Goal: Task Accomplishment & Management: Complete application form

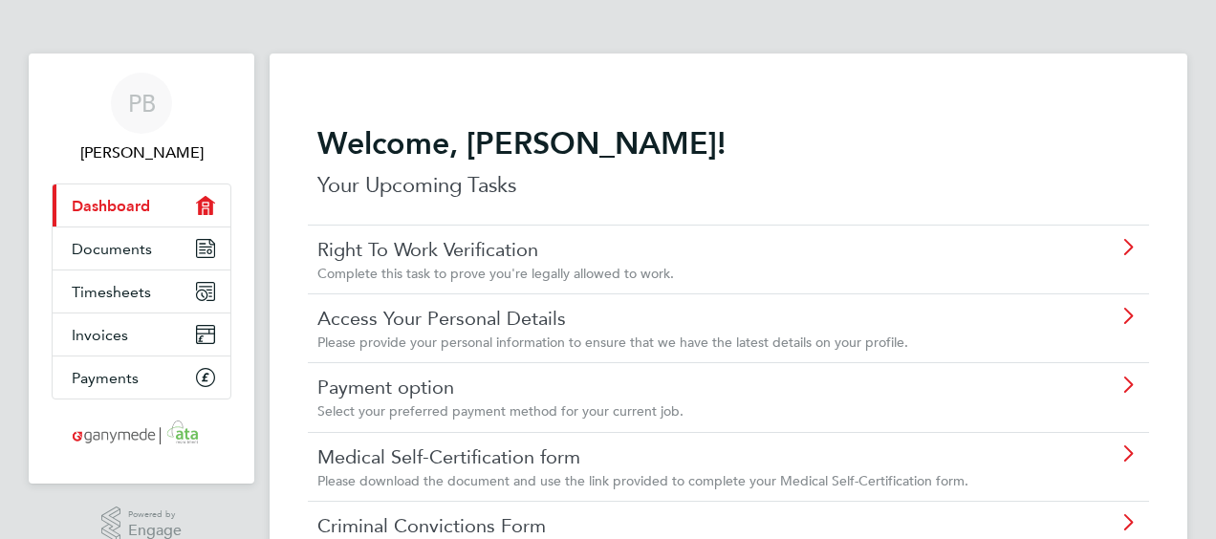
click at [492, 273] on span "Complete this task to prove you're legally allowed to work." at bounding box center [495, 273] width 356 height 17
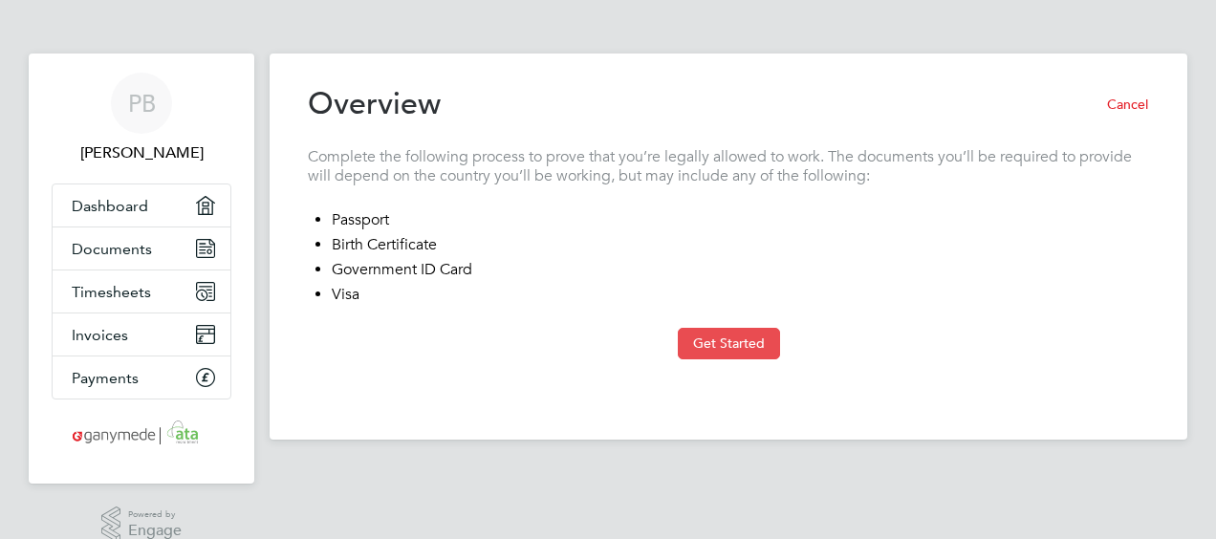
click at [694, 335] on button "Get Started" at bounding box center [729, 343] width 102 height 31
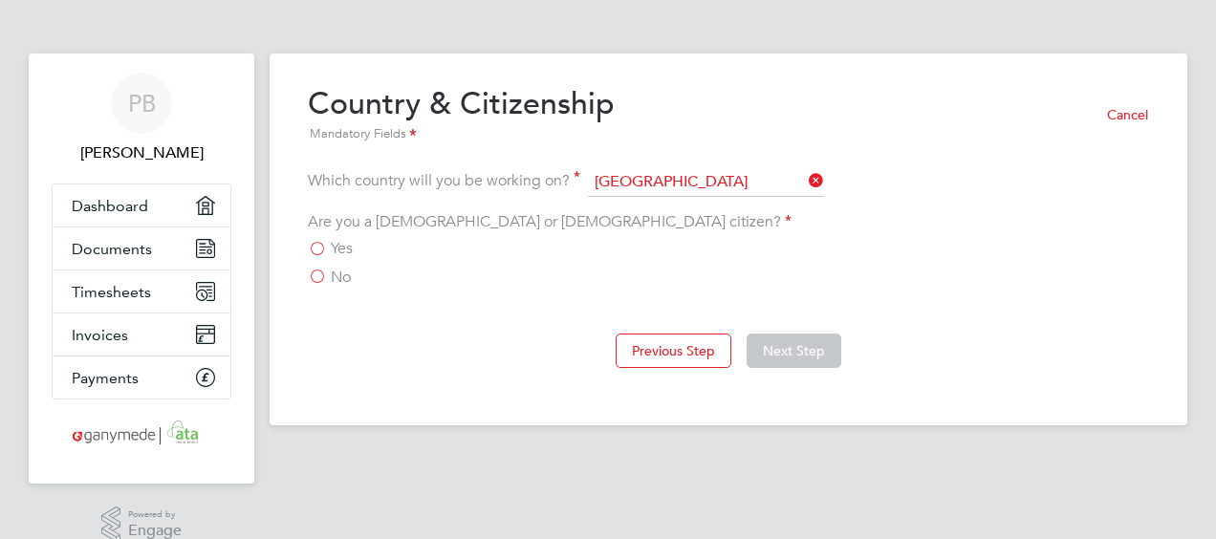
click at [319, 248] on label "Yes" at bounding box center [330, 248] width 45 height 19
click at [0, 0] on input "Yes" at bounding box center [0, 0] width 0 height 0
click at [776, 340] on button "Next Step" at bounding box center [793, 351] width 95 height 34
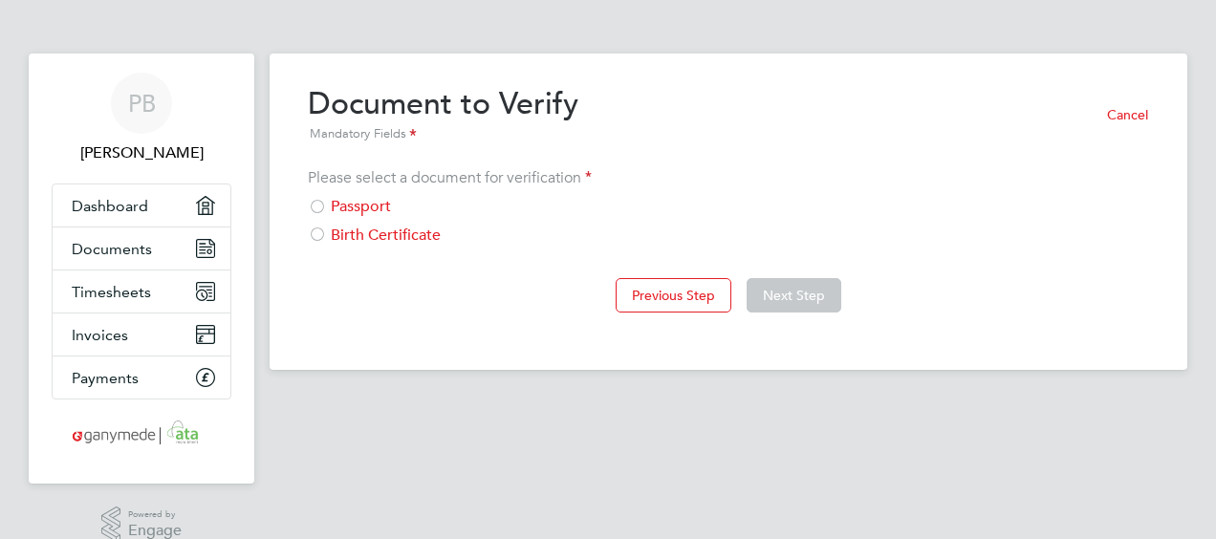
click at [315, 202] on div at bounding box center [317, 208] width 19 height 19
click at [787, 289] on button "Next Step" at bounding box center [793, 295] width 95 height 34
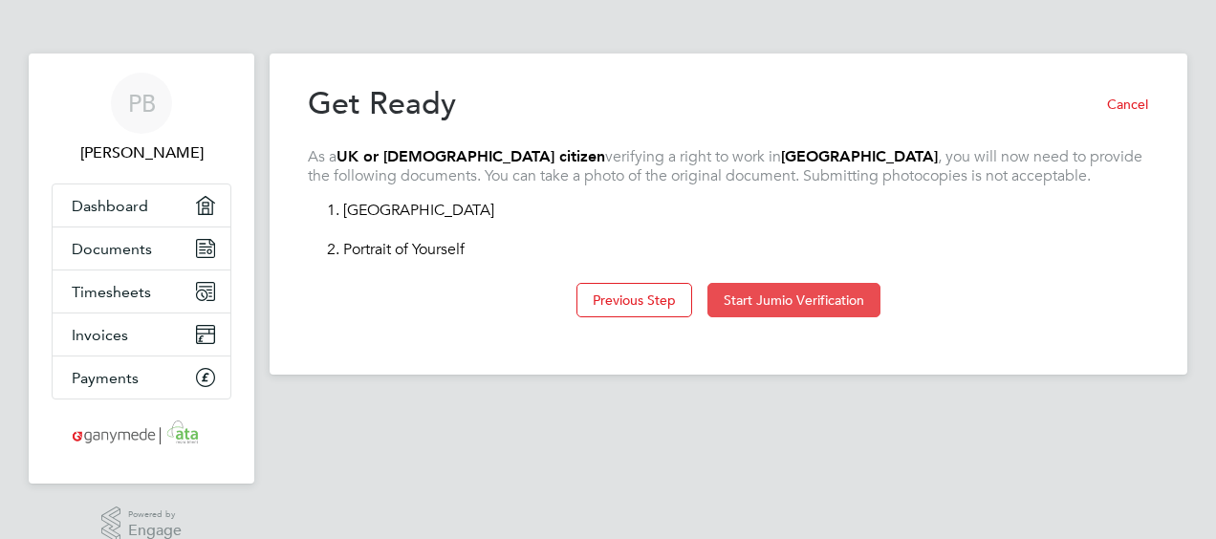
click at [763, 302] on button "Start Jumio Verification" at bounding box center [793, 300] width 173 height 34
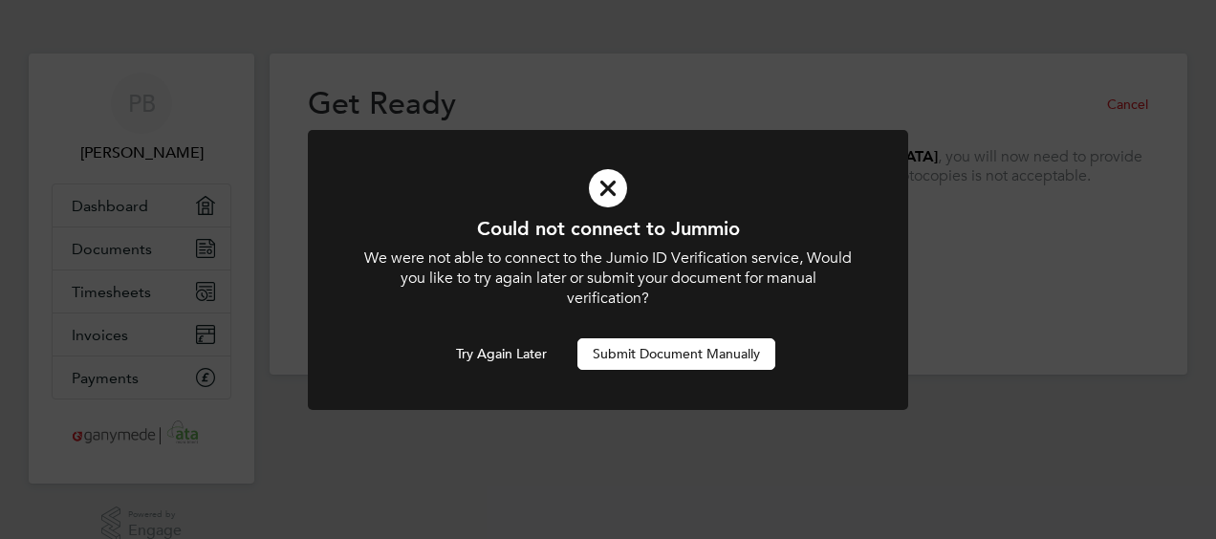
click at [666, 356] on button "Submit Document Manually" at bounding box center [676, 353] width 198 height 31
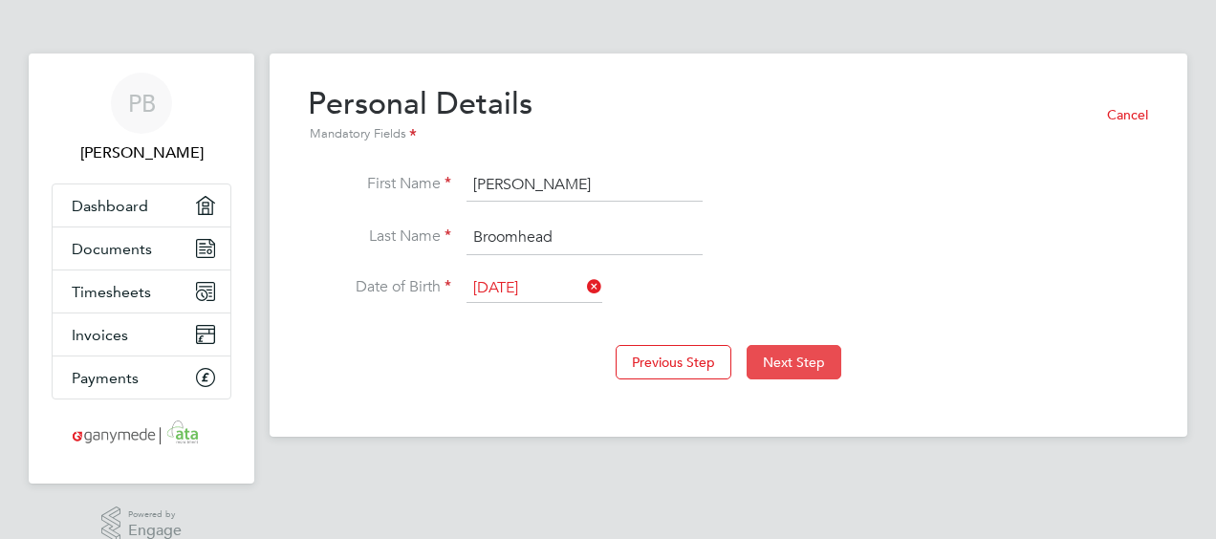
click at [812, 357] on button "Next Step" at bounding box center [793, 362] width 95 height 34
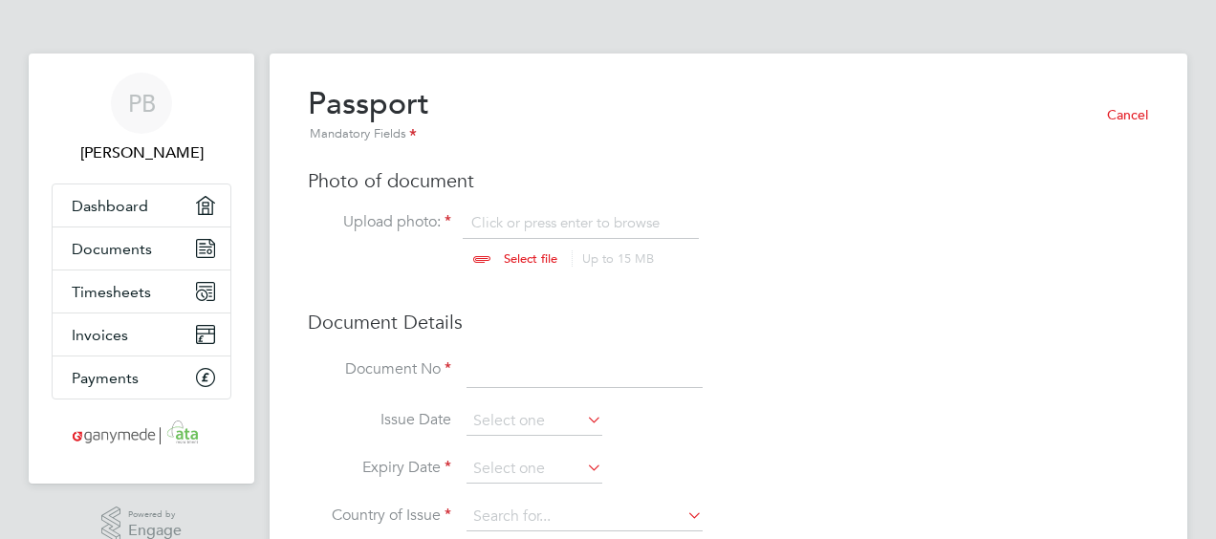
scroll to position [25, 237]
click at [510, 256] on input "file" at bounding box center [549, 241] width 300 height 57
type input "C:\fakepath\Petepassportanddrivinglicence2021.pdf"
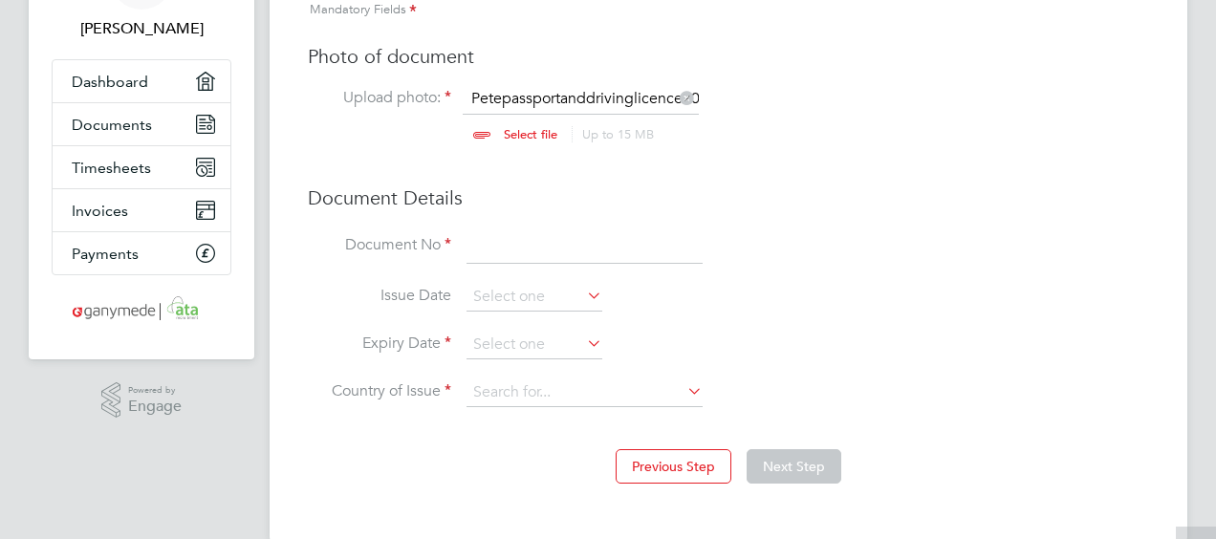
scroll to position [125, 0]
click at [604, 243] on input at bounding box center [584, 245] width 236 height 34
type input "124245767"
click at [583, 288] on icon at bounding box center [583, 294] width 0 height 27
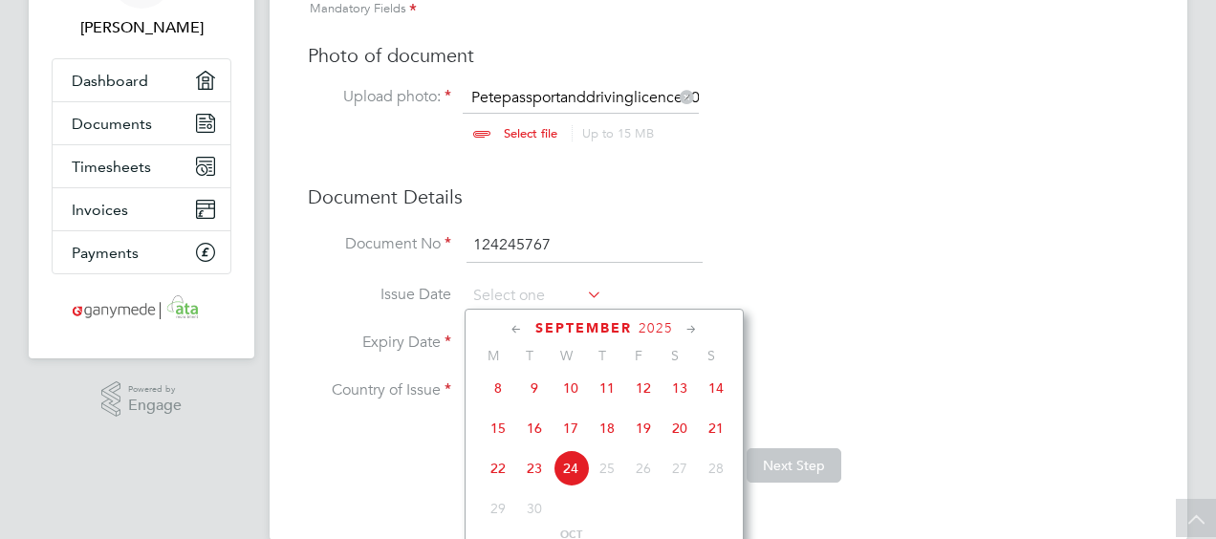
click at [652, 325] on span "2025" at bounding box center [655, 328] width 34 height 16
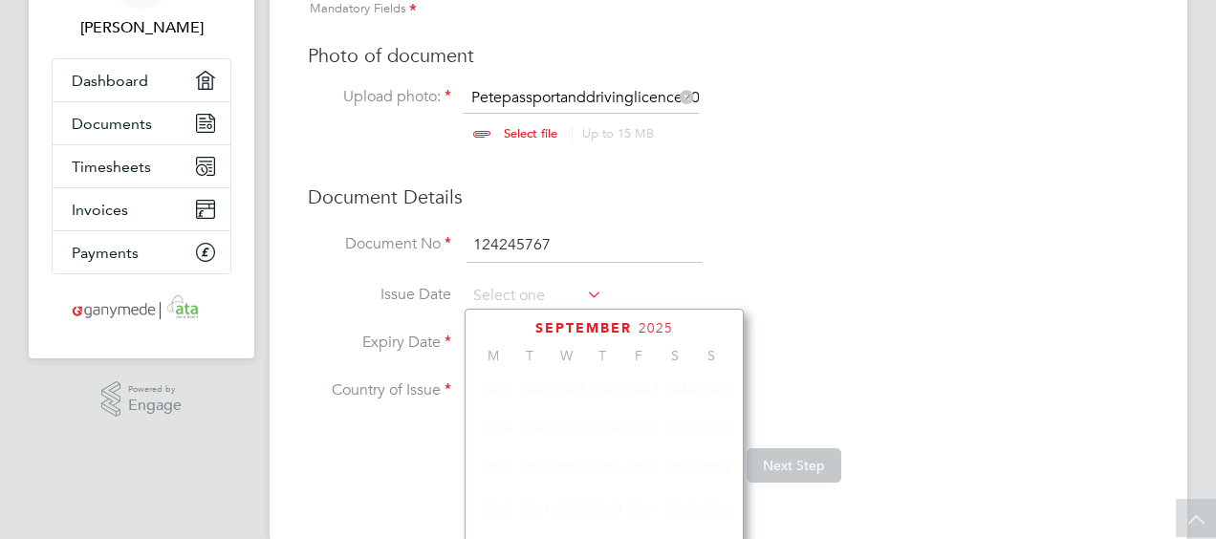
scroll to position [500, 0]
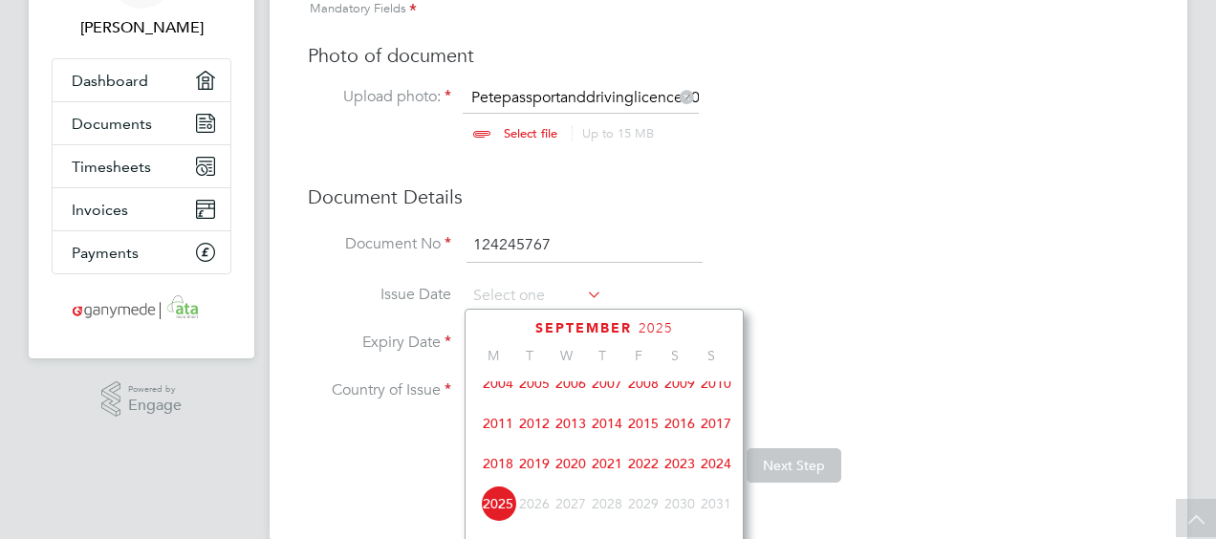
click at [603, 472] on span "2021" at bounding box center [607, 463] width 36 height 36
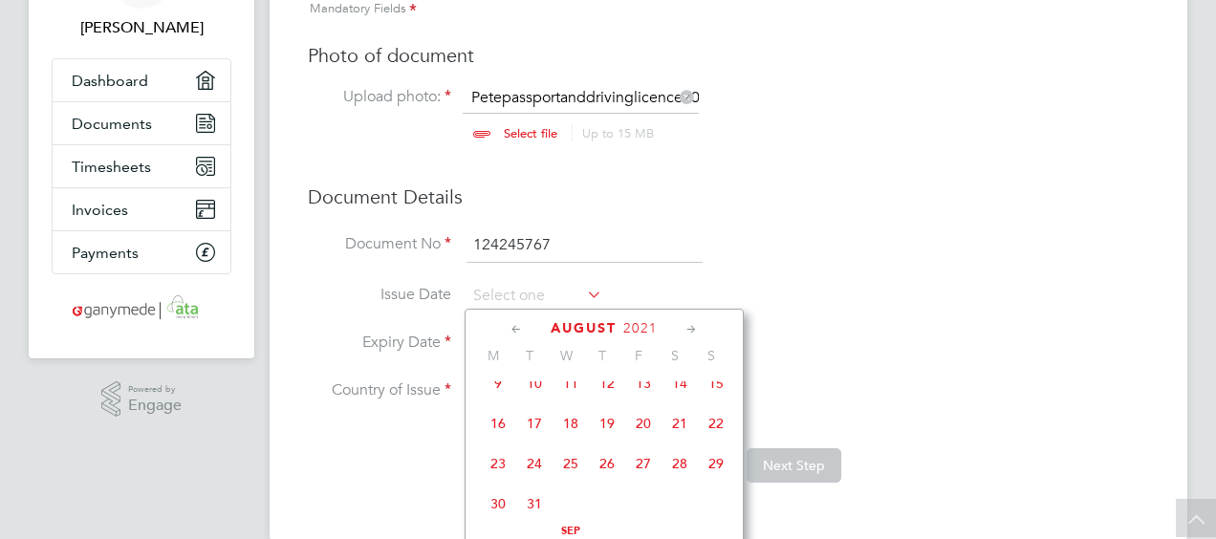
click at [516, 328] on icon at bounding box center [517, 329] width 18 height 21
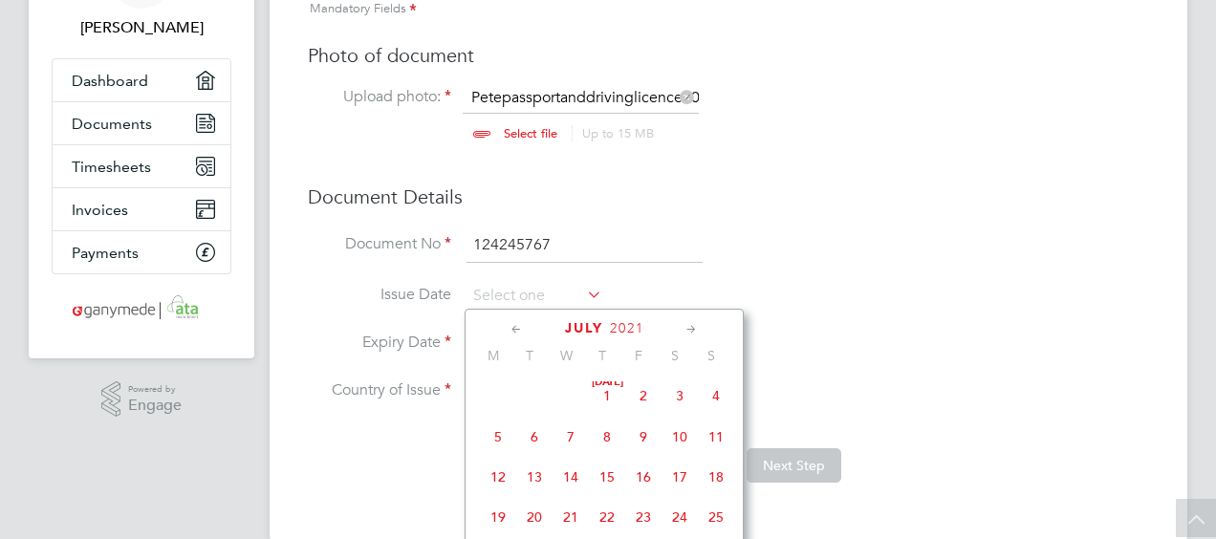
click at [516, 328] on icon at bounding box center [517, 329] width 18 height 21
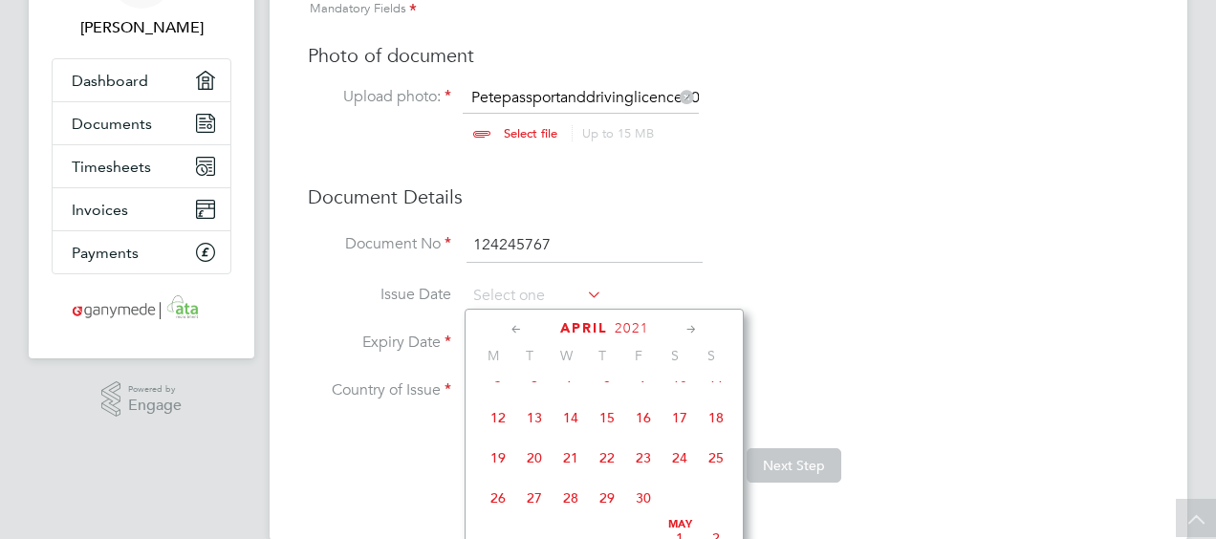
scroll to position [266, 0]
click at [644, 497] on span "30" at bounding box center [643, 496] width 36 height 36
type input "30 Apr 2021"
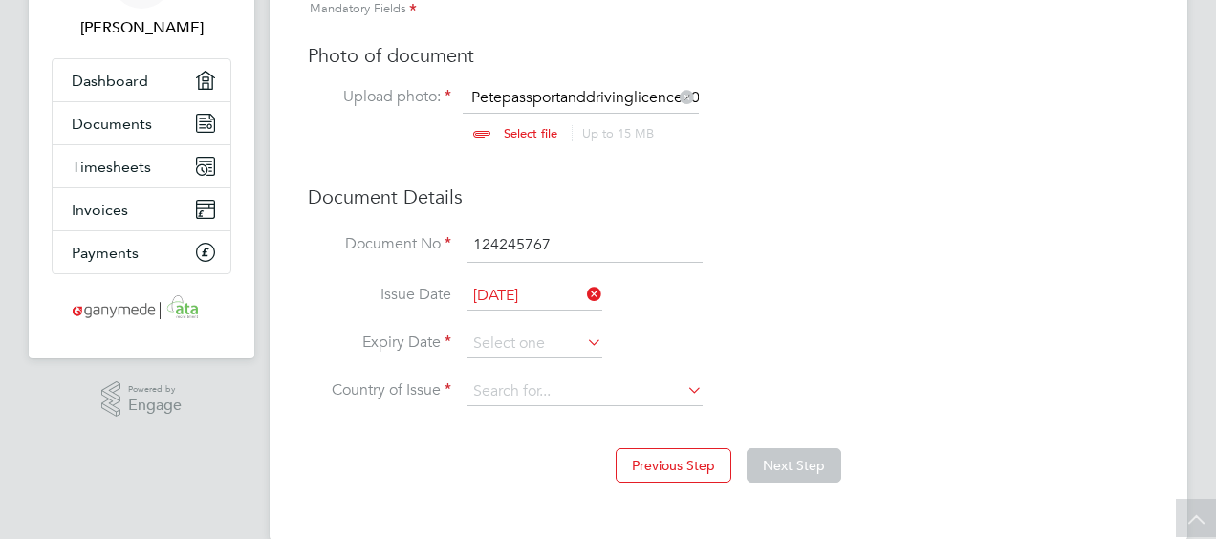
click at [583, 336] on icon at bounding box center [583, 342] width 0 height 27
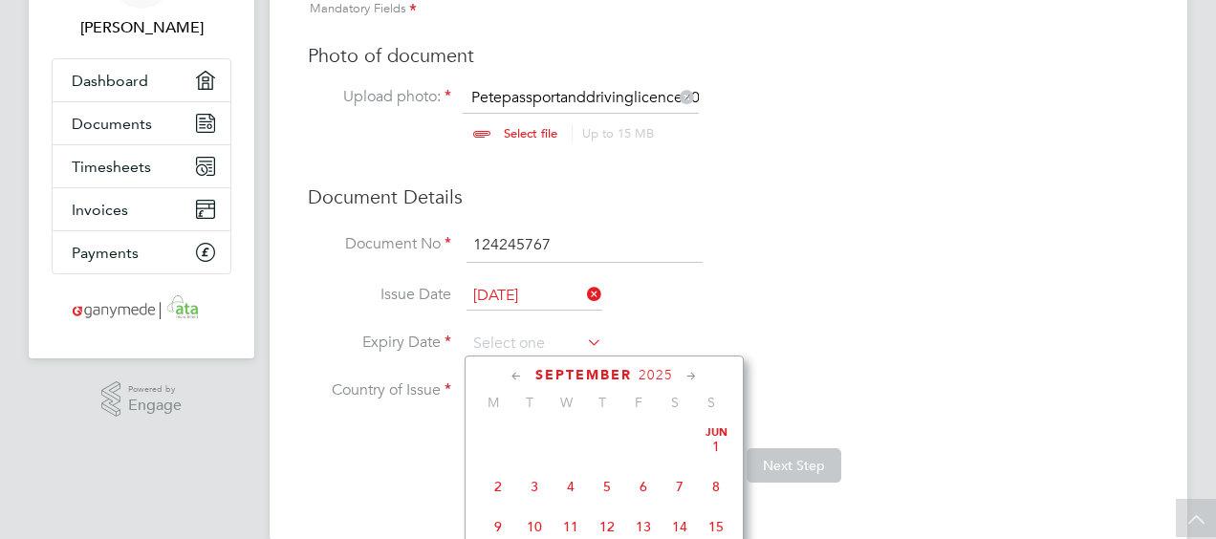
scroll to position [697, 0]
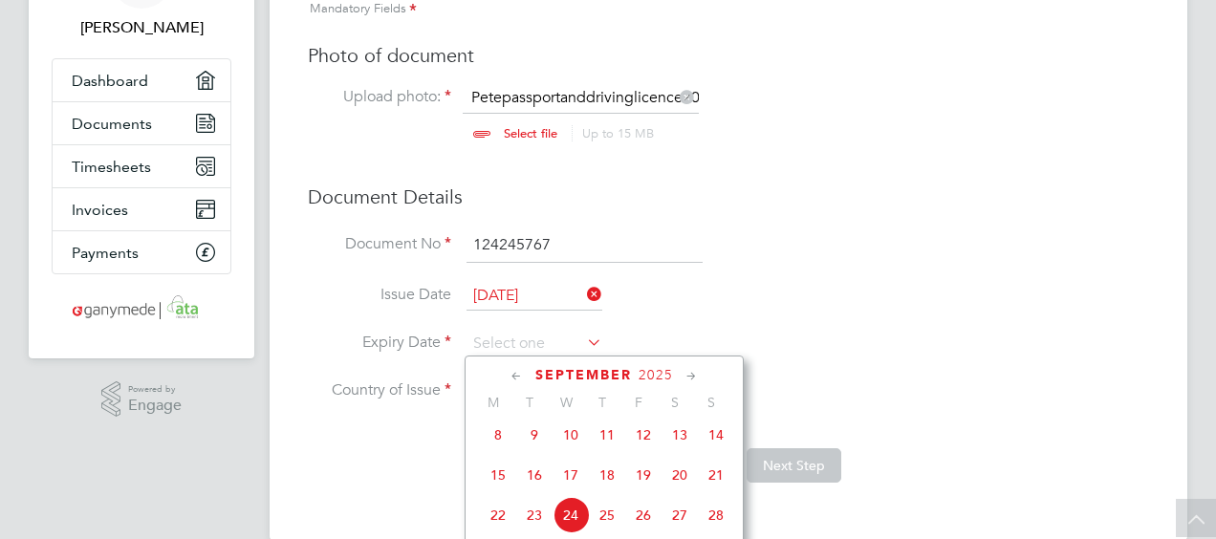
click at [649, 374] on span "2025" at bounding box center [655, 375] width 34 height 16
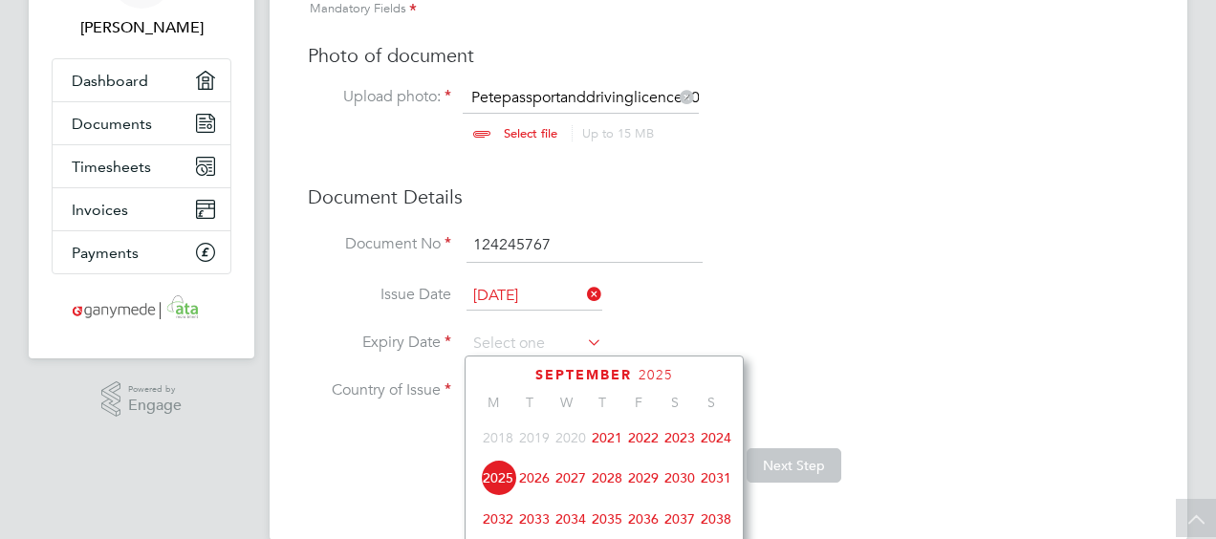
scroll to position [587, 0]
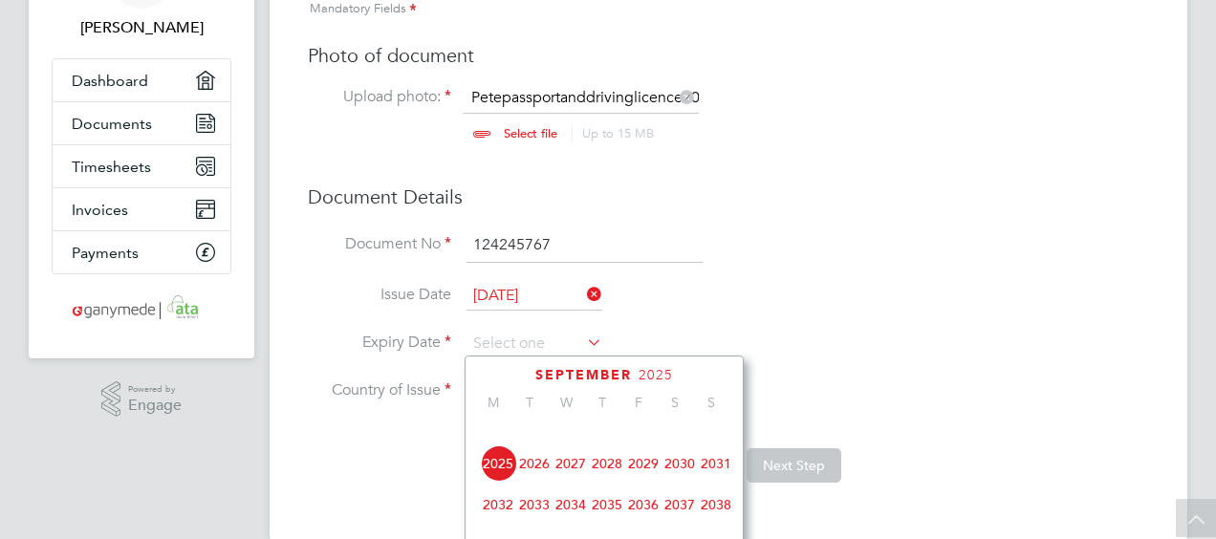
click at [706, 467] on span "2031" at bounding box center [716, 463] width 36 height 36
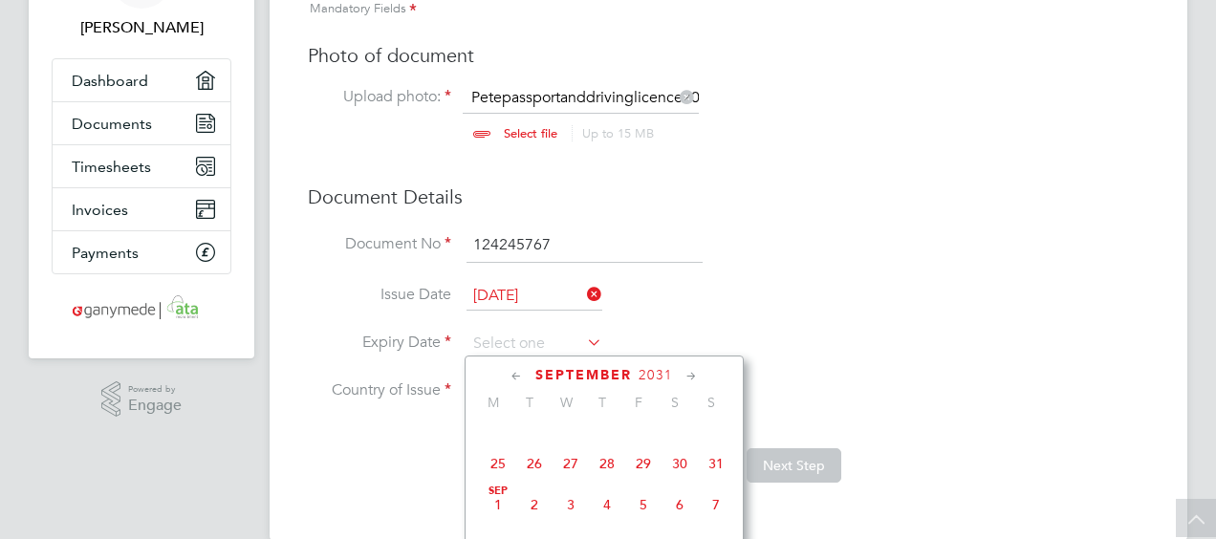
click at [518, 373] on icon at bounding box center [517, 376] width 18 height 21
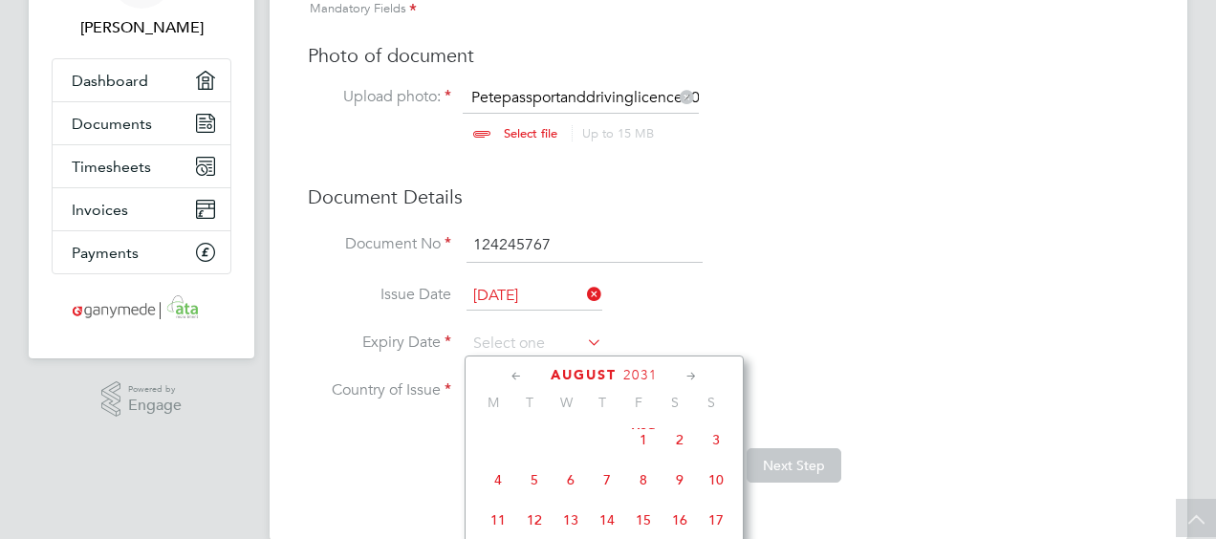
click at [518, 373] on icon at bounding box center [517, 376] width 18 height 21
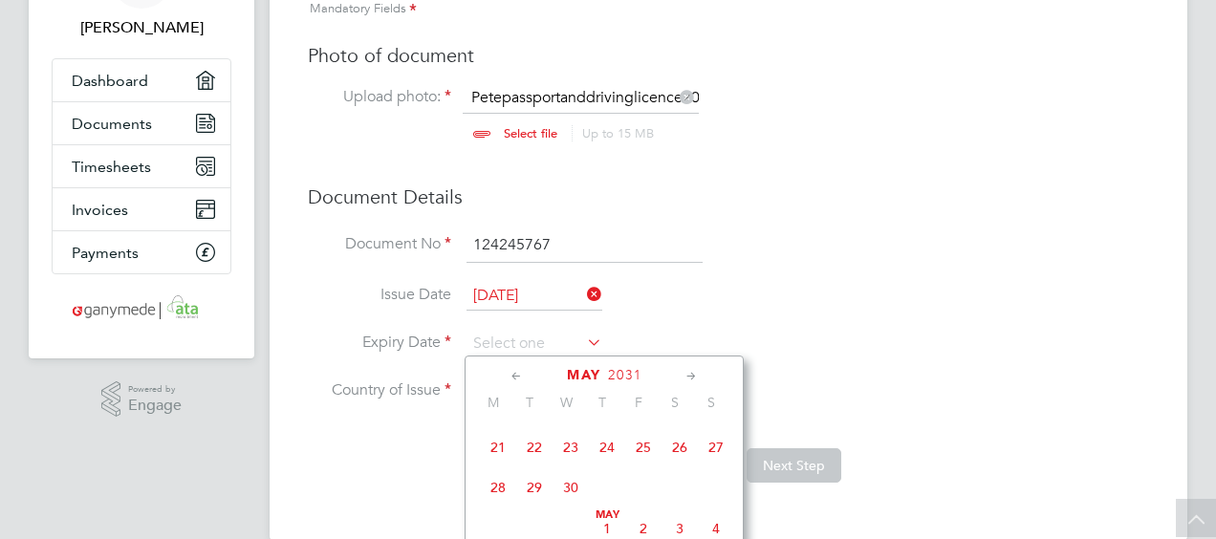
click at [572, 489] on span "30" at bounding box center [570, 487] width 36 height 36
type input "30 Apr 2031"
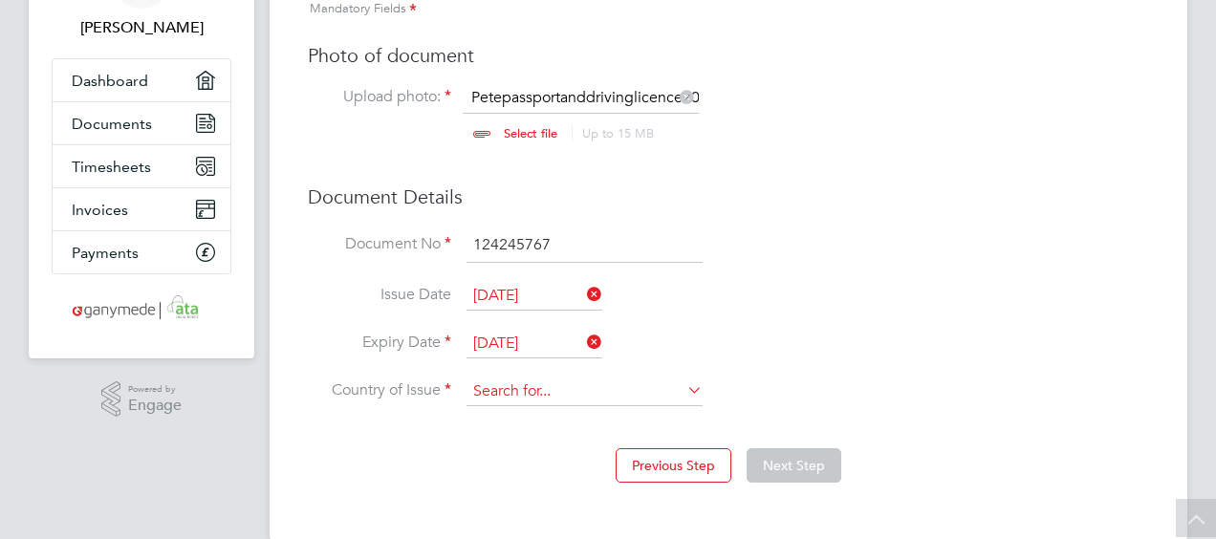
click at [595, 390] on input at bounding box center [584, 392] width 236 height 29
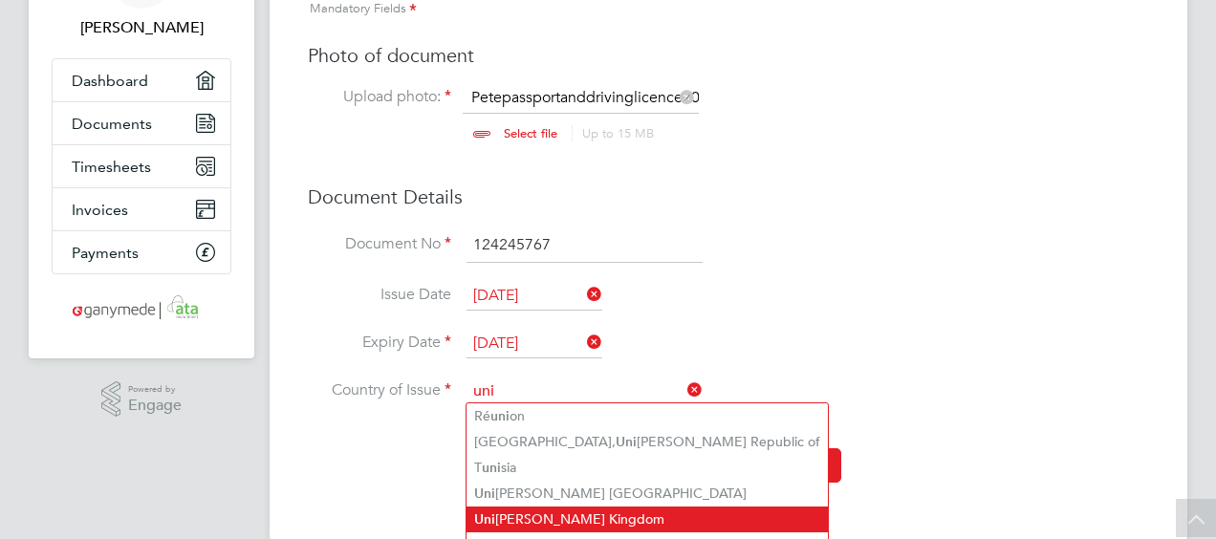
click at [549, 523] on li "Uni ted Kingdom" at bounding box center [646, 520] width 361 height 26
type input "[GEOGRAPHIC_DATA]"
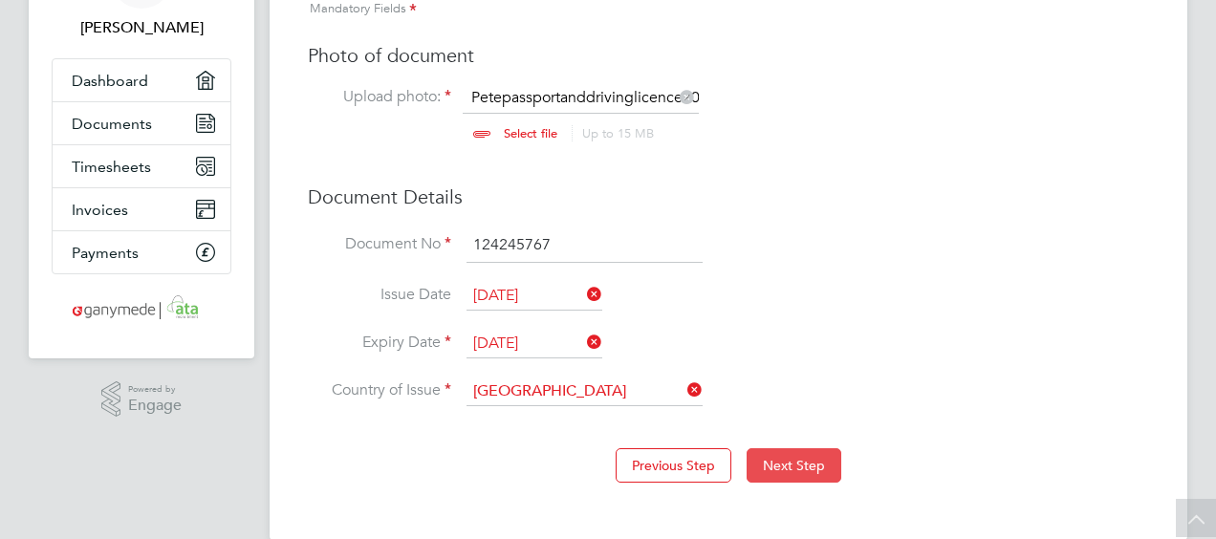
click at [799, 464] on button "Next Step" at bounding box center [793, 465] width 95 height 34
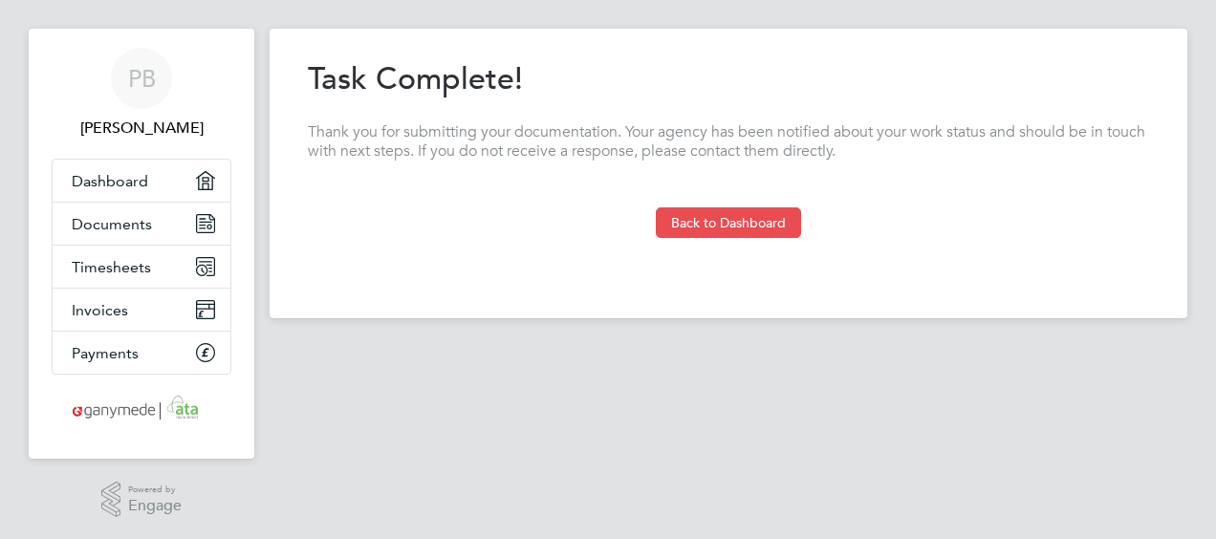
click at [745, 214] on button "Back to Dashboard" at bounding box center [728, 222] width 145 height 31
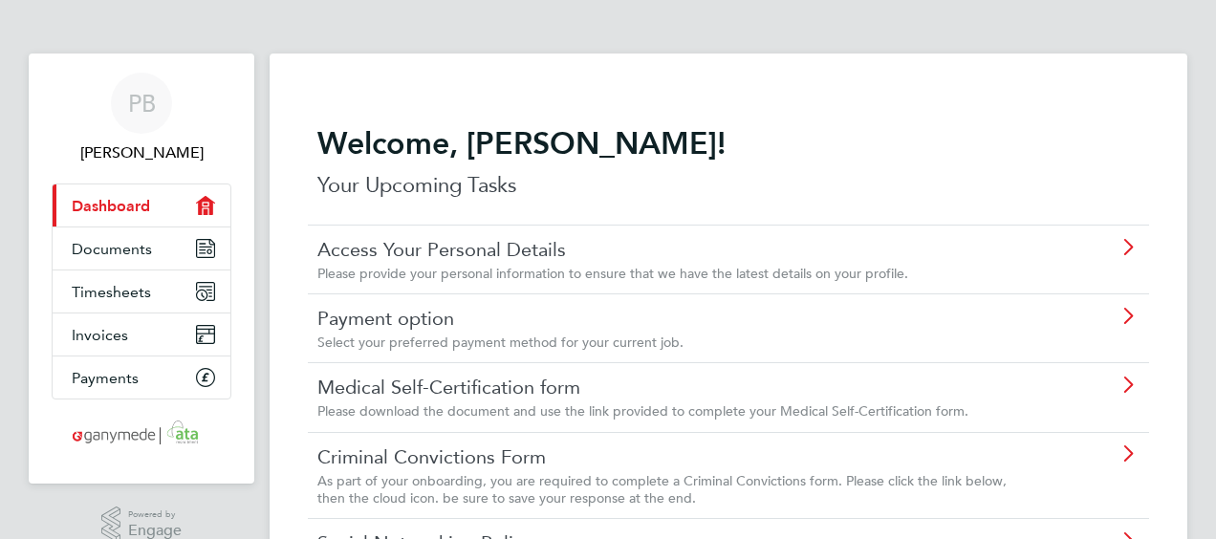
click at [1130, 247] on icon at bounding box center [1127, 247] width 24 height 15
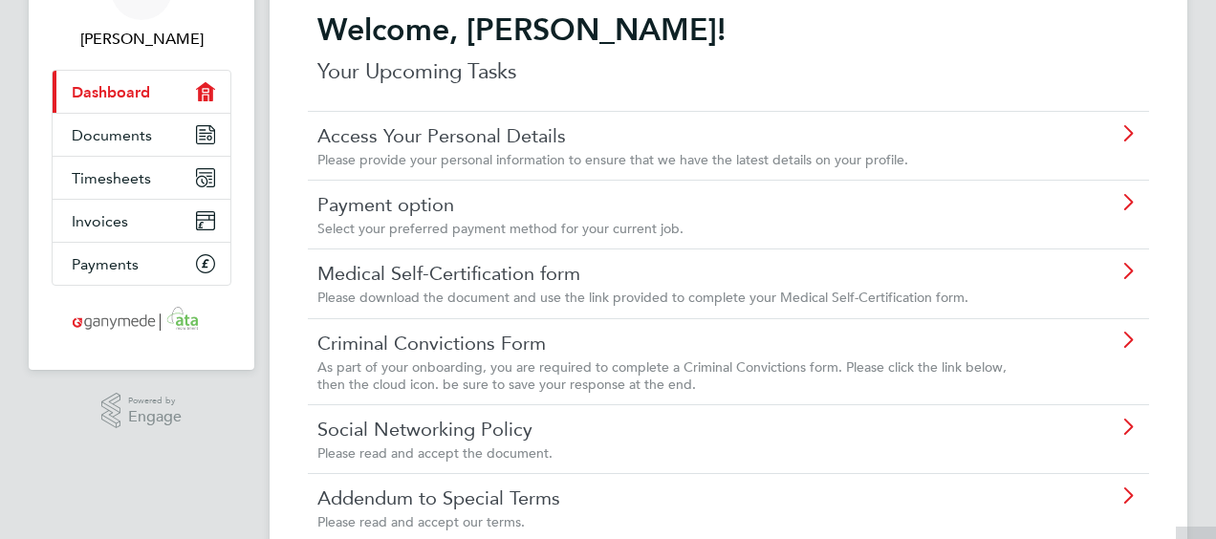
scroll to position [117, 0]
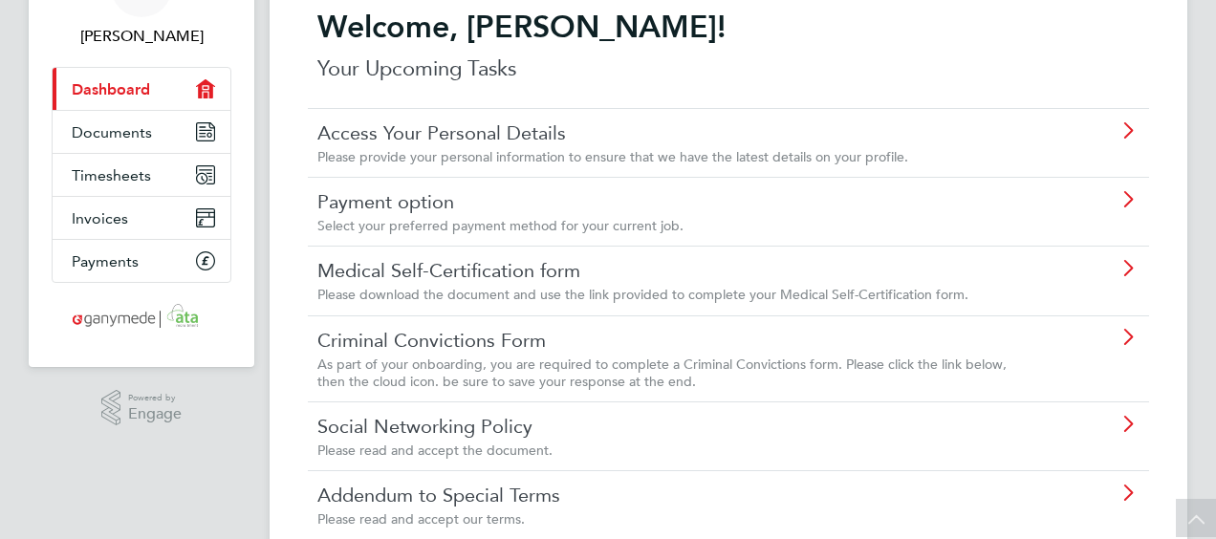
click at [1126, 206] on icon at bounding box center [1127, 199] width 24 height 15
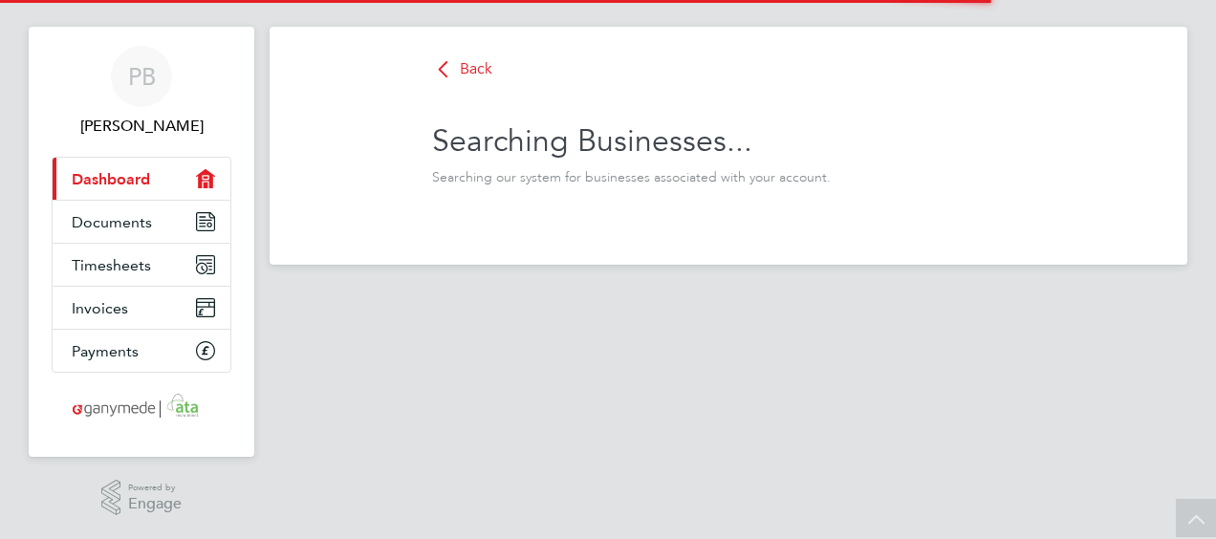
scroll to position [25, 0]
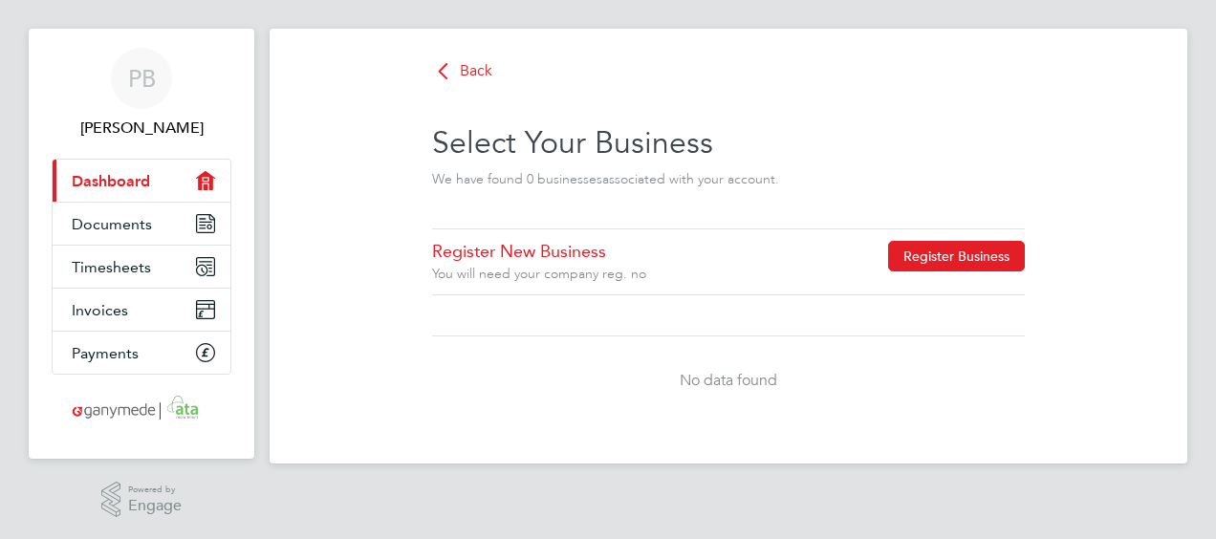
click at [979, 252] on button "Register Business" at bounding box center [956, 256] width 137 height 31
type input "[GEOGRAPHIC_DATA]"
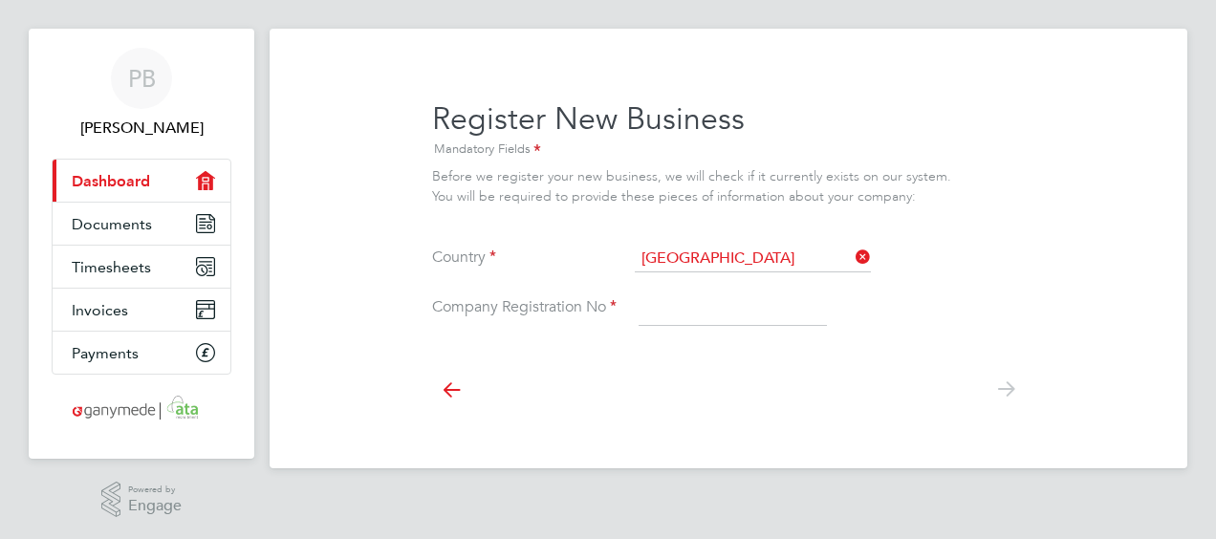
click at [773, 301] on input at bounding box center [732, 309] width 188 height 34
paste input "13703156"
type input "13703156"
click at [1011, 394] on icon at bounding box center [1005, 389] width 38 height 43
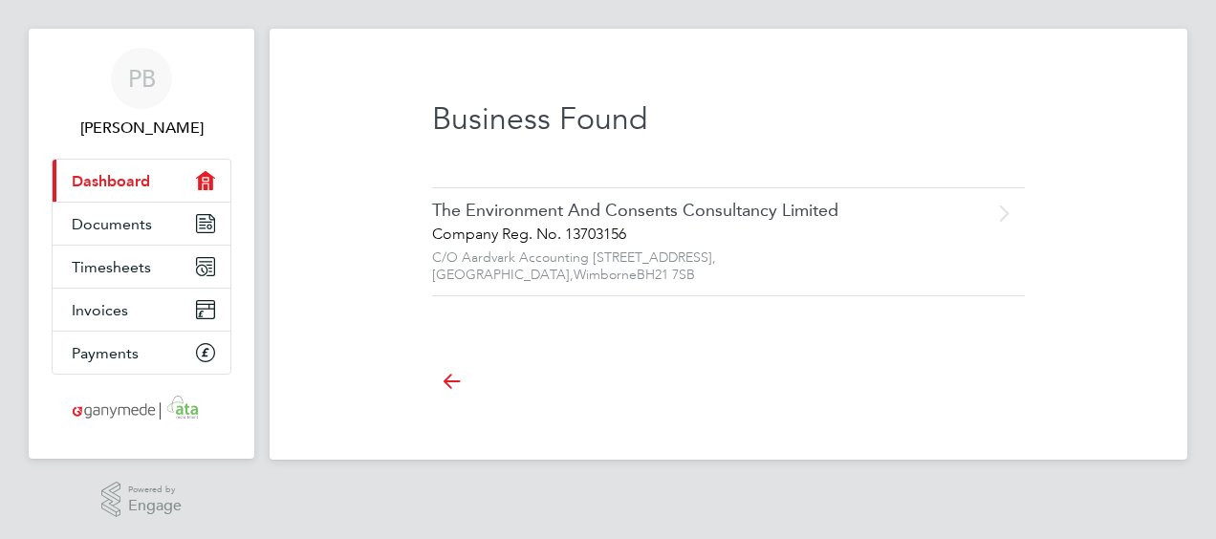
click at [1004, 206] on icon at bounding box center [1003, 209] width 24 height 15
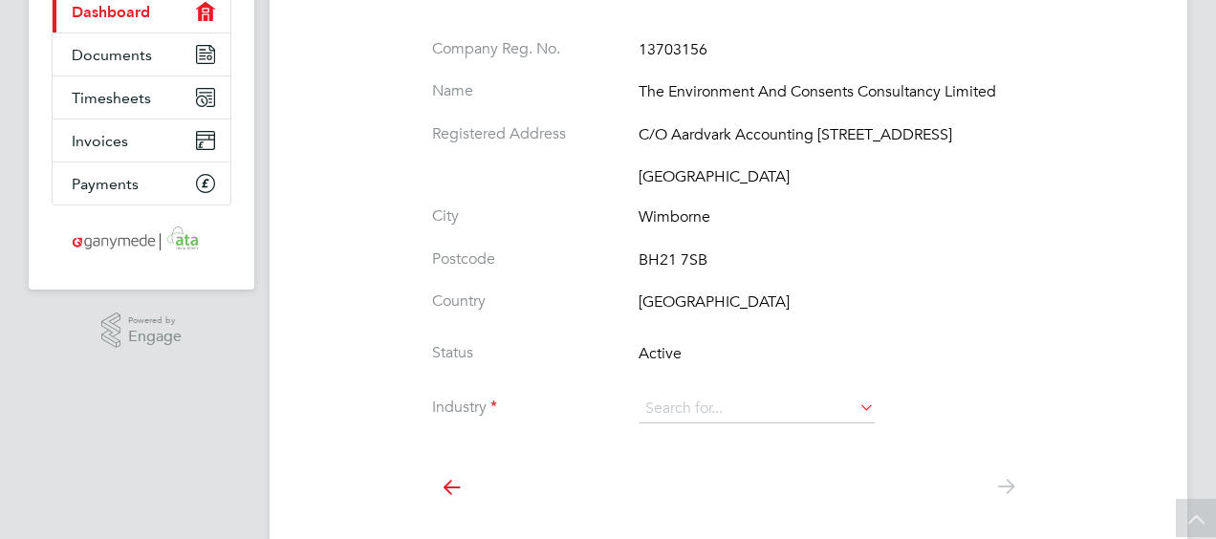
scroll to position [250, 0]
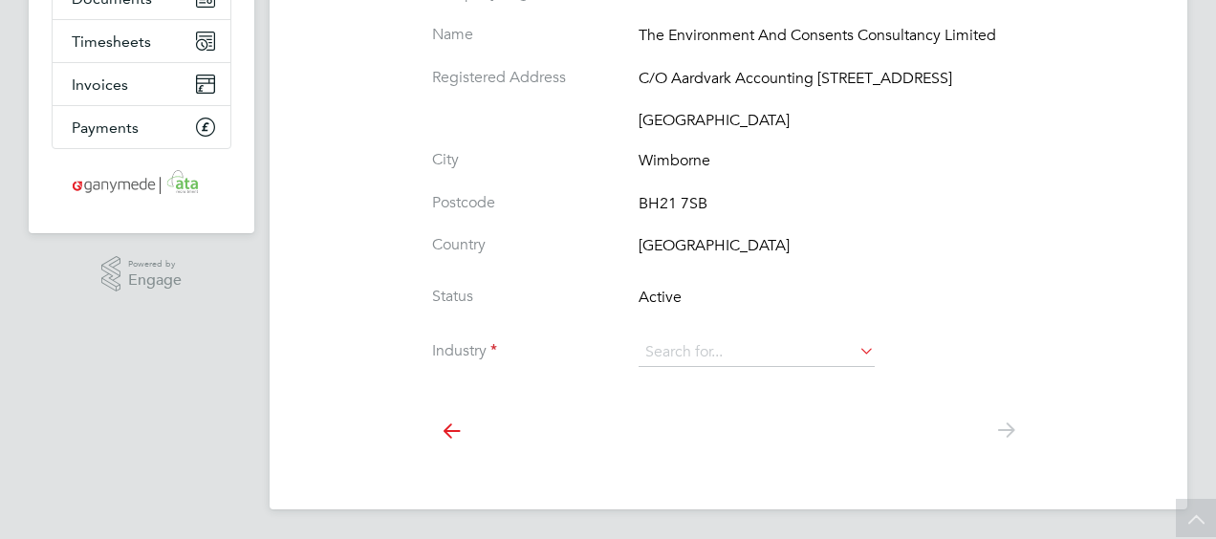
click at [855, 352] on icon at bounding box center [855, 350] width 0 height 27
type input "e"
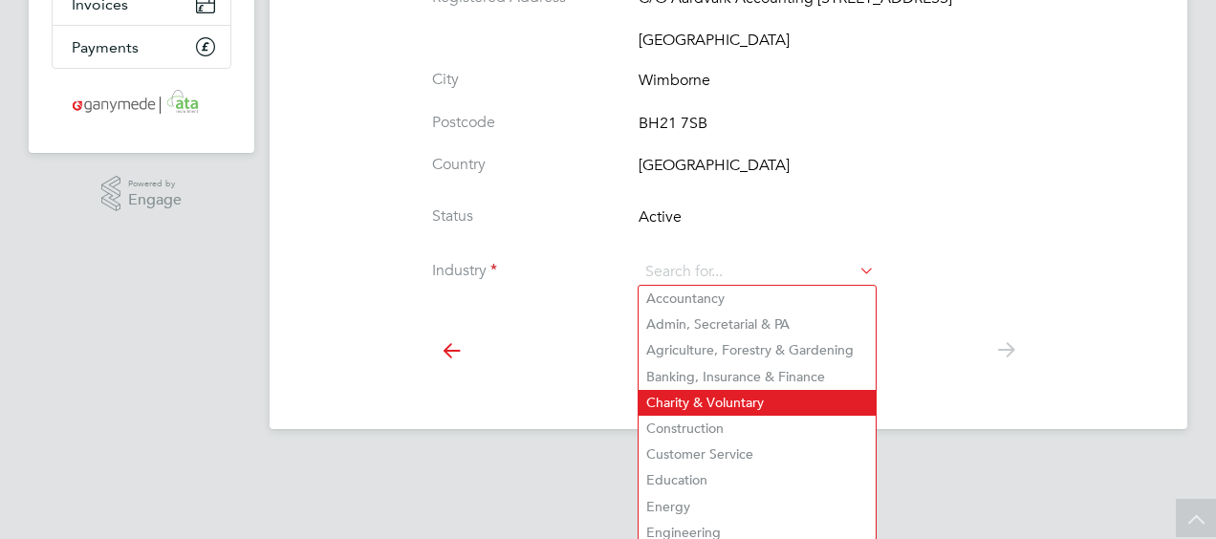
scroll to position [335, 0]
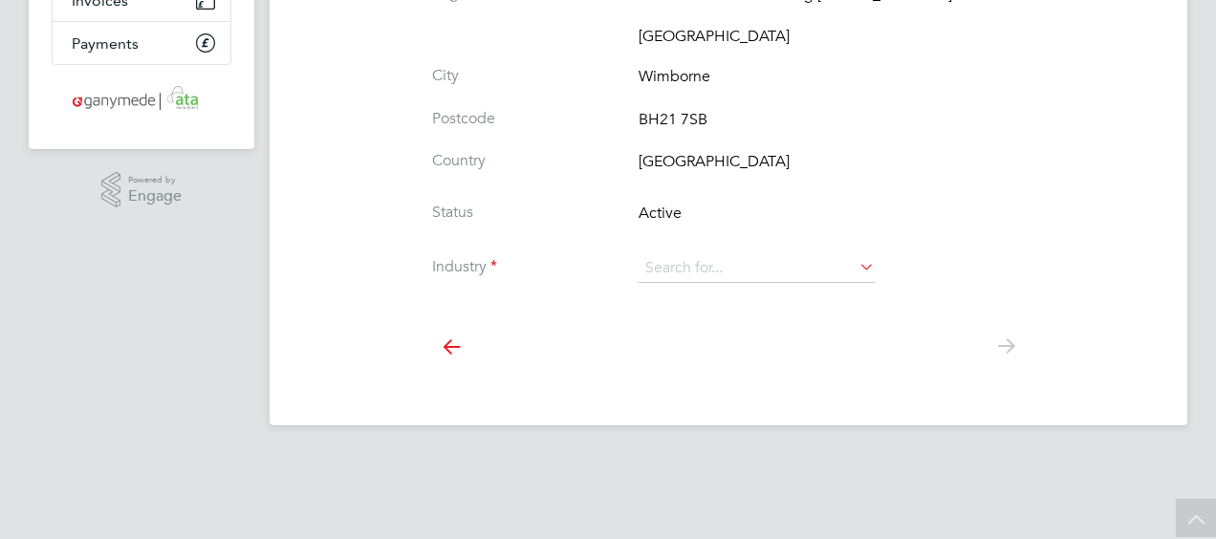
click at [710, 428] on li "Construction" at bounding box center [756, 425] width 237 height 26
type input "Construction"
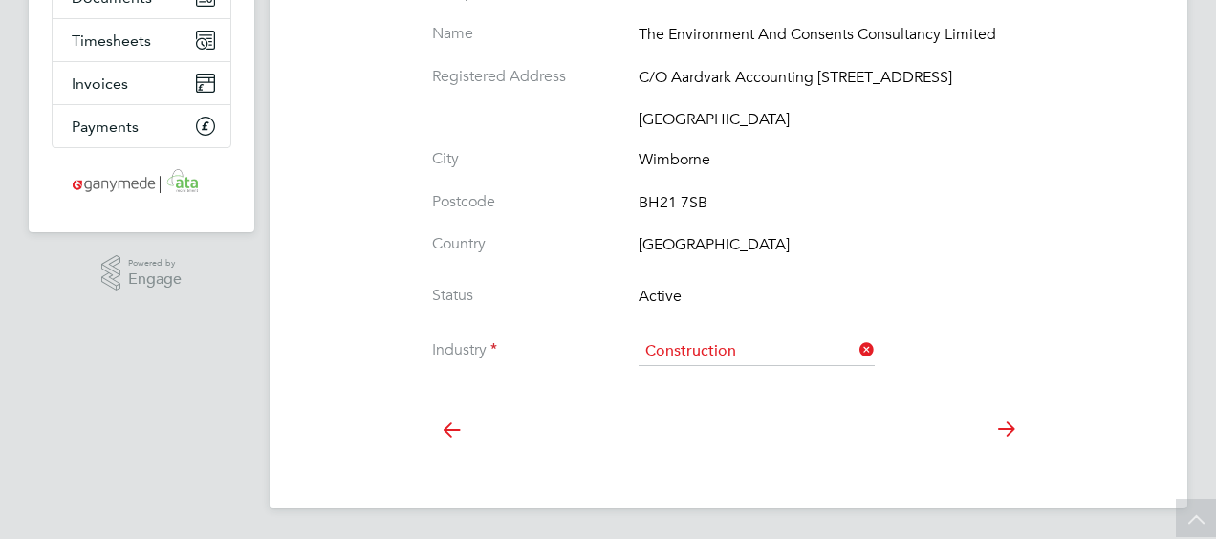
scroll to position [250, 0]
click at [1007, 430] on icon at bounding box center [1005, 430] width 38 height 43
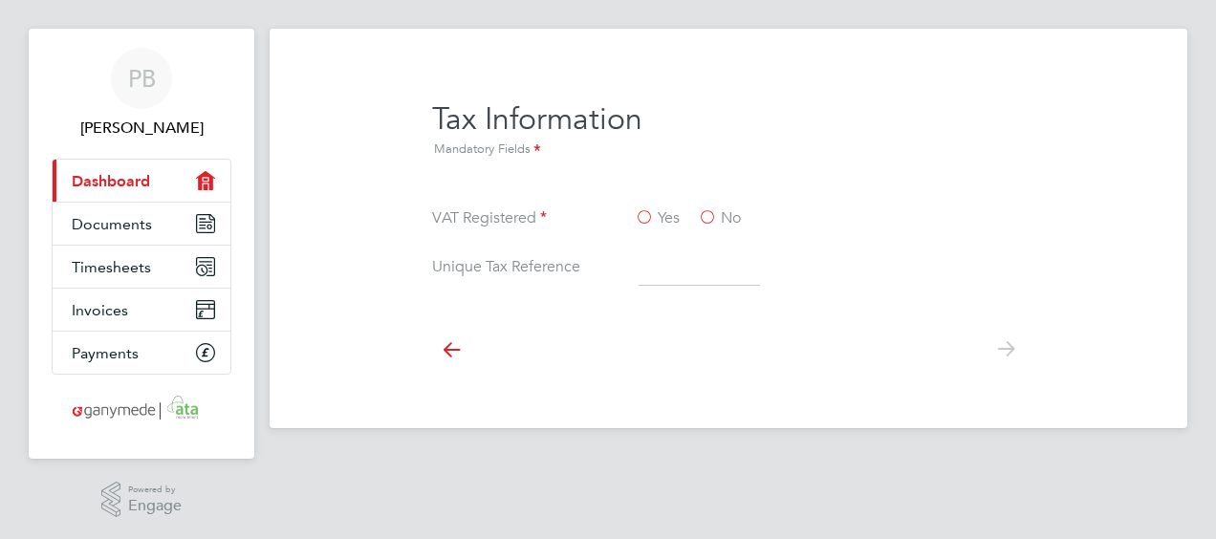
click at [637, 214] on label "Yes" at bounding box center [657, 218] width 45 height 20
click at [0, 0] on input "Yes" at bounding box center [0, 0] width 0 height 0
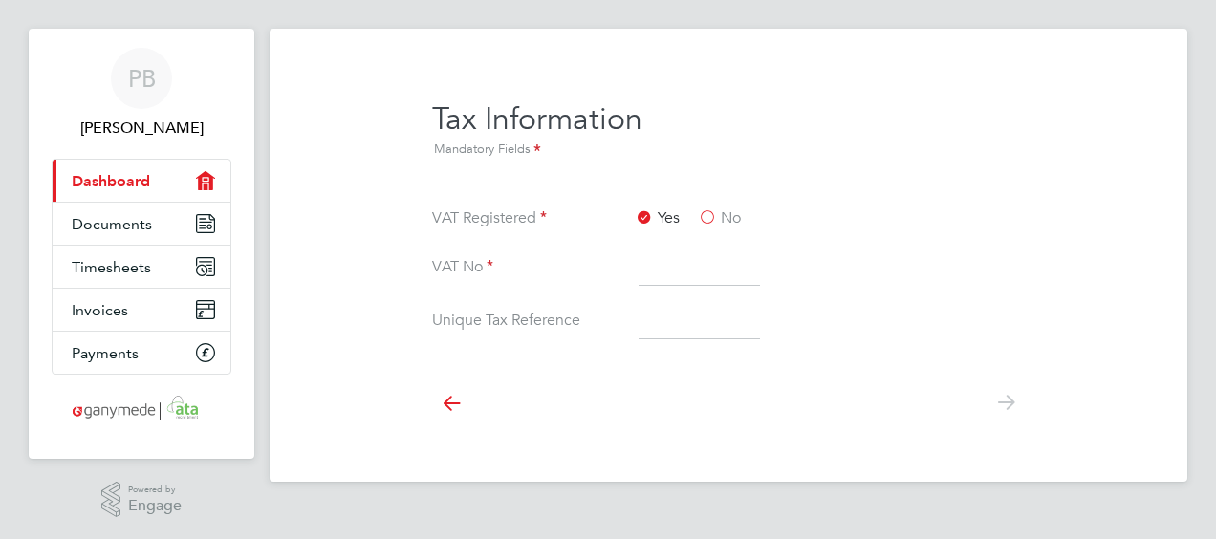
click at [646, 269] on input at bounding box center [698, 268] width 121 height 34
type input "394109877"
click at [652, 318] on input at bounding box center [698, 322] width 121 height 34
click at [1009, 398] on icon at bounding box center [1005, 402] width 38 height 43
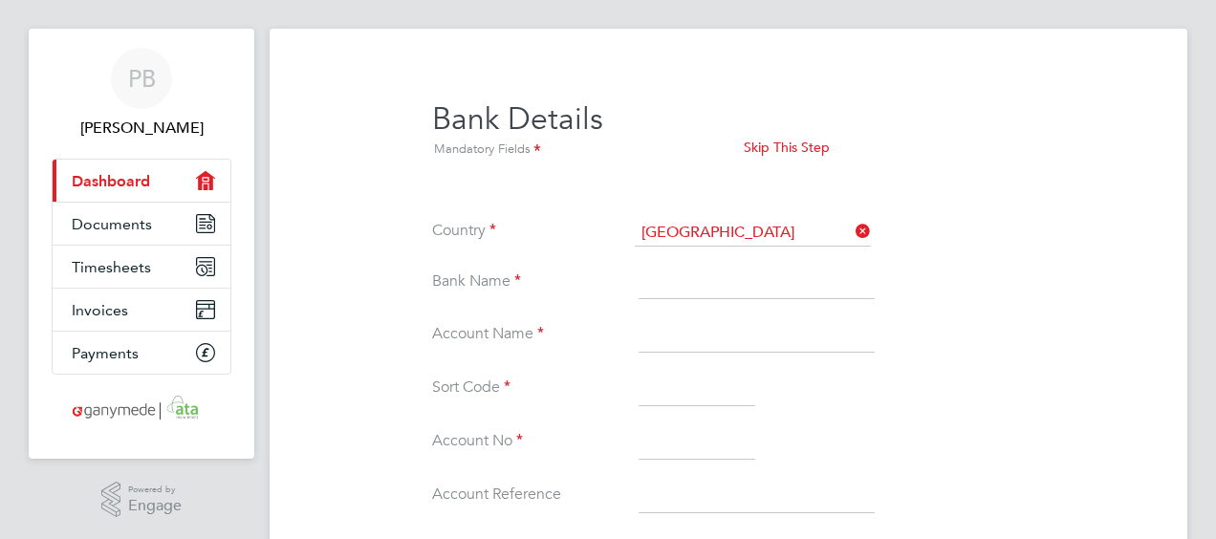
click at [752, 283] on input at bounding box center [756, 283] width 236 height 34
type input "[PERSON_NAME]"
click at [711, 335] on input at bounding box center [756, 335] width 236 height 34
type input "The Environment and Consents Consultancy Limited"
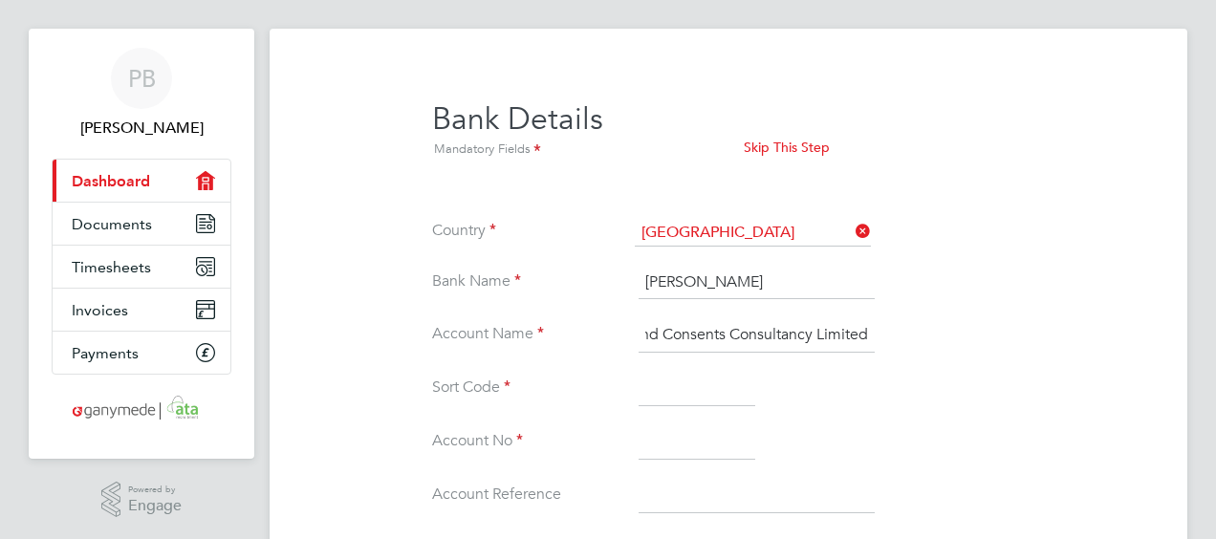
scroll to position [0, 0]
click at [674, 390] on input at bounding box center [696, 389] width 117 height 34
type input "04-00-03"
click at [661, 443] on input at bounding box center [696, 442] width 117 height 34
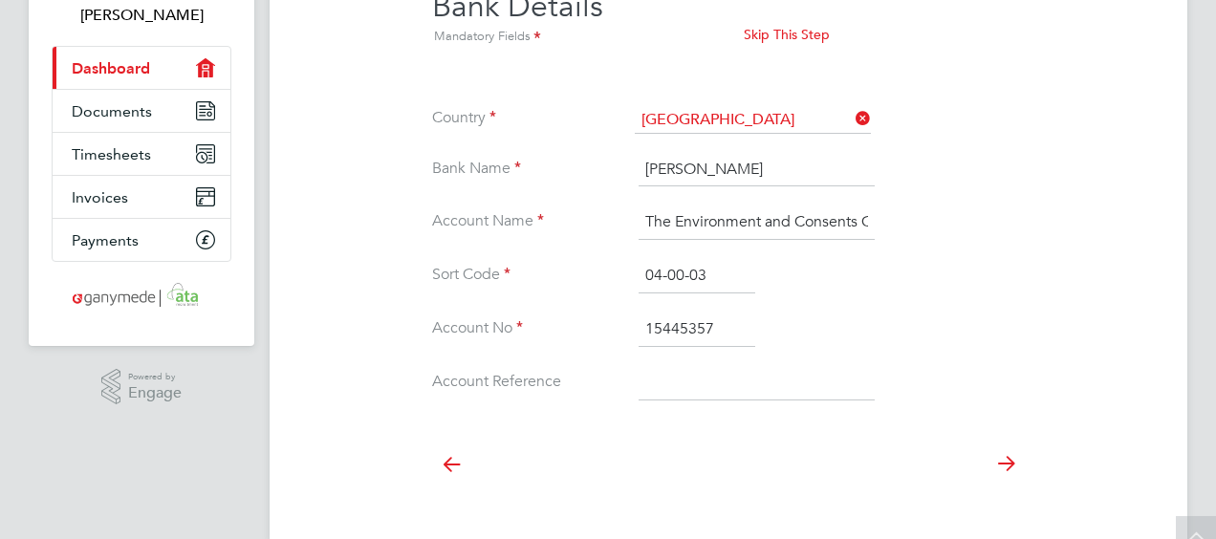
scroll to position [139, 0]
type input "15445357"
click at [659, 378] on input at bounding box center [756, 382] width 236 height 34
type input "Story Contracting"
click at [1009, 453] on icon at bounding box center [1005, 463] width 38 height 43
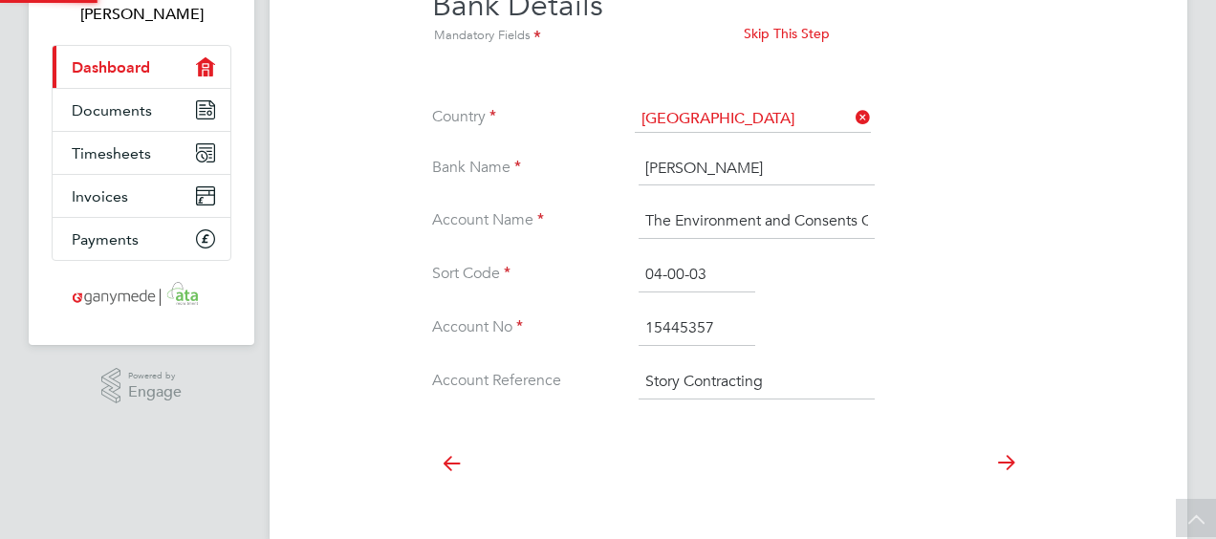
scroll to position [25, 0]
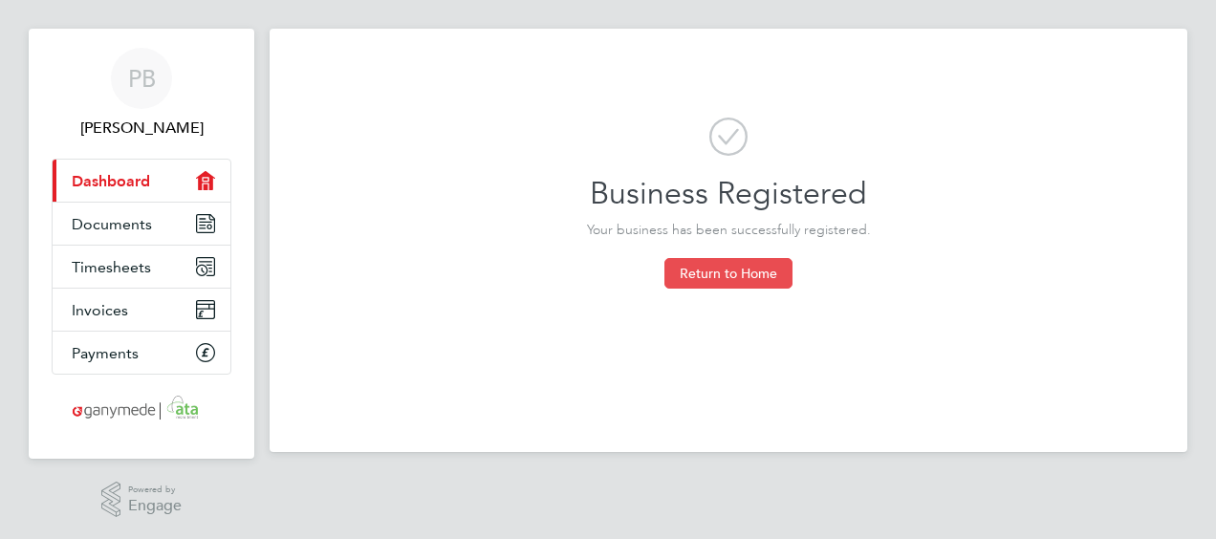
click at [694, 269] on button "Return to Home" at bounding box center [728, 273] width 128 height 31
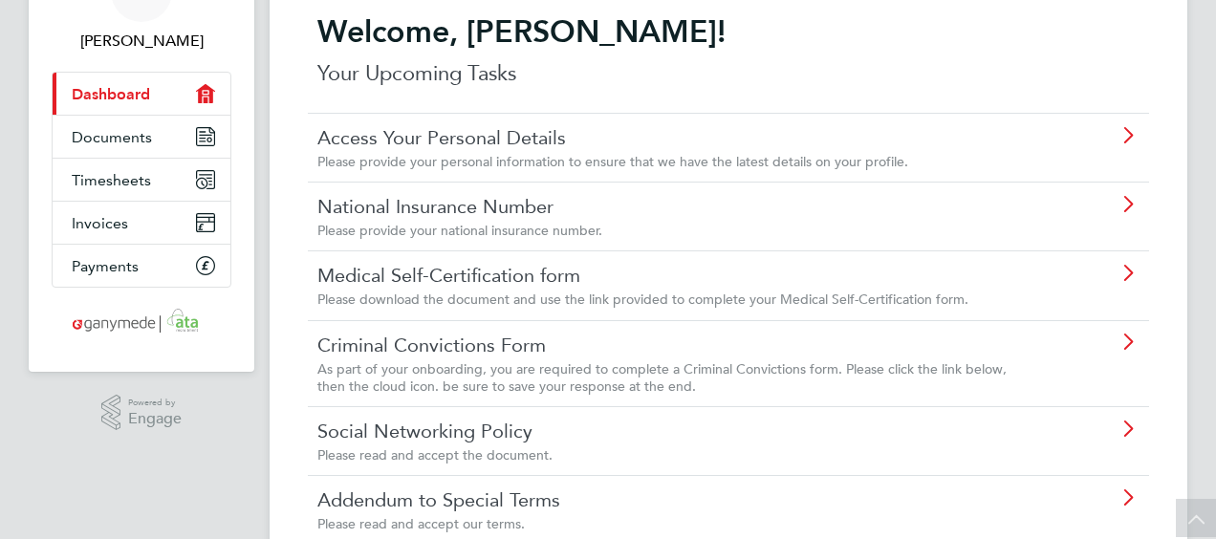
scroll to position [113, 0]
click at [1128, 272] on icon at bounding box center [1127, 272] width 24 height 15
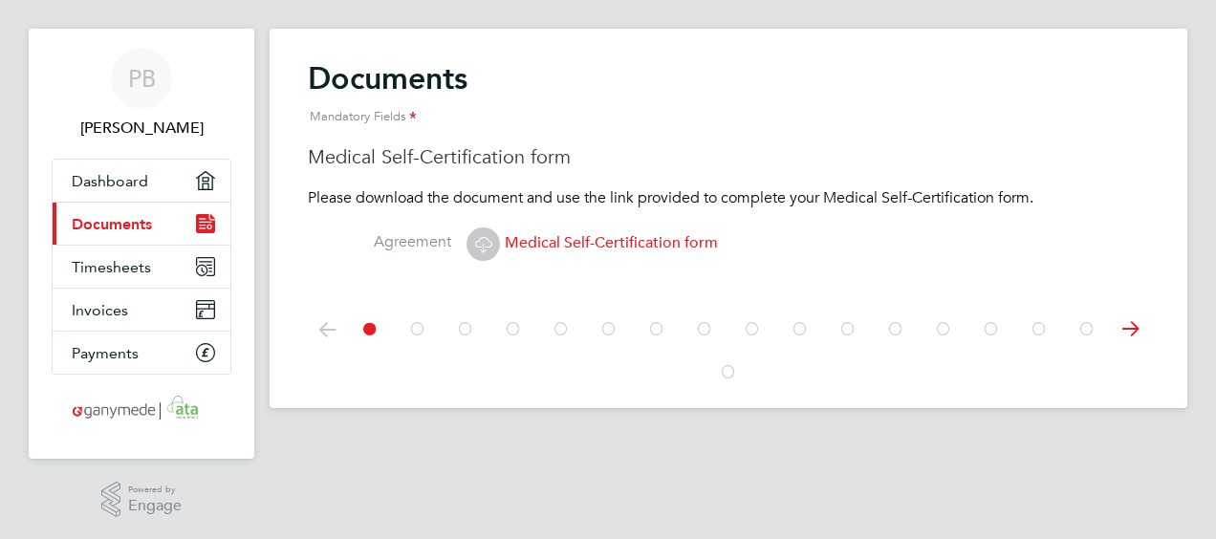
click at [480, 250] on icon at bounding box center [483, 244] width 24 height 24
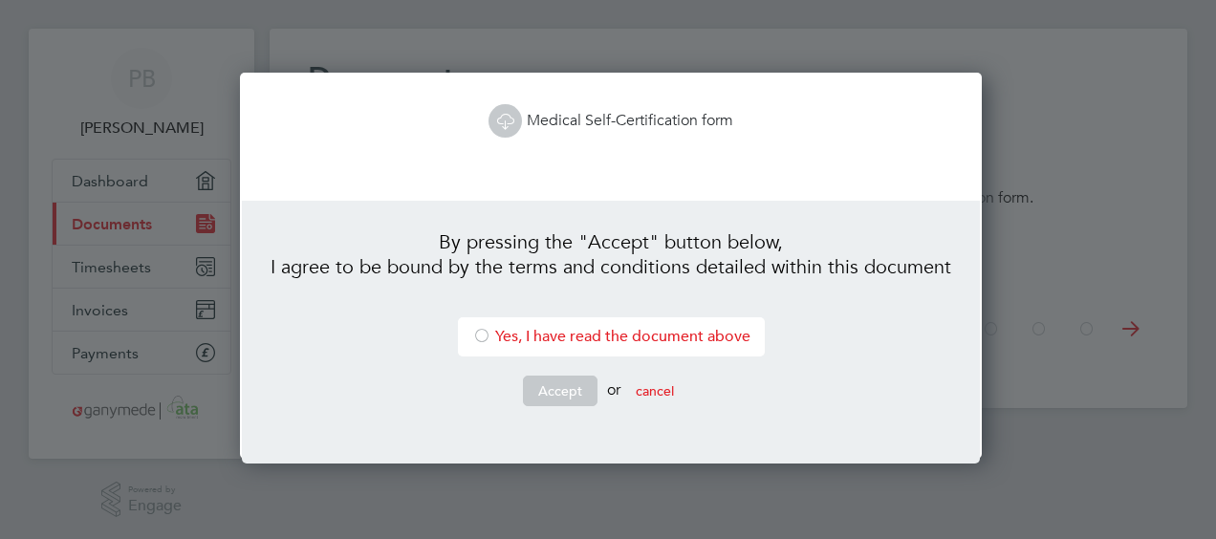
scroll to position [386, 736]
click at [480, 331] on div at bounding box center [481, 337] width 19 height 19
click at [547, 393] on button "Accept" at bounding box center [560, 391] width 75 height 31
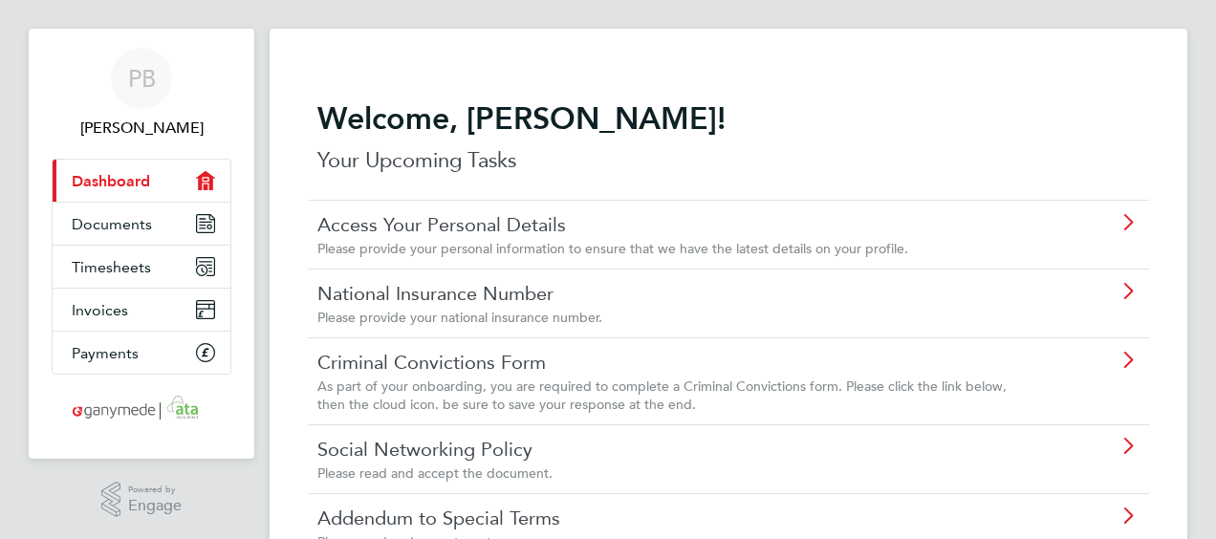
click at [1132, 298] on icon at bounding box center [1127, 291] width 24 height 15
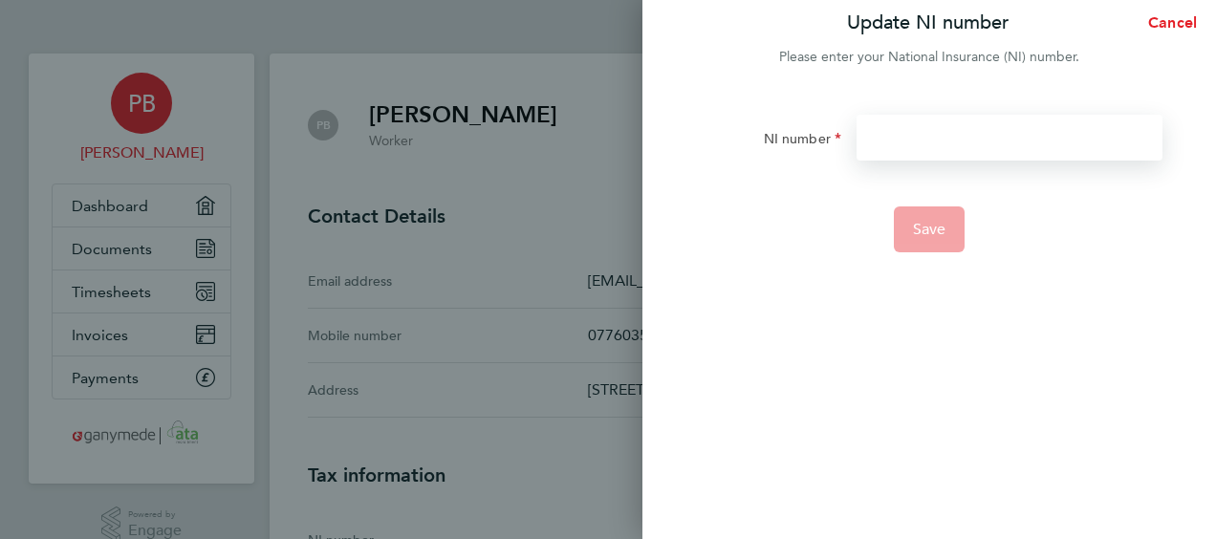
click at [972, 147] on input "NI number" at bounding box center [1009, 138] width 306 height 46
type input "JM115119D"
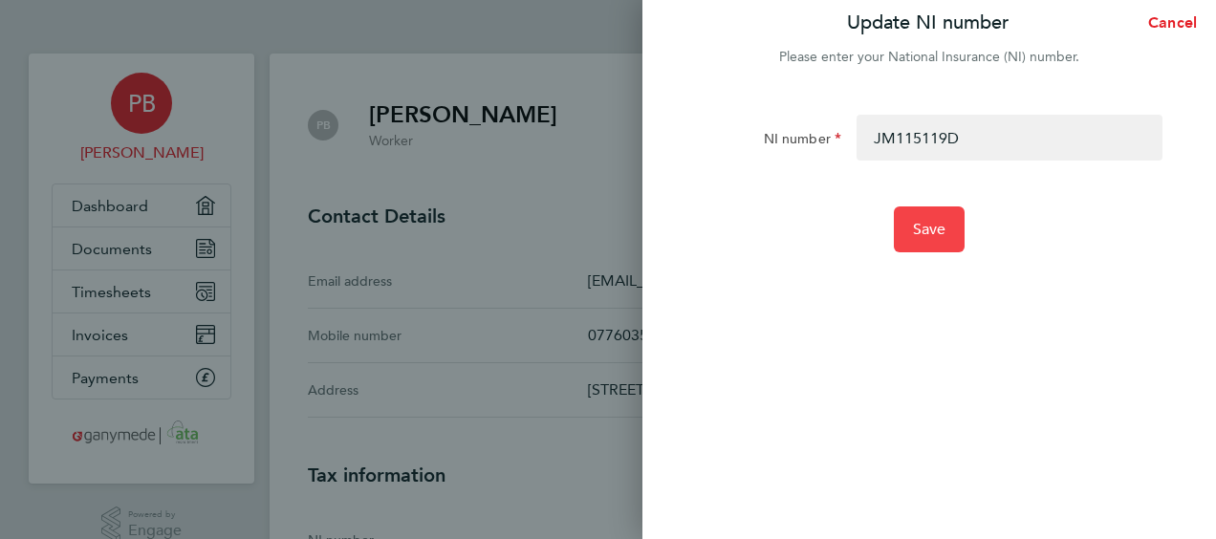
click at [937, 227] on span "Save" at bounding box center [929, 229] width 33 height 19
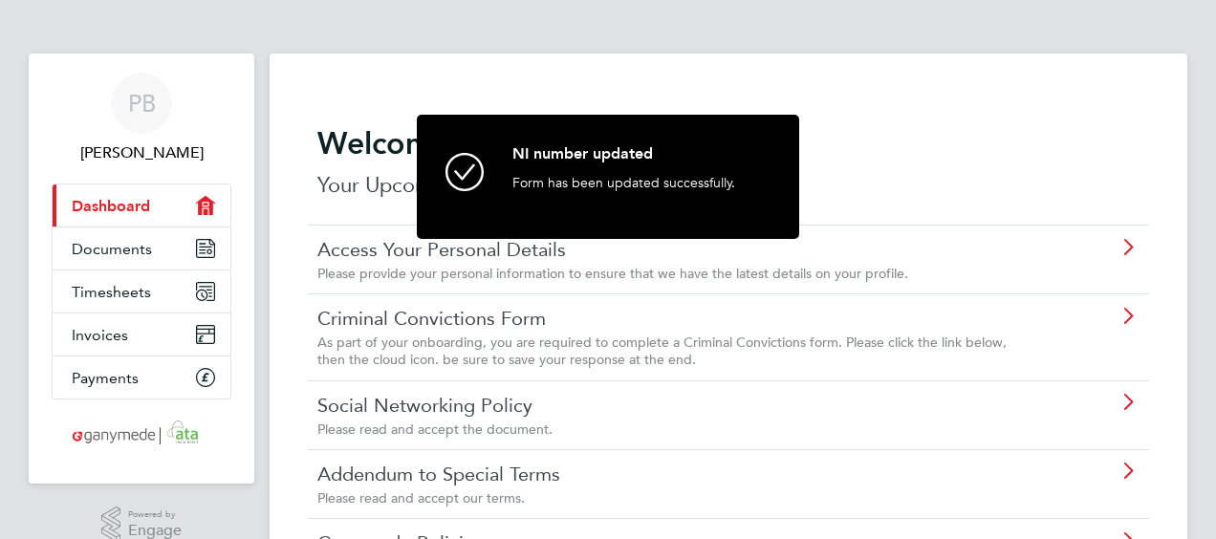
click at [1139, 323] on icon at bounding box center [1127, 316] width 24 height 15
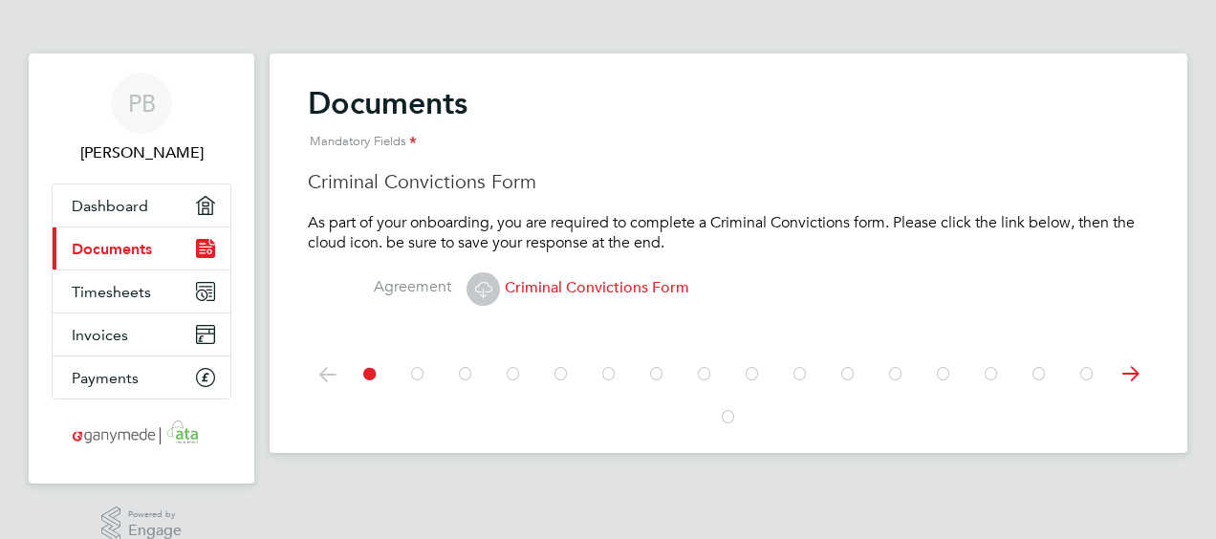
click at [486, 291] on icon at bounding box center [483, 289] width 24 height 24
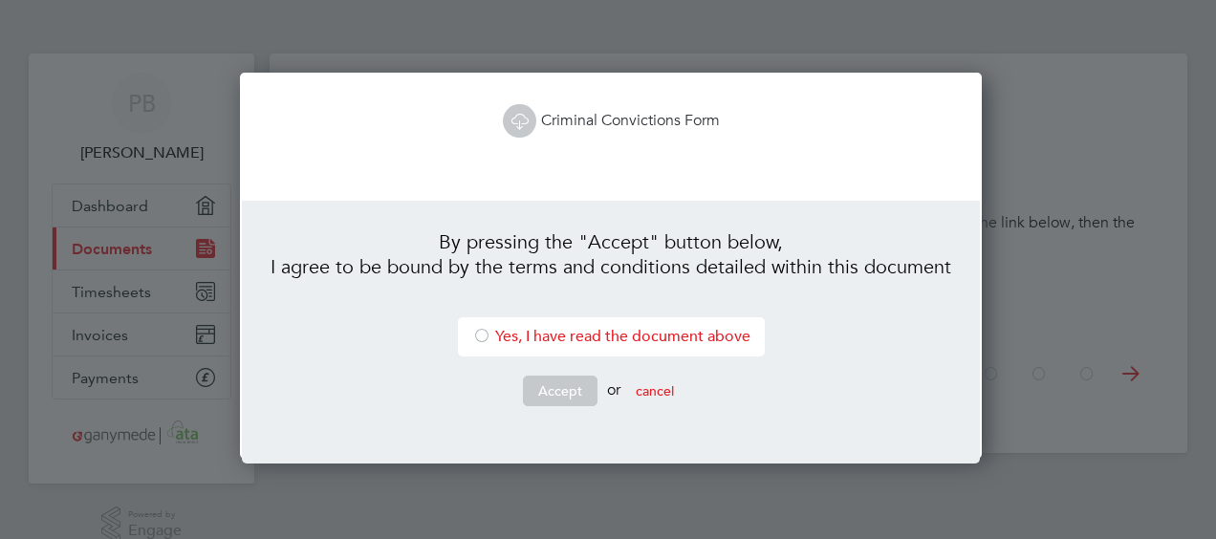
scroll to position [386, 736]
click at [476, 333] on div at bounding box center [481, 337] width 19 height 19
click at [541, 388] on button "Accept" at bounding box center [560, 391] width 75 height 31
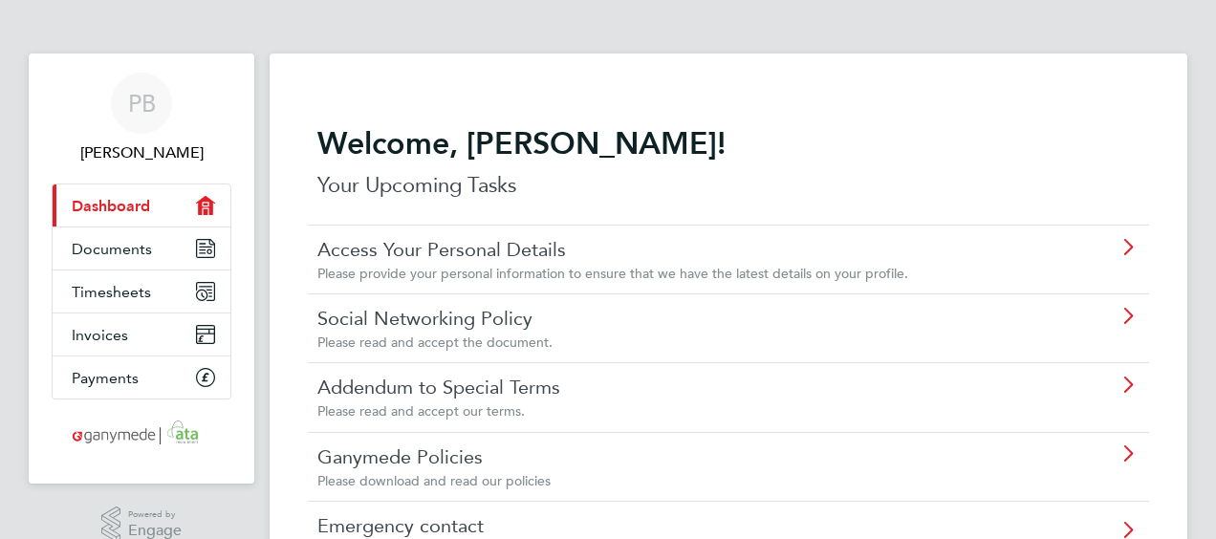
click at [1134, 316] on icon at bounding box center [1127, 316] width 24 height 15
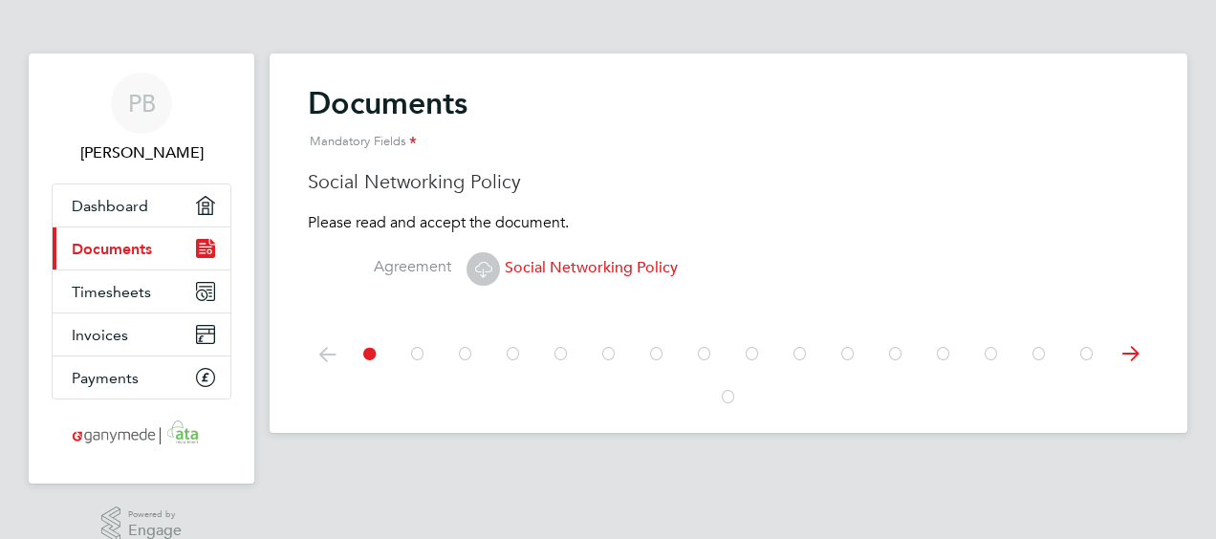
click at [480, 270] on icon at bounding box center [483, 269] width 24 height 24
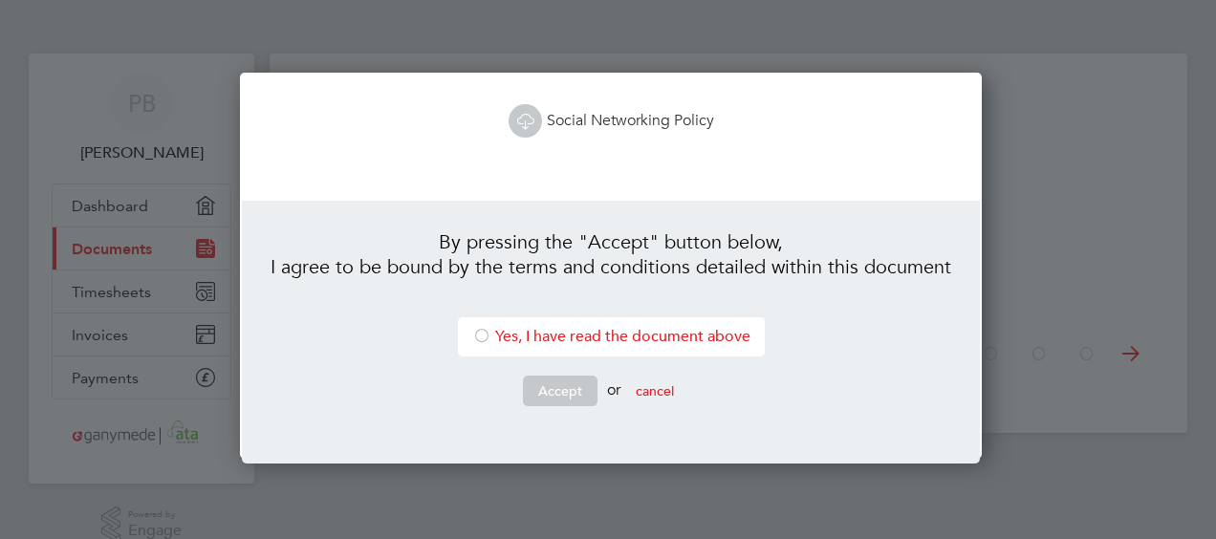
scroll to position [386, 736]
click at [472, 338] on div at bounding box center [481, 337] width 19 height 19
click at [542, 392] on button "Accept" at bounding box center [560, 391] width 75 height 31
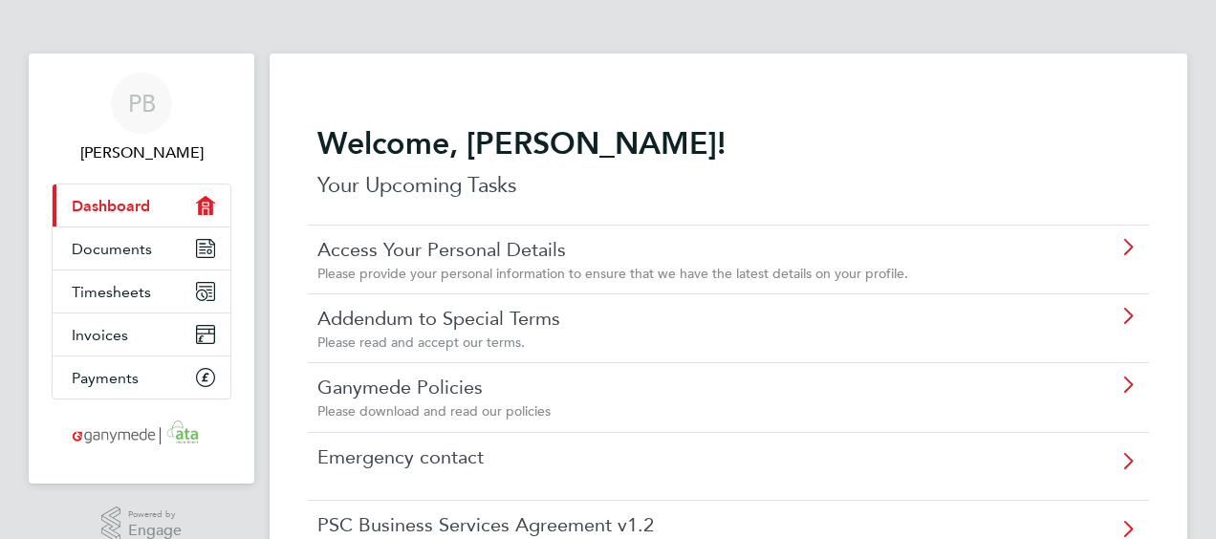
click at [867, 334] on div "Please read and accept our terms." at bounding box center [674, 342] width 714 height 17
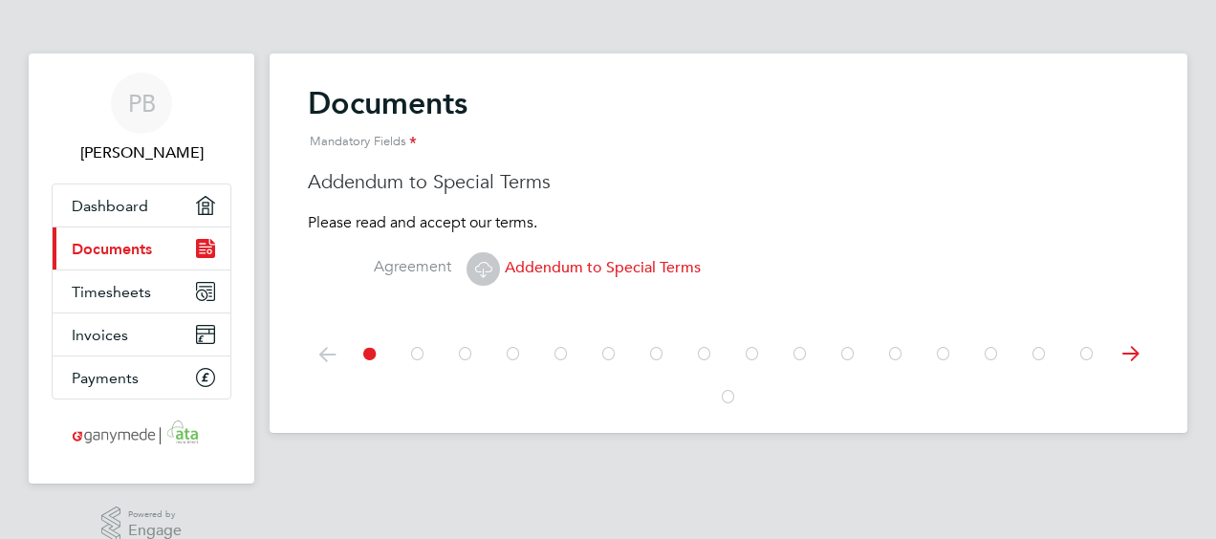
click at [471, 264] on icon at bounding box center [483, 269] width 24 height 24
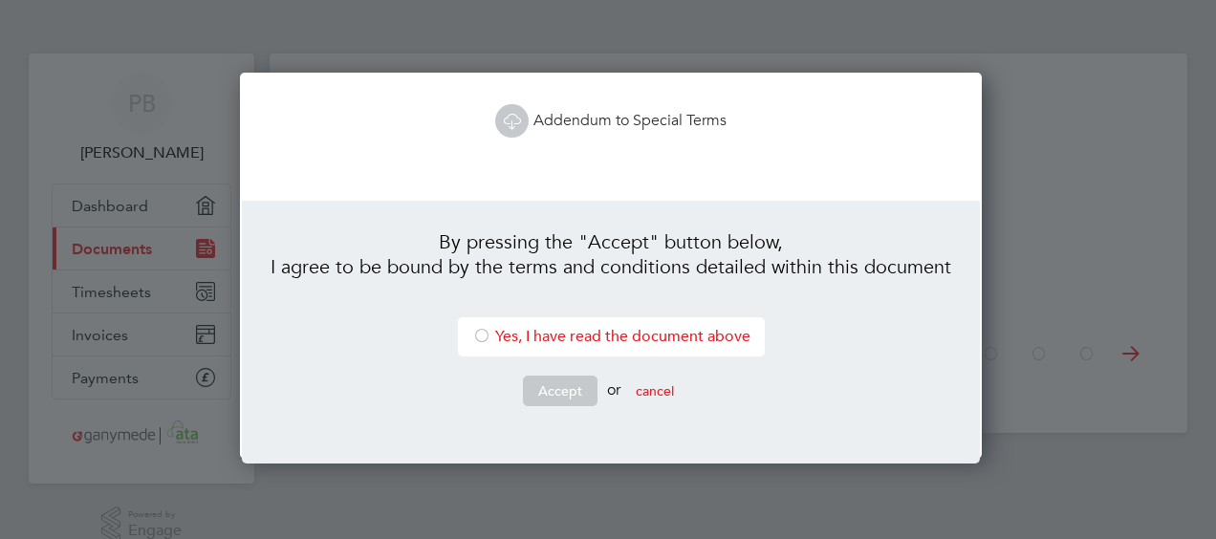
scroll to position [386, 736]
click at [477, 333] on div at bounding box center [481, 337] width 19 height 19
click at [547, 390] on button "Accept" at bounding box center [560, 391] width 75 height 31
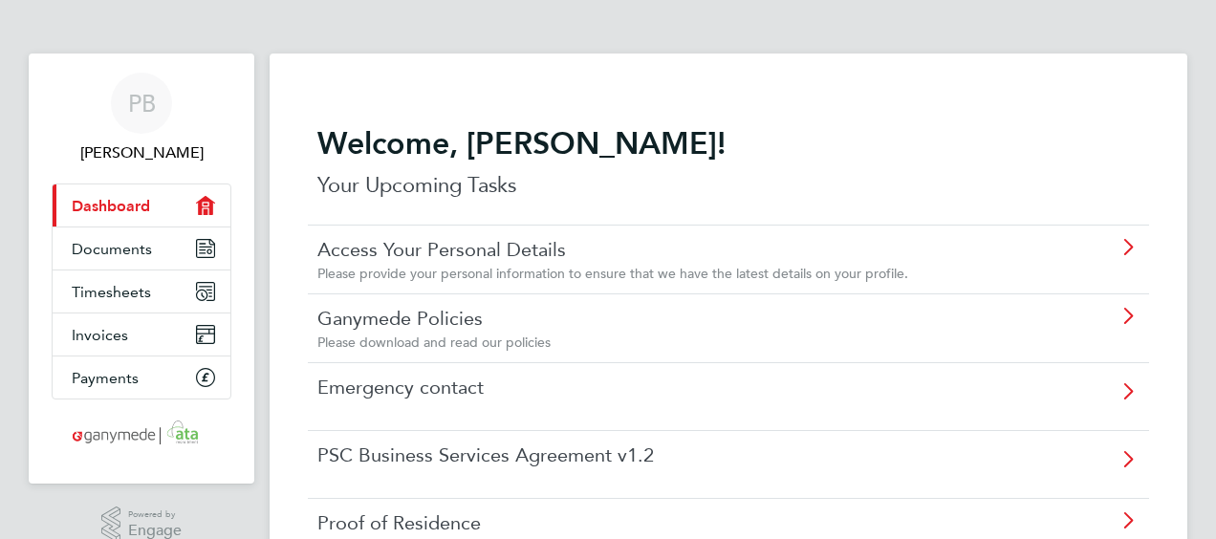
click at [614, 341] on div "Please download and read our policies" at bounding box center [674, 342] width 714 height 17
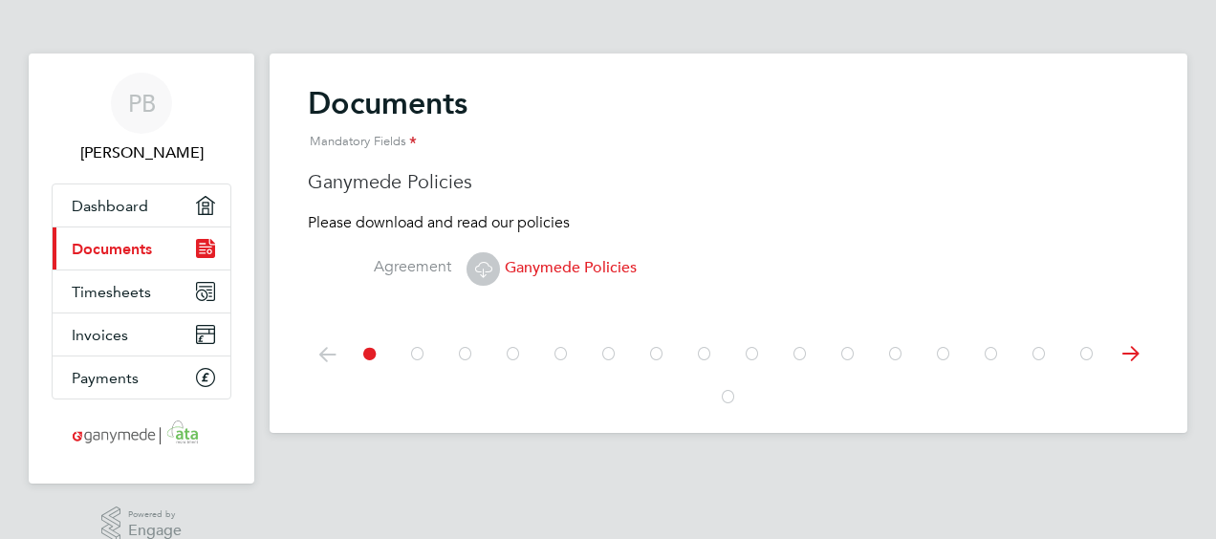
click at [482, 271] on icon at bounding box center [483, 269] width 24 height 24
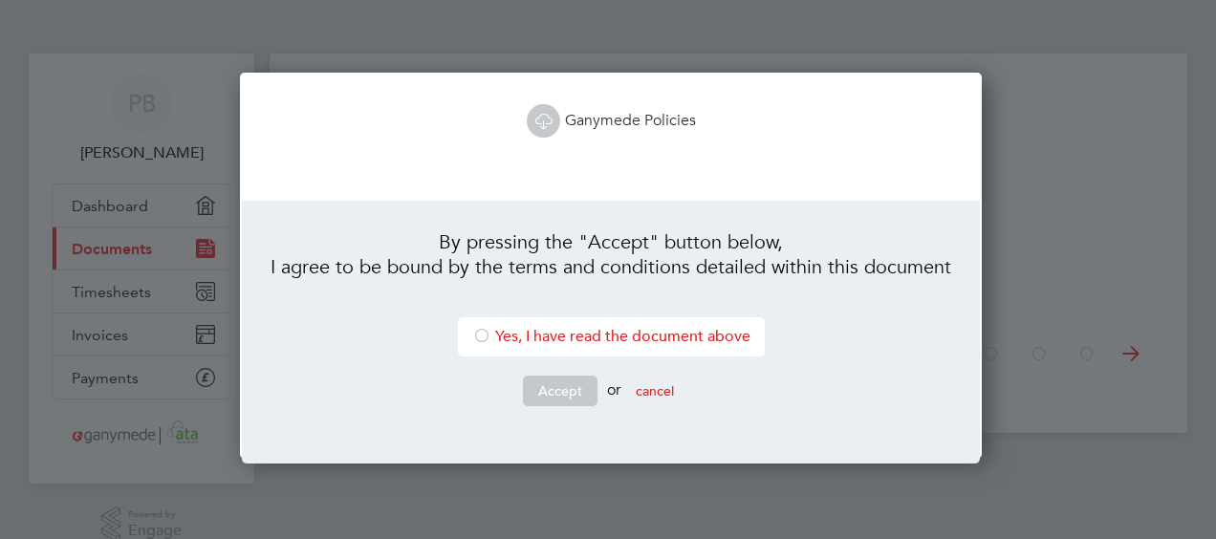
scroll to position [386, 736]
click at [474, 335] on div at bounding box center [481, 337] width 19 height 19
click at [538, 394] on button "Accept" at bounding box center [560, 391] width 75 height 31
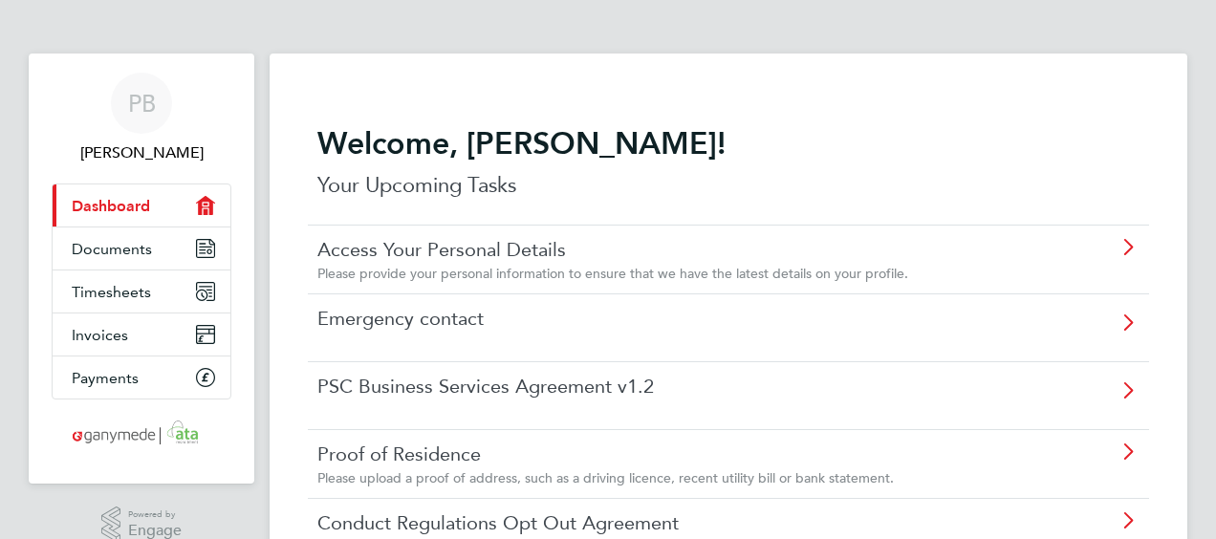
click at [585, 328] on link "Emergency contact" at bounding box center [674, 318] width 714 height 25
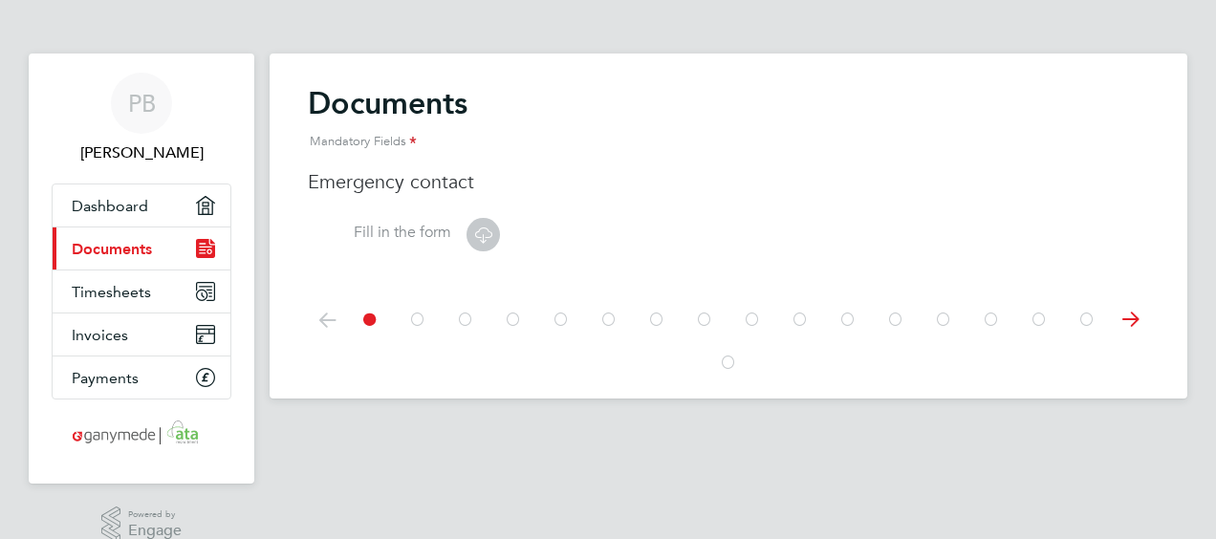
click at [486, 232] on icon at bounding box center [483, 235] width 24 height 24
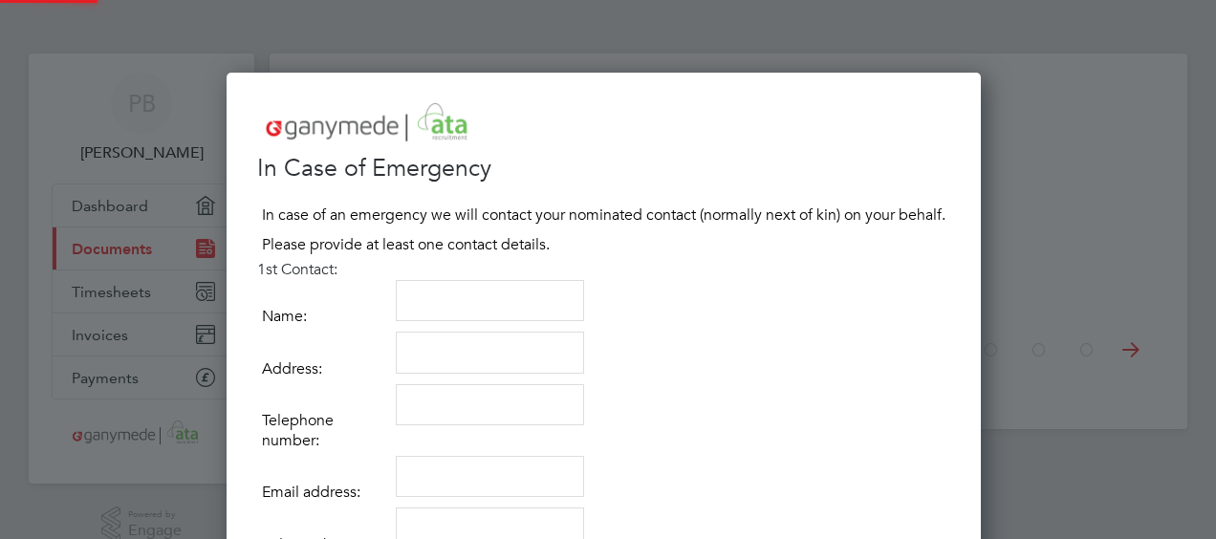
scroll to position [1061, 763]
click at [460, 291] on textarea at bounding box center [490, 301] width 188 height 42
type textarea "[PERSON_NAME]"
click at [447, 343] on textarea at bounding box center [490, 353] width 188 height 42
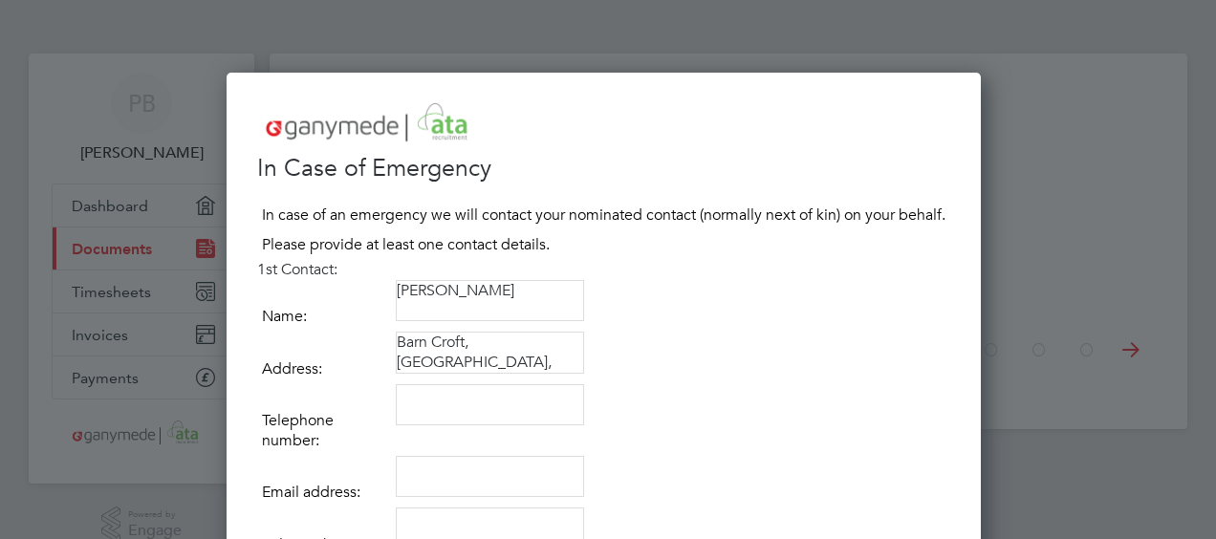
scroll to position [19, 0]
type textarea "[STREET_ADDRESS]"
click at [440, 406] on textarea at bounding box center [490, 405] width 188 height 42
type textarea "07774579468"
click at [438, 478] on textarea at bounding box center [490, 477] width 188 height 42
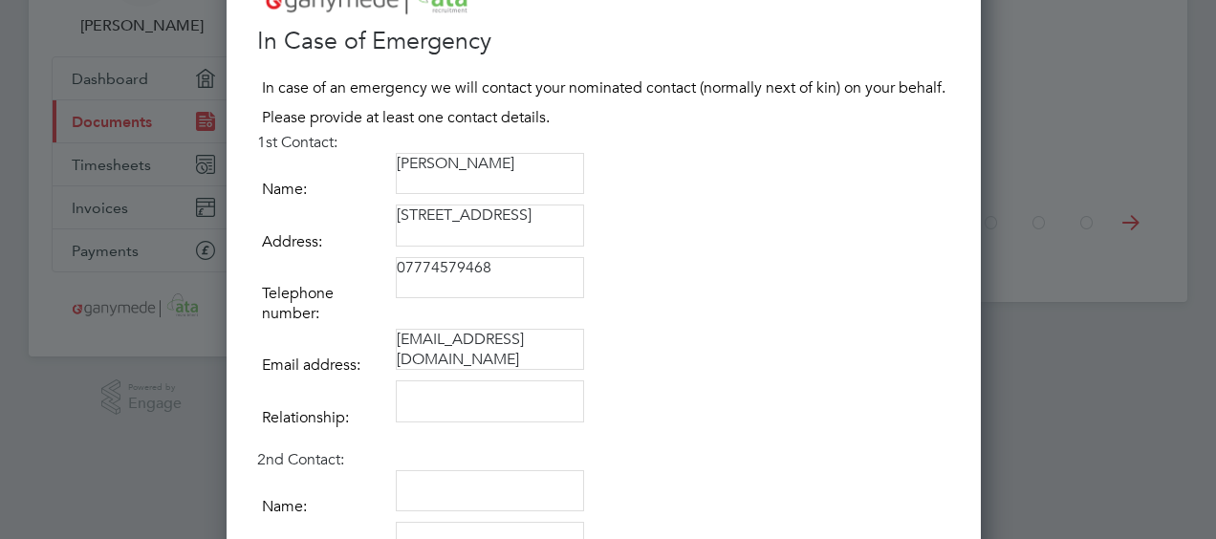
scroll to position [128, 0]
type textarea "[EMAIL_ADDRESS][DOMAIN_NAME]"
click at [485, 395] on textarea at bounding box center [490, 400] width 188 height 42
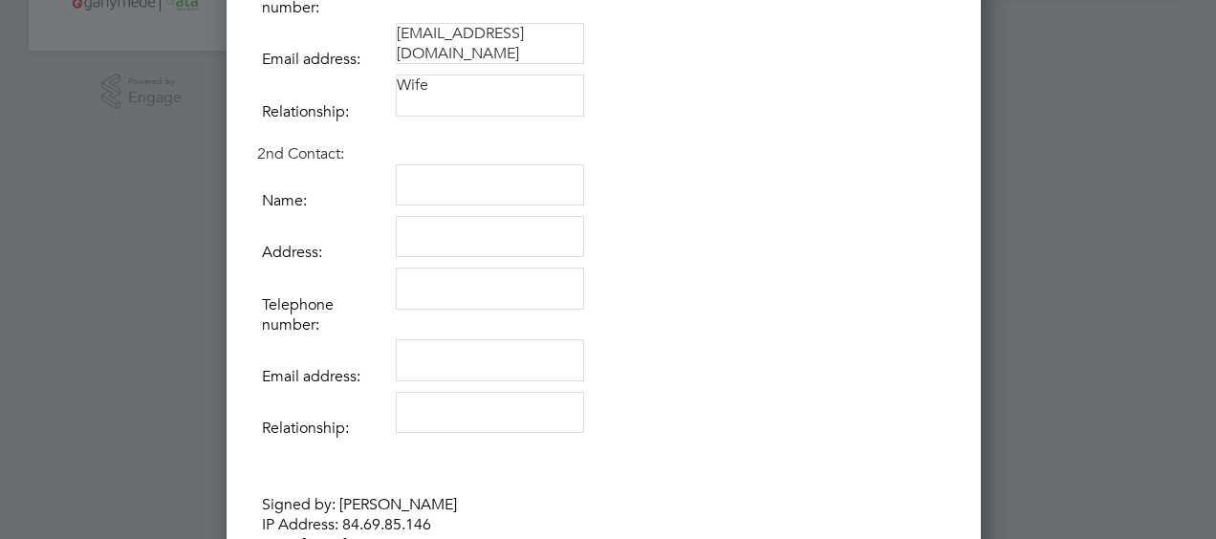
scroll to position [598, 0]
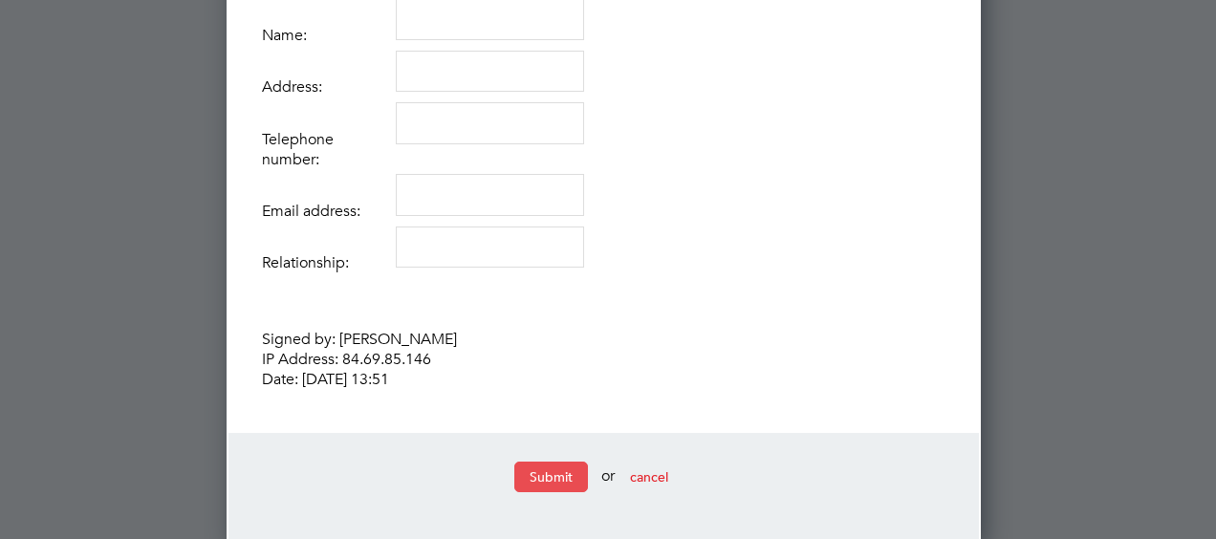
type textarea "Wife"
click at [556, 463] on button "Submit" at bounding box center [551, 477] width 74 height 31
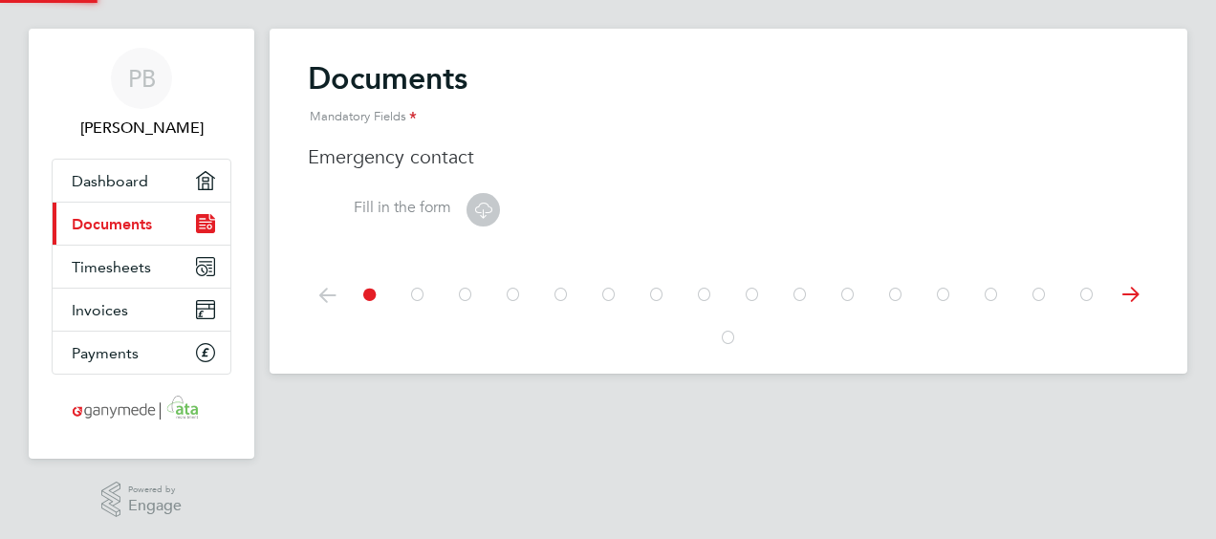
scroll to position [0, 0]
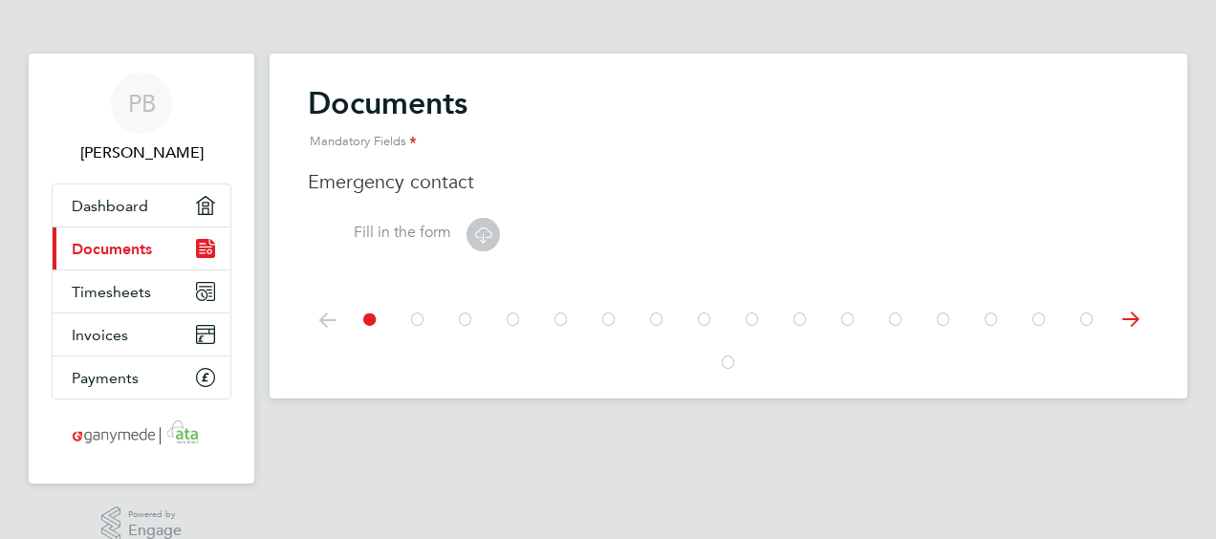
click at [1122, 316] on icon at bounding box center [1130, 319] width 38 height 43
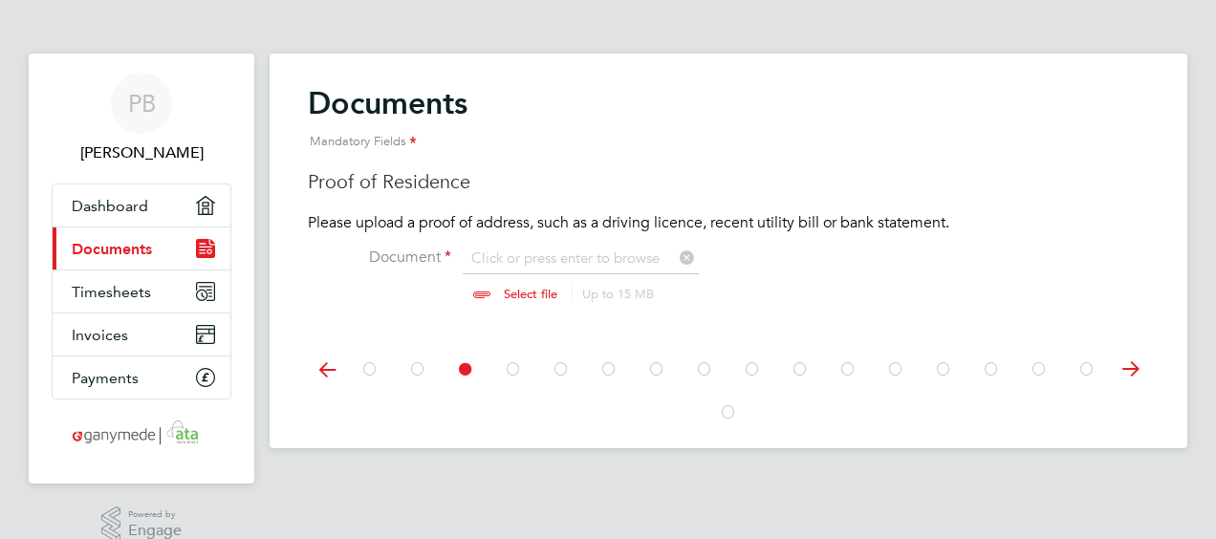
click at [321, 369] on icon at bounding box center [327, 369] width 38 height 43
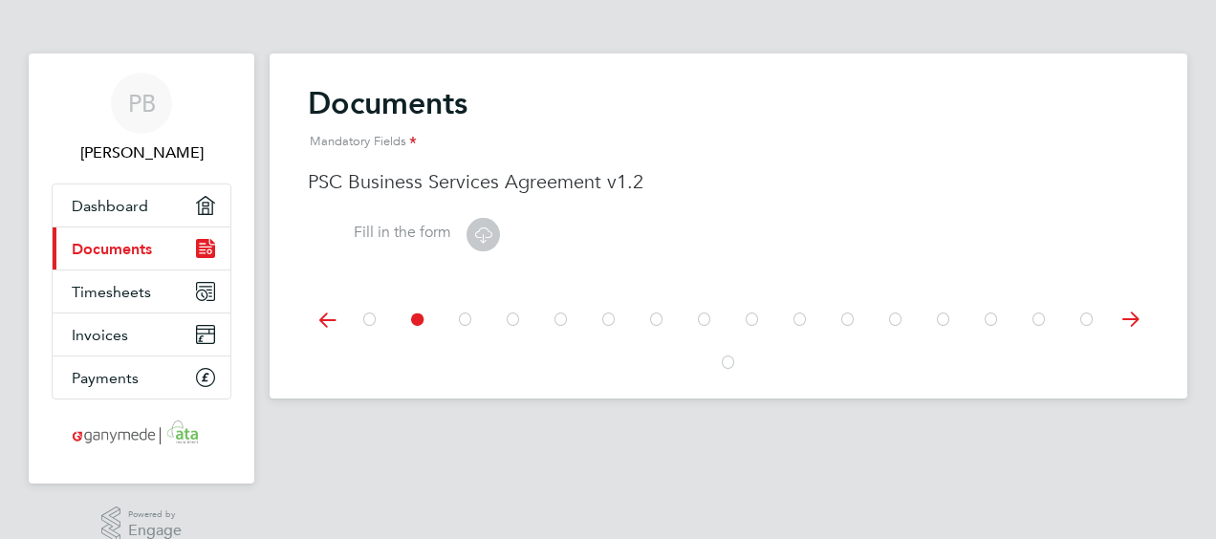
click at [482, 230] on icon at bounding box center [483, 235] width 24 height 24
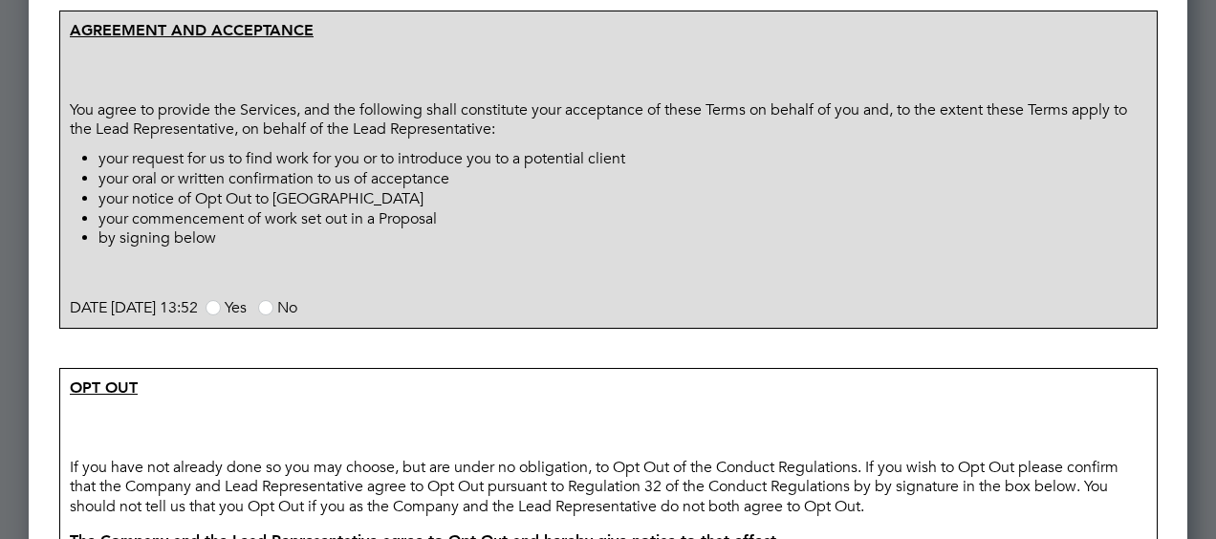
scroll to position [1222, 0]
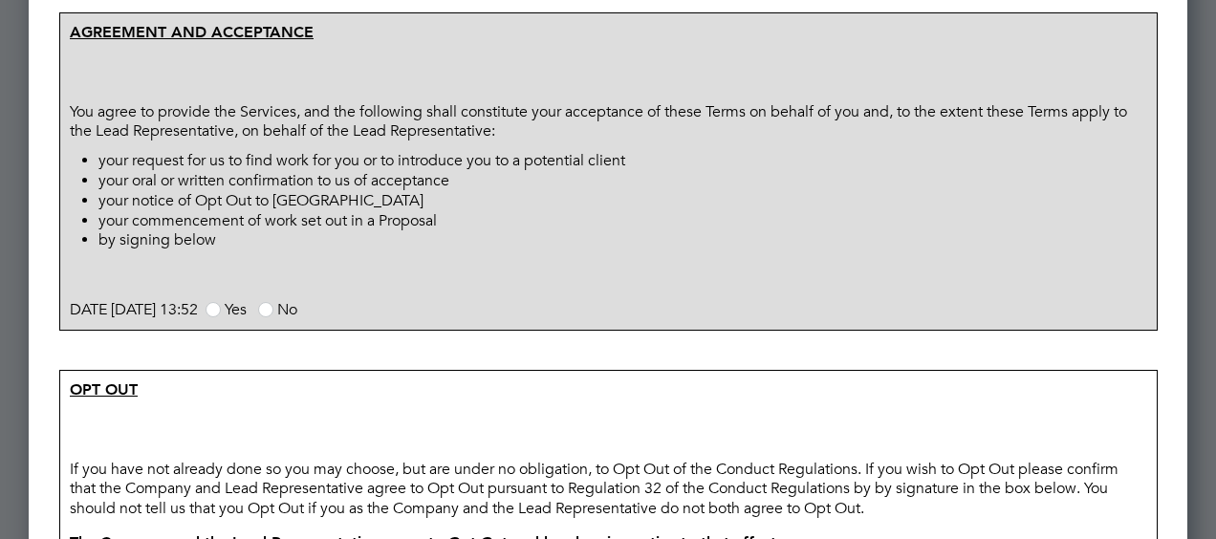
click at [221, 317] on span at bounding box center [212, 309] width 15 height 15
click at [0, 0] on input "Yes" at bounding box center [0, 0] width 0 height 0
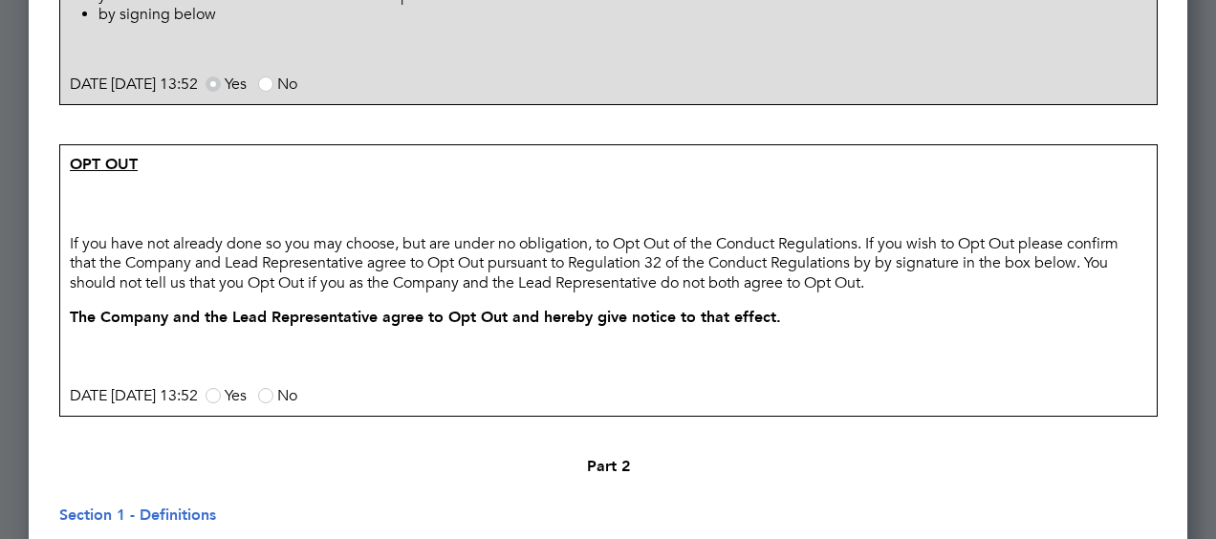
scroll to position [1453, 0]
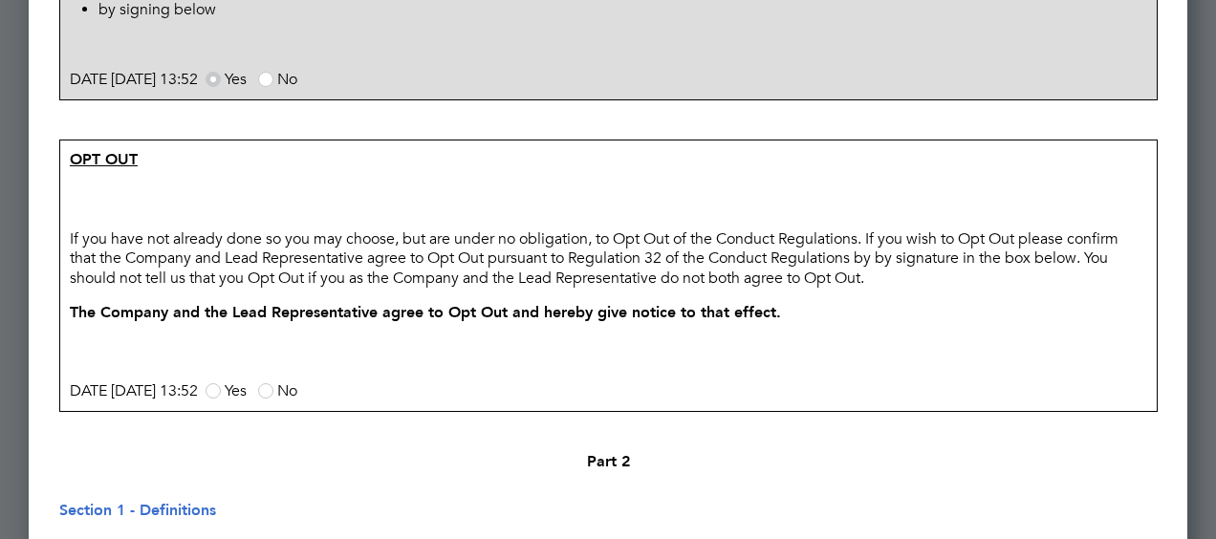
click at [273, 399] on span at bounding box center [265, 390] width 15 height 15
click at [0, 0] on input "No" at bounding box center [0, 0] width 0 height 0
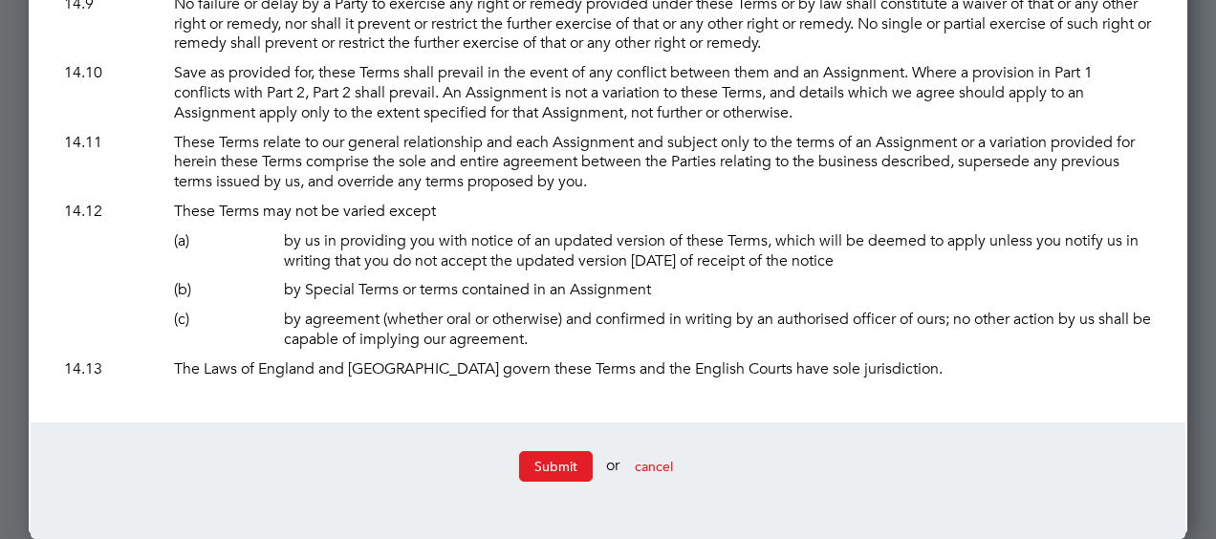
scroll to position [14174, 0]
click at [541, 464] on button "Submit" at bounding box center [556, 466] width 74 height 31
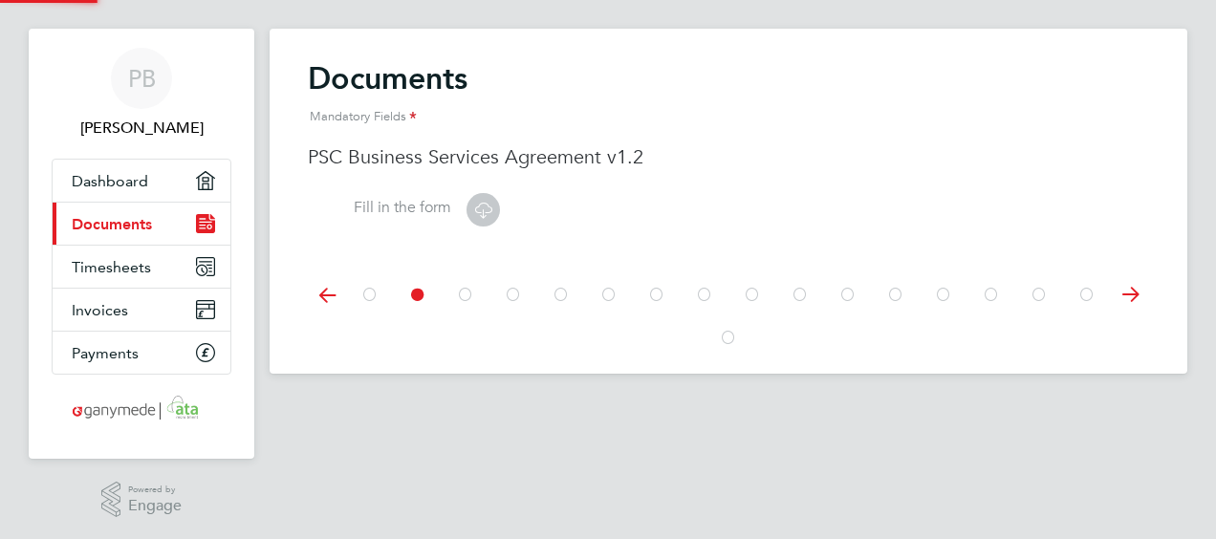
scroll to position [0, 0]
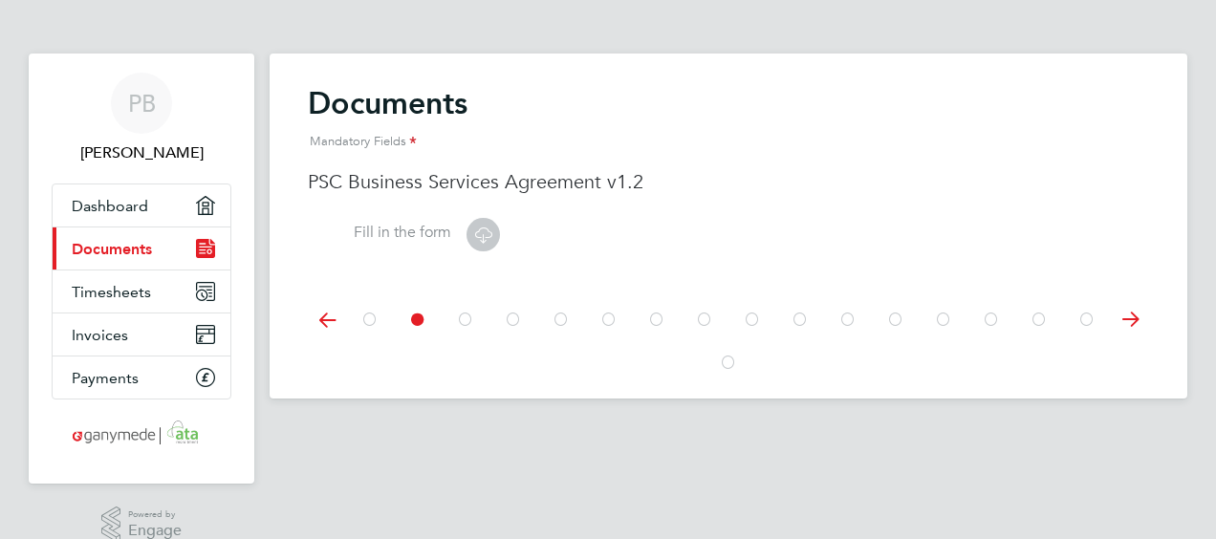
click at [371, 321] on icon at bounding box center [369, 319] width 19 height 43
click at [420, 319] on icon at bounding box center [417, 319] width 19 height 43
click at [465, 313] on icon at bounding box center [465, 319] width 19 height 43
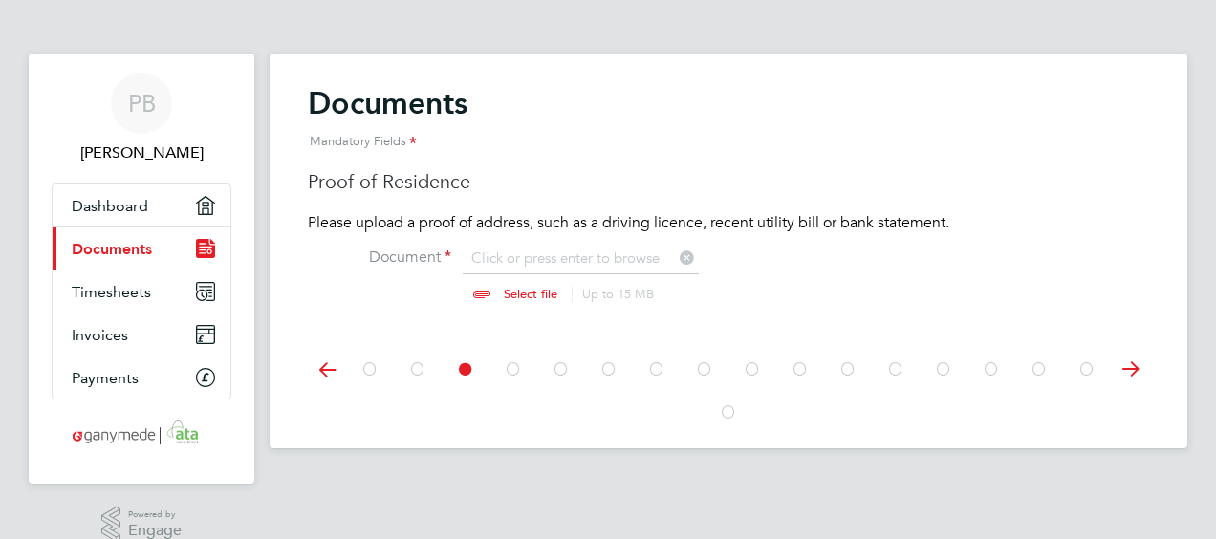
click at [559, 257] on input "file" at bounding box center [549, 276] width 300 height 57
type input "C:\fakepath\Petepassportanddrivinglicence2021.pdf"
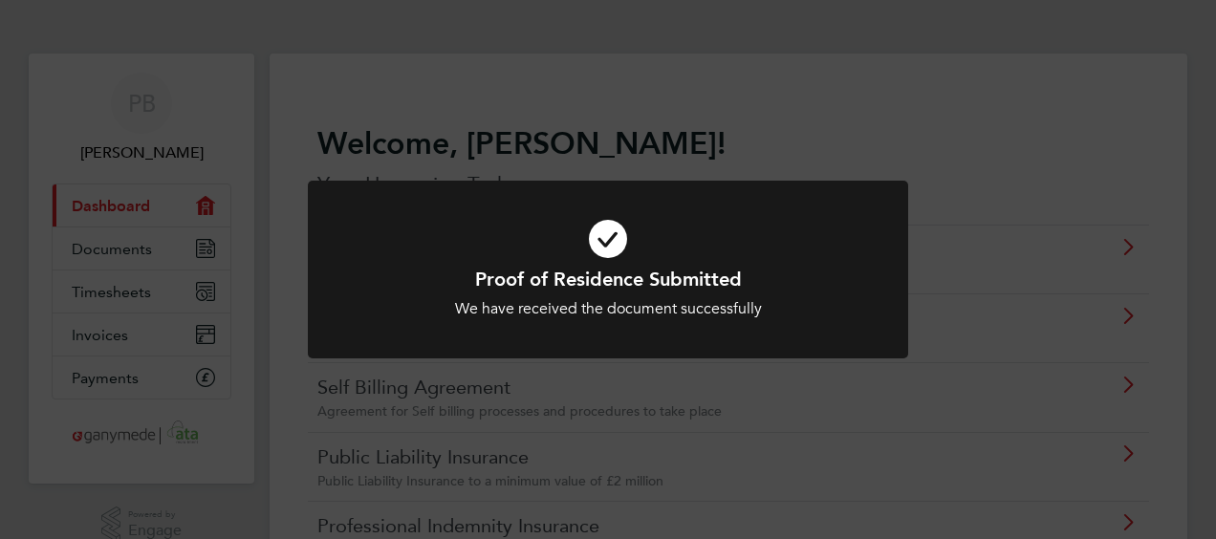
click at [792, 402] on div "Proof of Residence Submitted We have received the document successfully Cancel …" at bounding box center [608, 269] width 1216 height 539
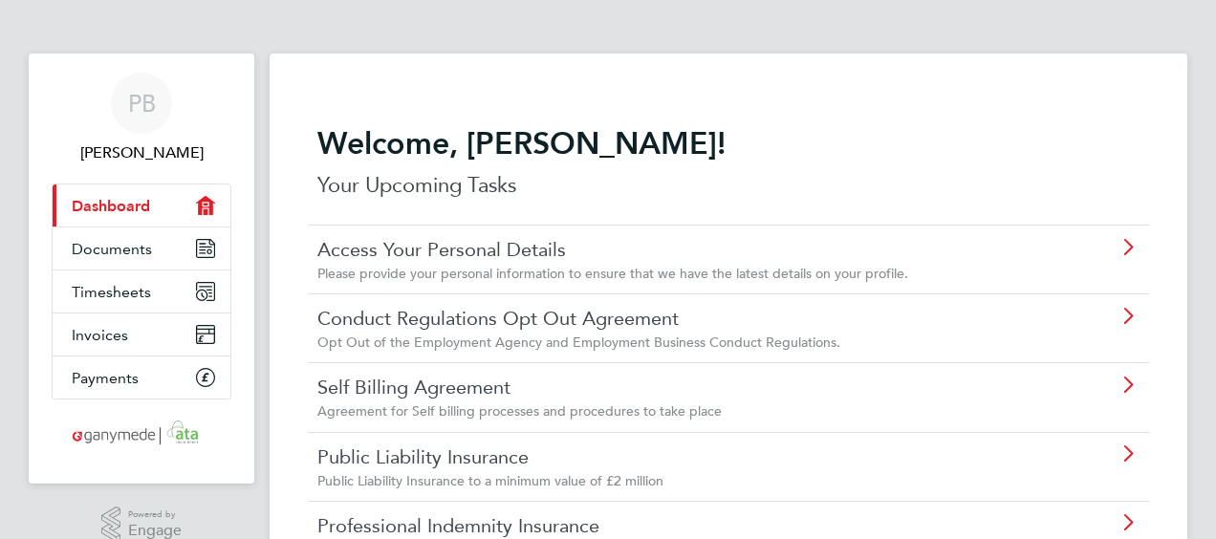
click at [1130, 319] on icon at bounding box center [1127, 316] width 24 height 15
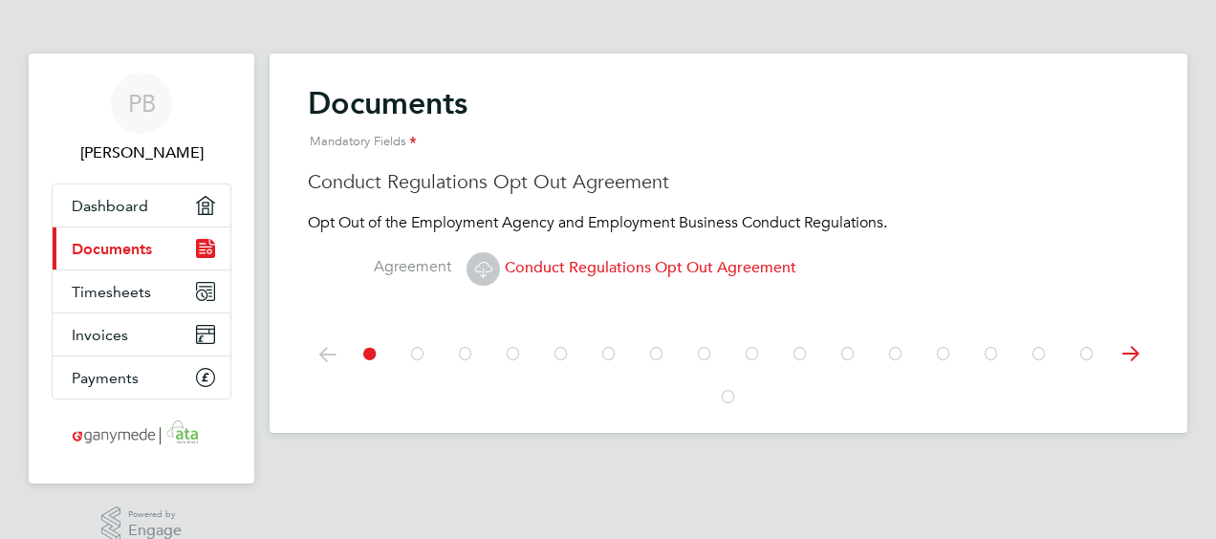
click at [494, 275] on icon at bounding box center [483, 269] width 24 height 24
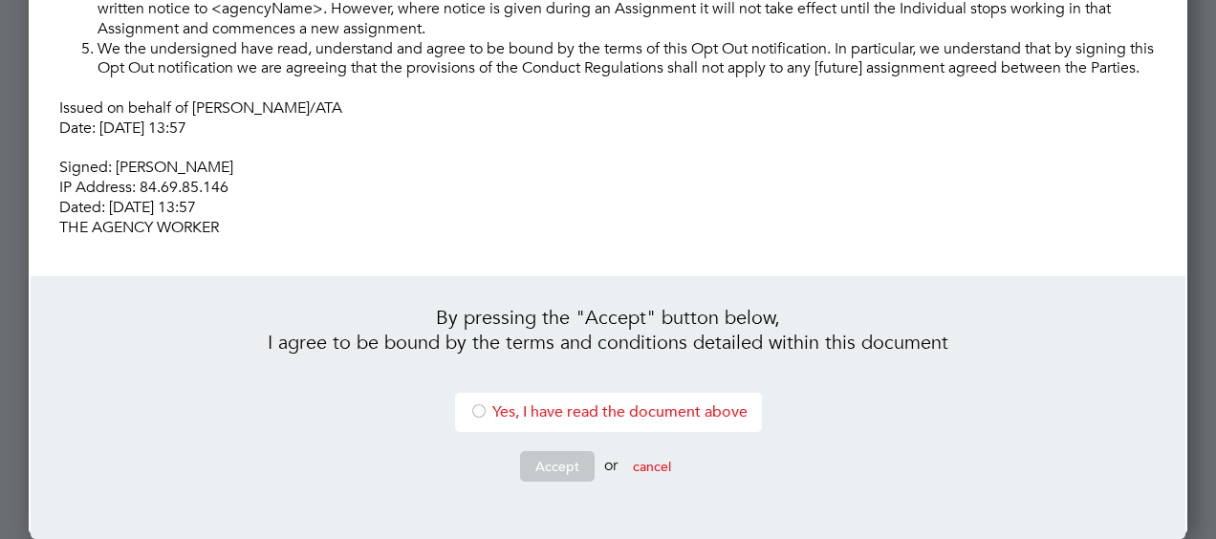
scroll to position [553, 0]
click at [472, 422] on div at bounding box center [478, 412] width 19 height 19
click at [563, 482] on button "Accept" at bounding box center [557, 466] width 75 height 31
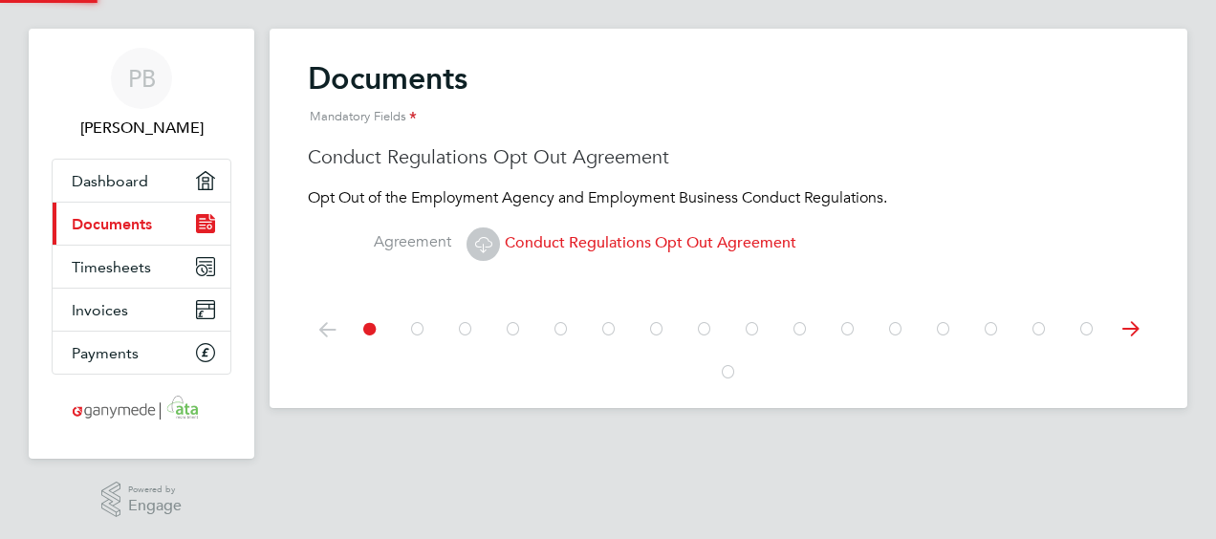
scroll to position [0, 0]
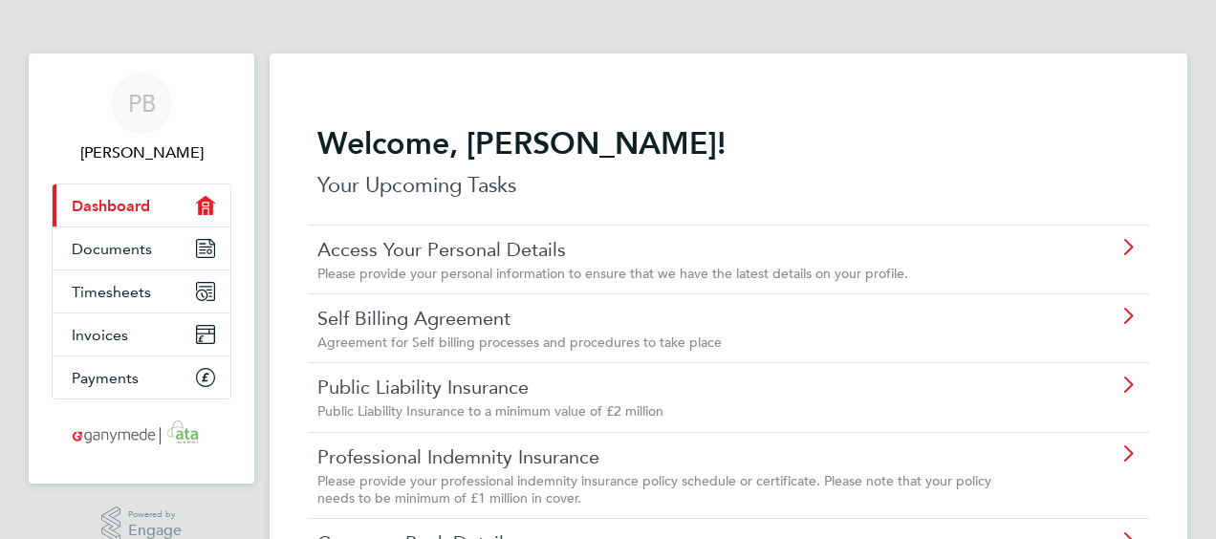
click at [1124, 316] on icon at bounding box center [1127, 316] width 24 height 15
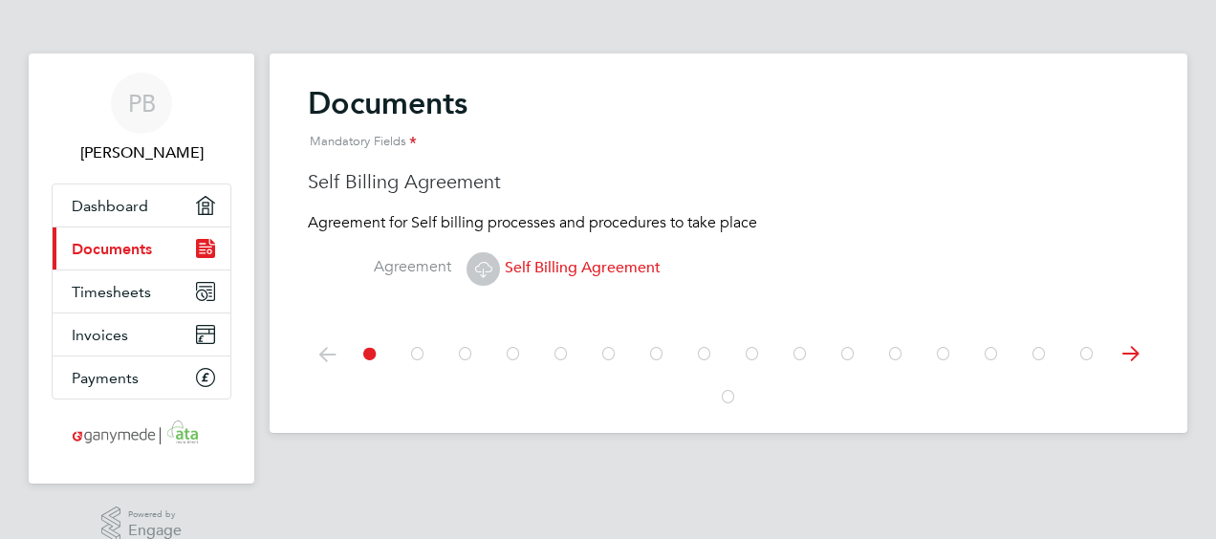
click at [487, 272] on icon at bounding box center [483, 269] width 24 height 24
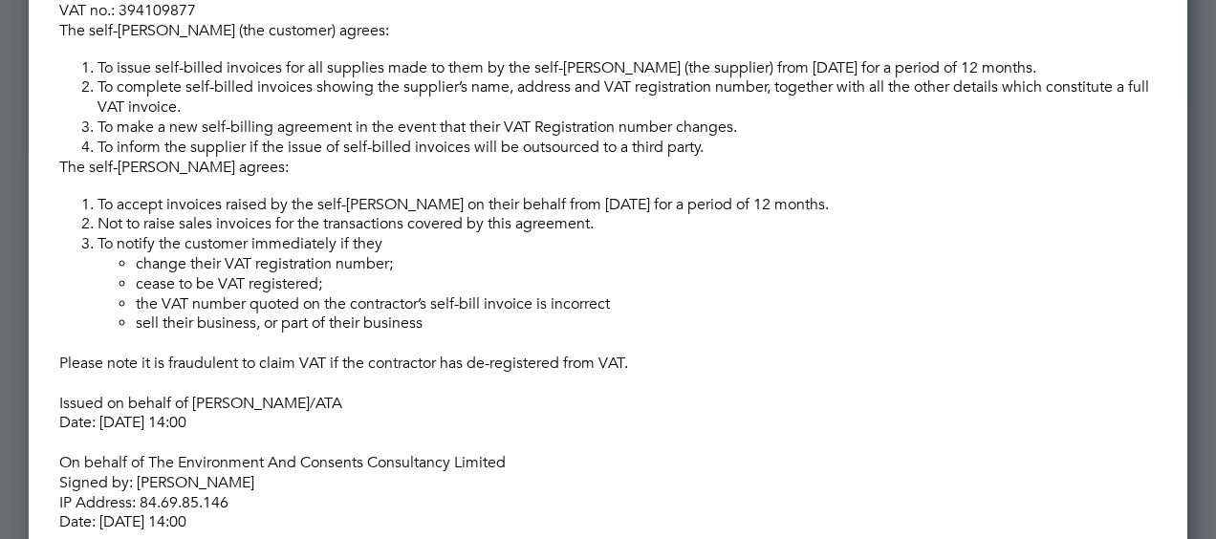
scroll to position [339, 0]
click at [487, 273] on li "cease to be VAT registered;" at bounding box center [646, 283] width 1021 height 20
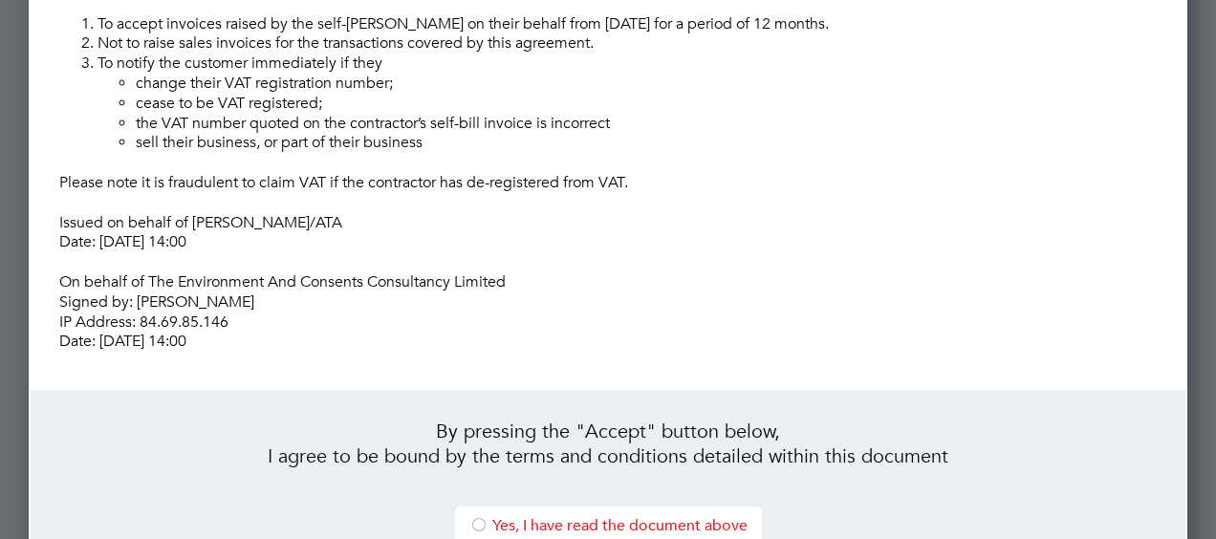
scroll to position [633, 0]
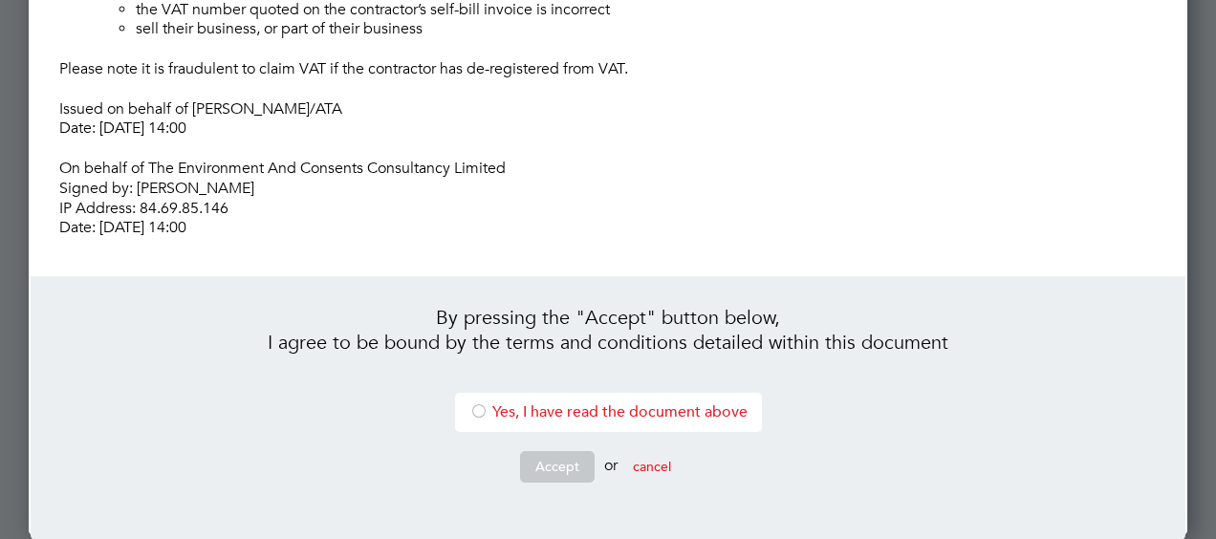
click at [482, 411] on div at bounding box center [478, 412] width 19 height 19
click at [539, 465] on button "Accept" at bounding box center [557, 466] width 75 height 31
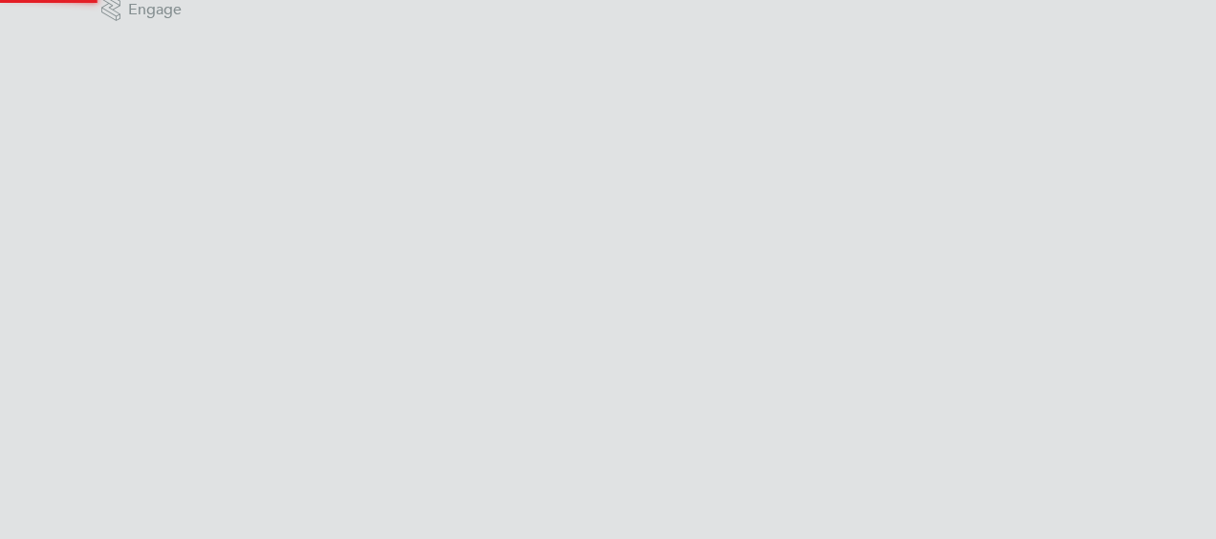
scroll to position [25, 0]
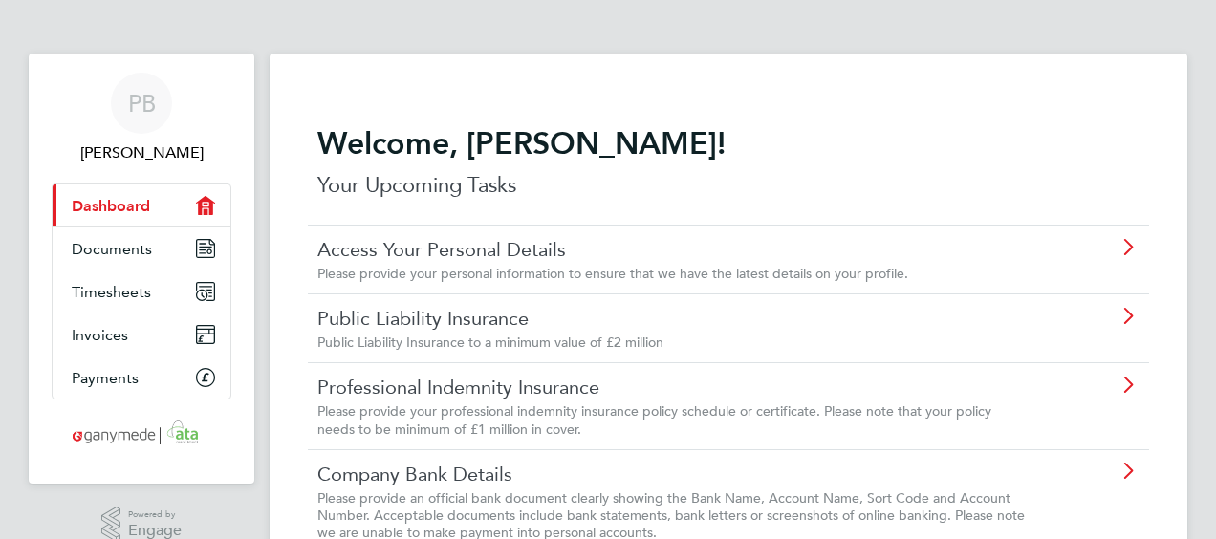
click at [1136, 315] on icon at bounding box center [1127, 316] width 24 height 15
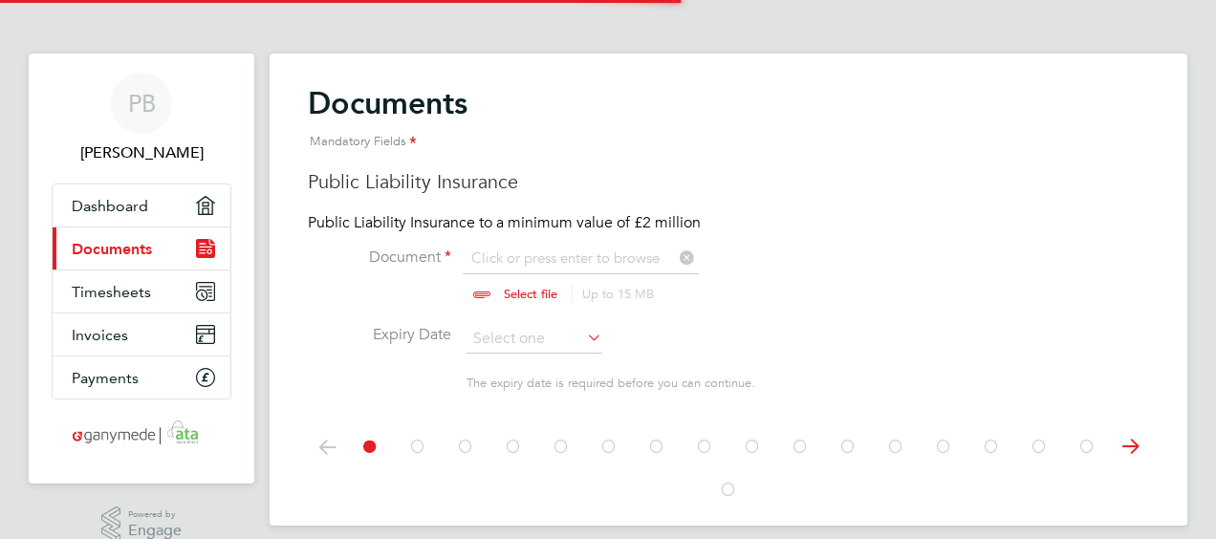
scroll to position [25, 237]
click at [574, 258] on input "file" at bounding box center [549, 276] width 300 height 57
type input "C:\fakepath\DC501 - PI certificate.pdf"
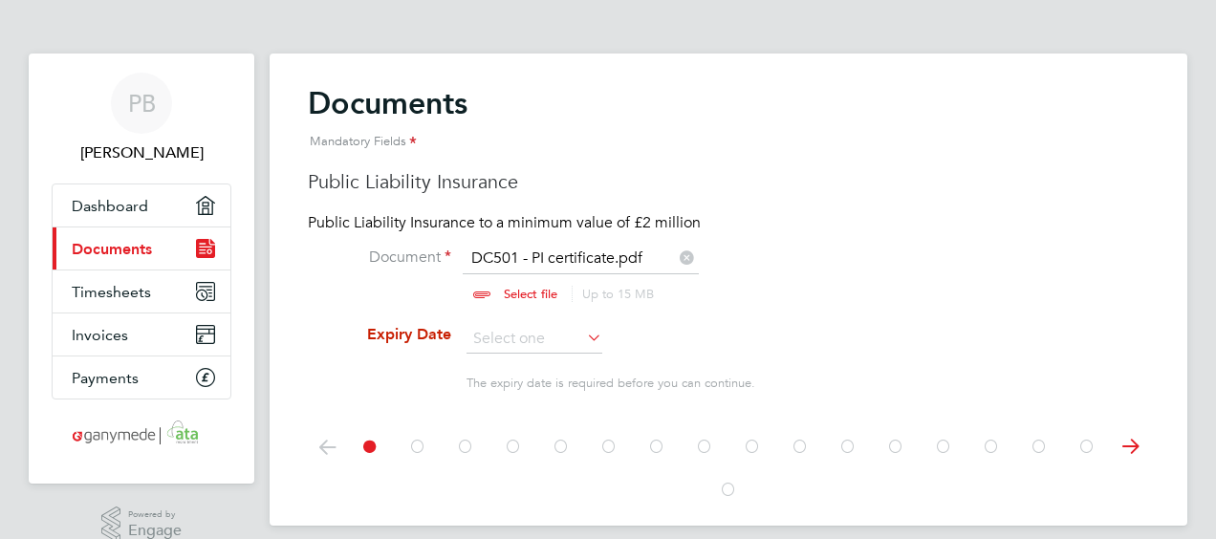
click at [583, 333] on icon at bounding box center [583, 337] width 0 height 27
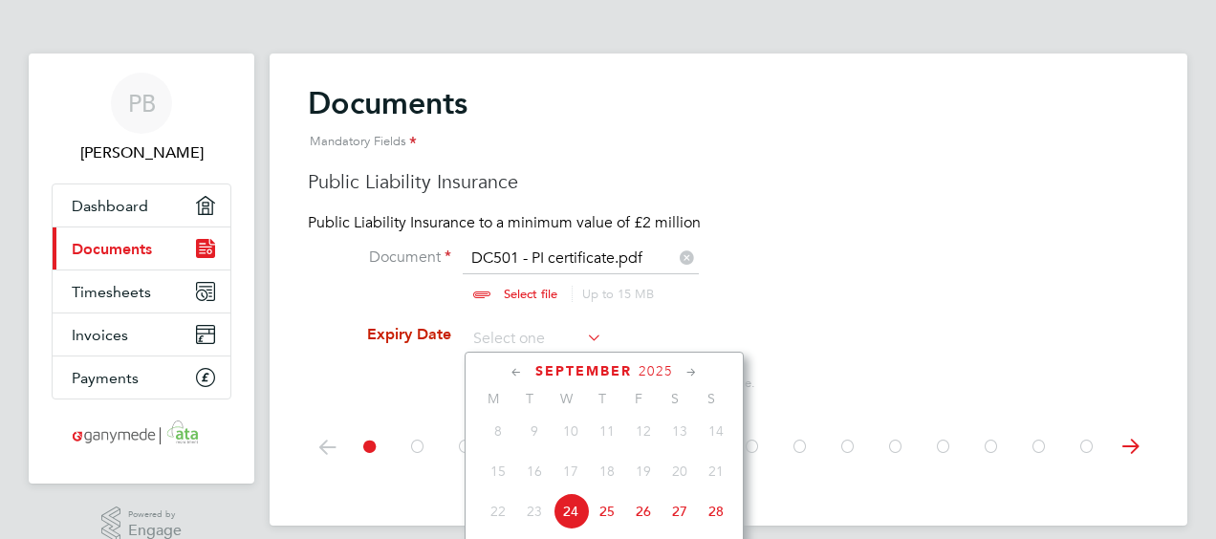
click at [699, 378] on icon at bounding box center [691, 372] width 18 height 21
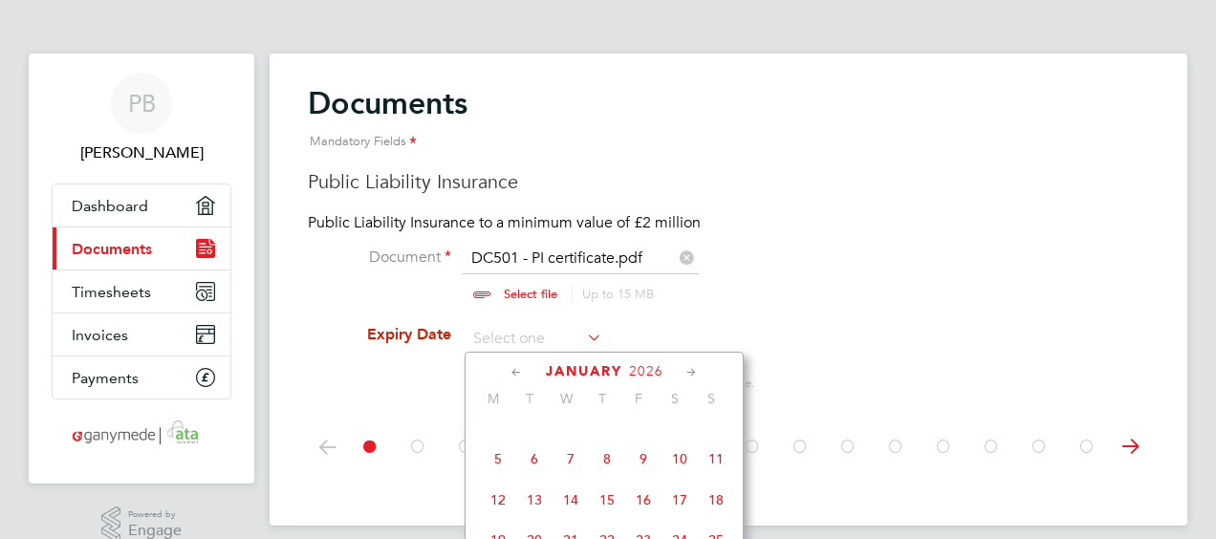
scroll to position [1679, 0]
click at [533, 474] on span "3" at bounding box center [534, 456] width 36 height 36
type input "[DATE]"
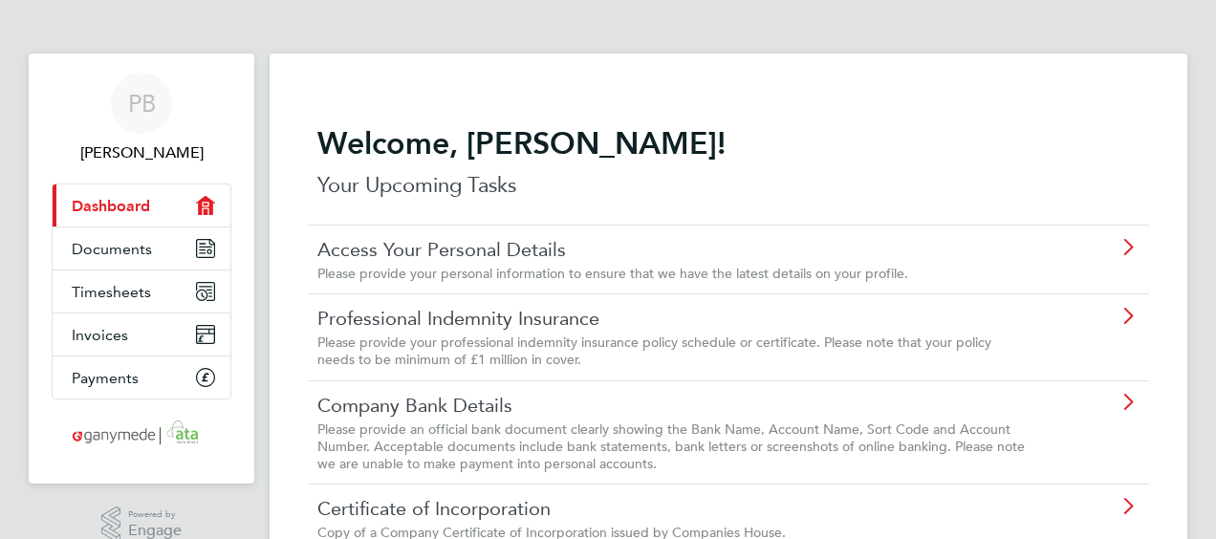
click at [1130, 317] on icon at bounding box center [1127, 316] width 24 height 15
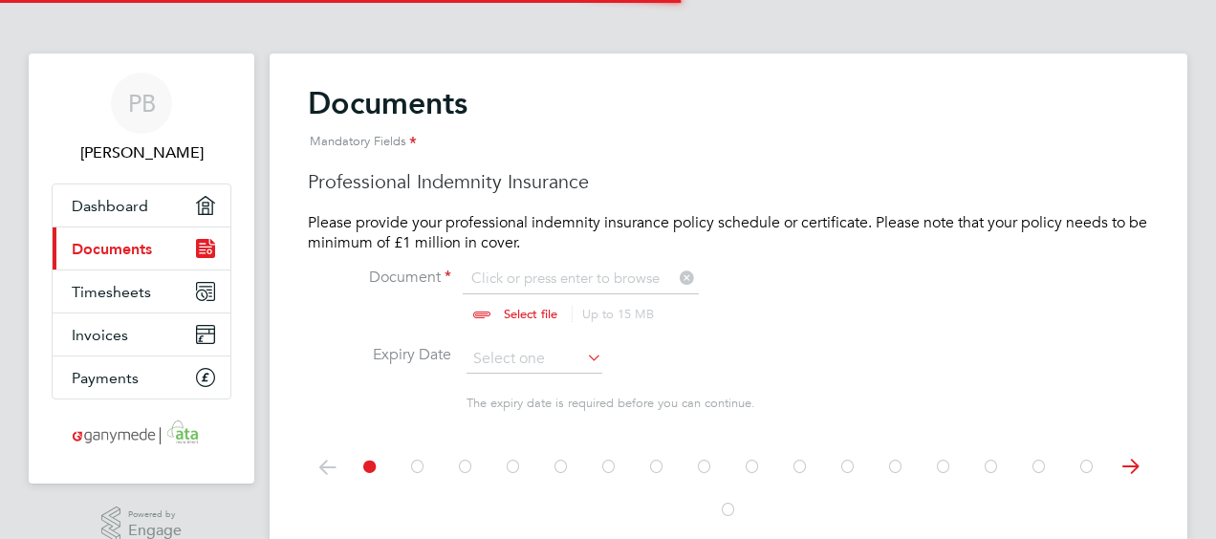
scroll to position [25, 237]
click at [586, 283] on input "file" at bounding box center [549, 297] width 300 height 57
type input "C:\fakepath\DC501 - PI certificate.pdf"
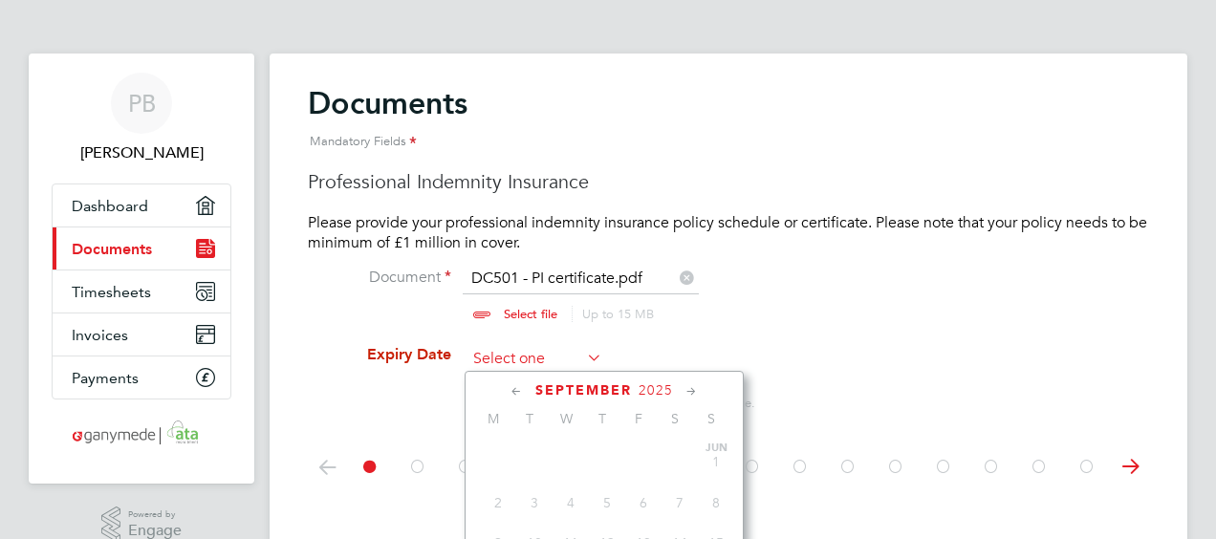
scroll to position [697, 0]
click at [518, 358] on input at bounding box center [534, 359] width 136 height 29
click at [694, 391] on icon at bounding box center [691, 391] width 18 height 21
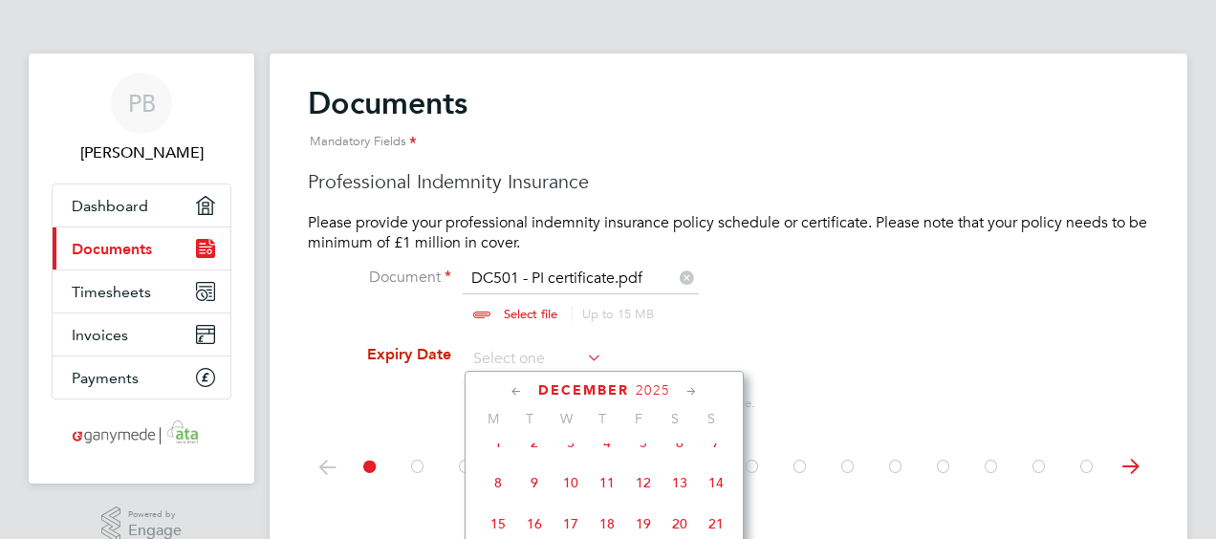
click at [694, 391] on icon at bounding box center [691, 391] width 18 height 21
click at [534, 494] on span "3" at bounding box center [534, 476] width 36 height 36
type input "[DATE]"
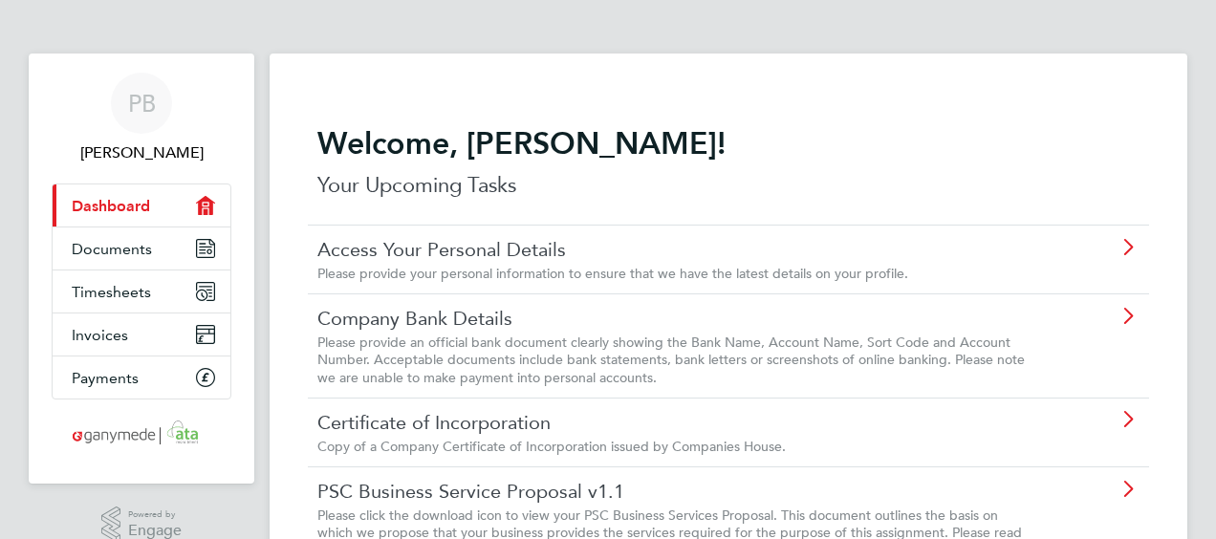
click at [1126, 323] on icon at bounding box center [1127, 316] width 24 height 15
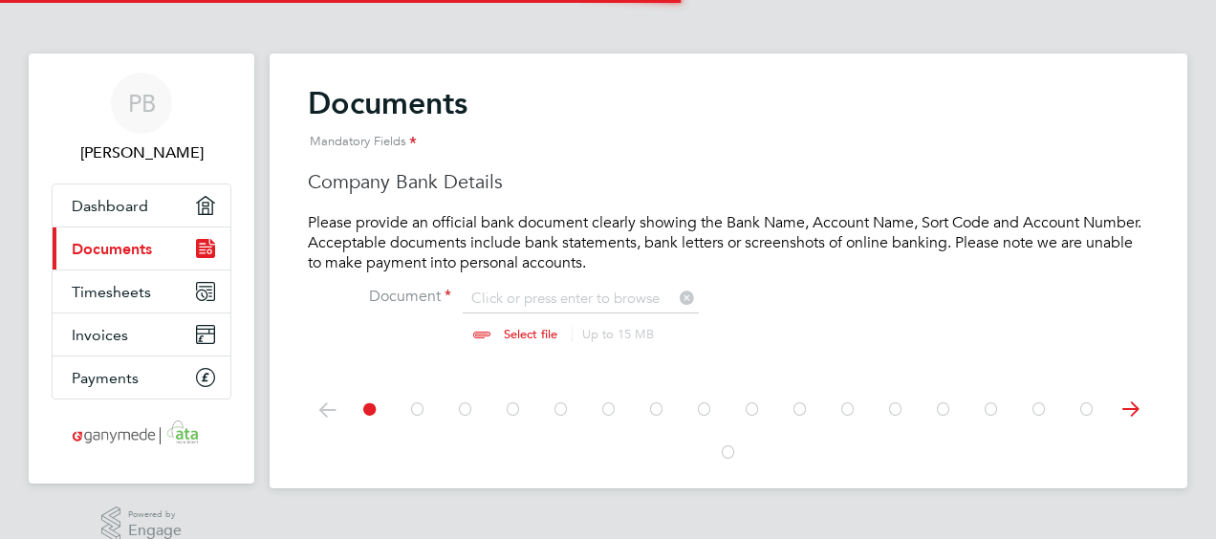
scroll to position [25, 237]
click at [615, 297] on input "file" at bounding box center [549, 317] width 300 height 57
type input "C:\fakepath\Monzo_bank_statement_2025-09-01-2025-09-24_8115.pdf"
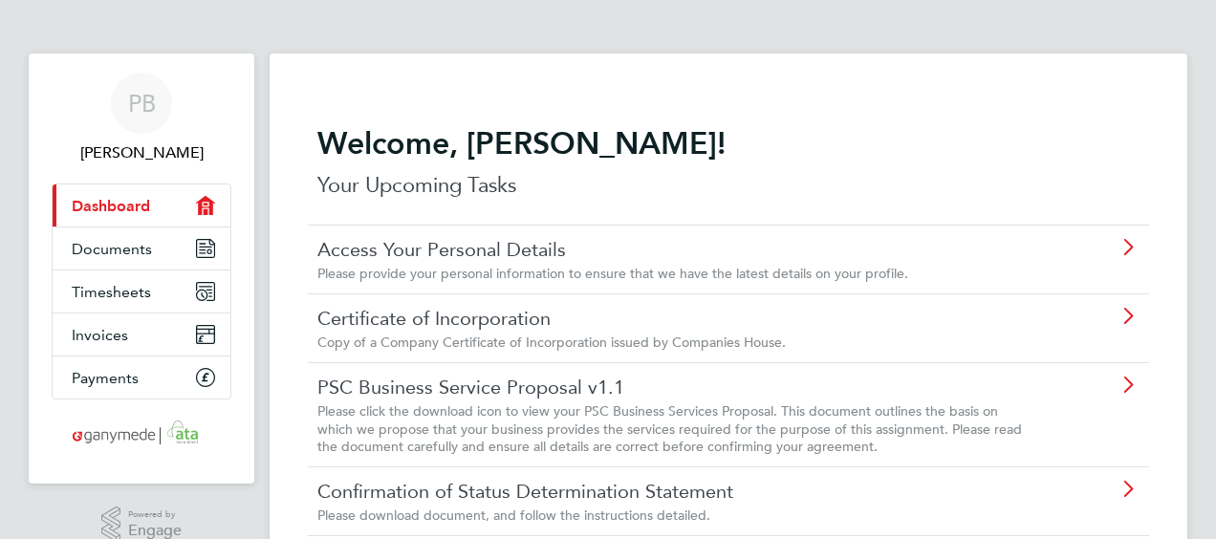
click at [1122, 323] on icon at bounding box center [1127, 316] width 24 height 15
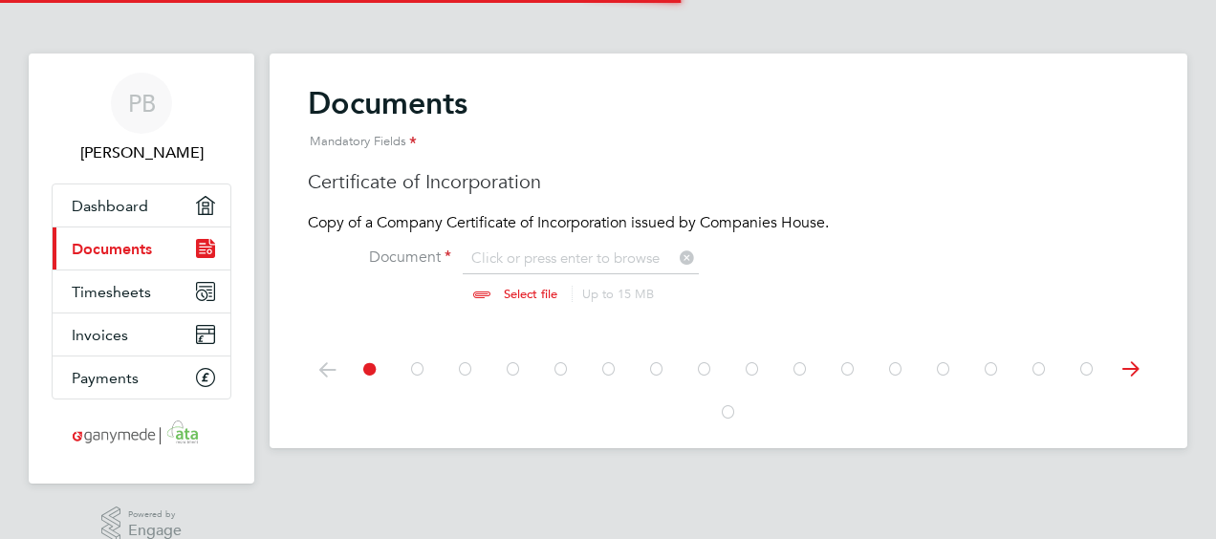
scroll to position [25, 237]
click at [602, 260] on input "file" at bounding box center [549, 276] width 300 height 57
type input "C:\fakepath\TRECC Incorporation certificate 251021.pdf"
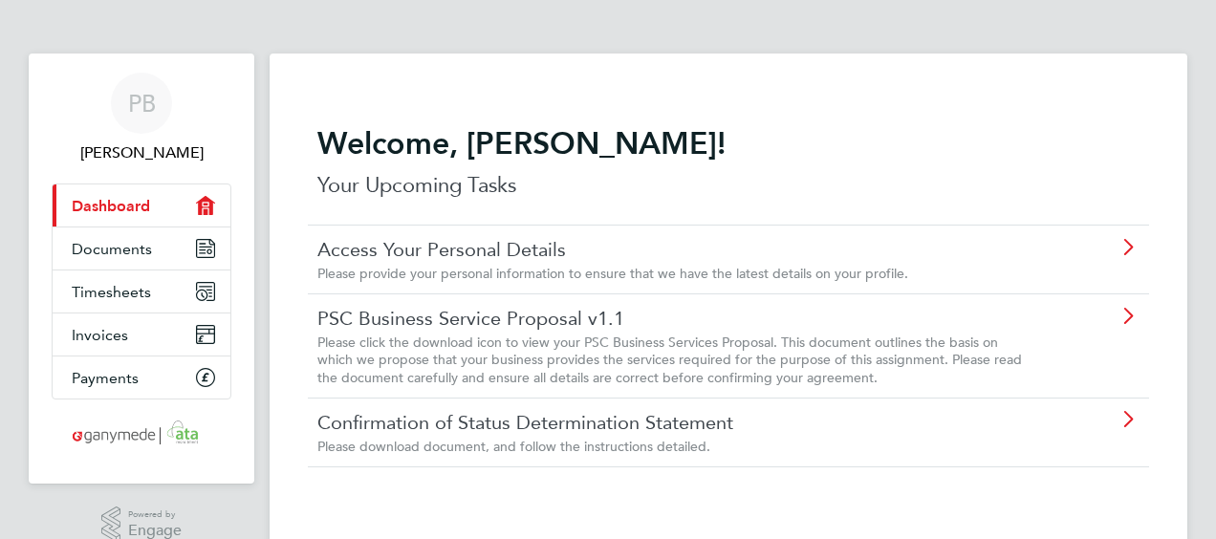
click at [965, 350] on div "Please click the download icon to view your PSC Business Services Proposal. Thi…" at bounding box center [674, 360] width 714 height 53
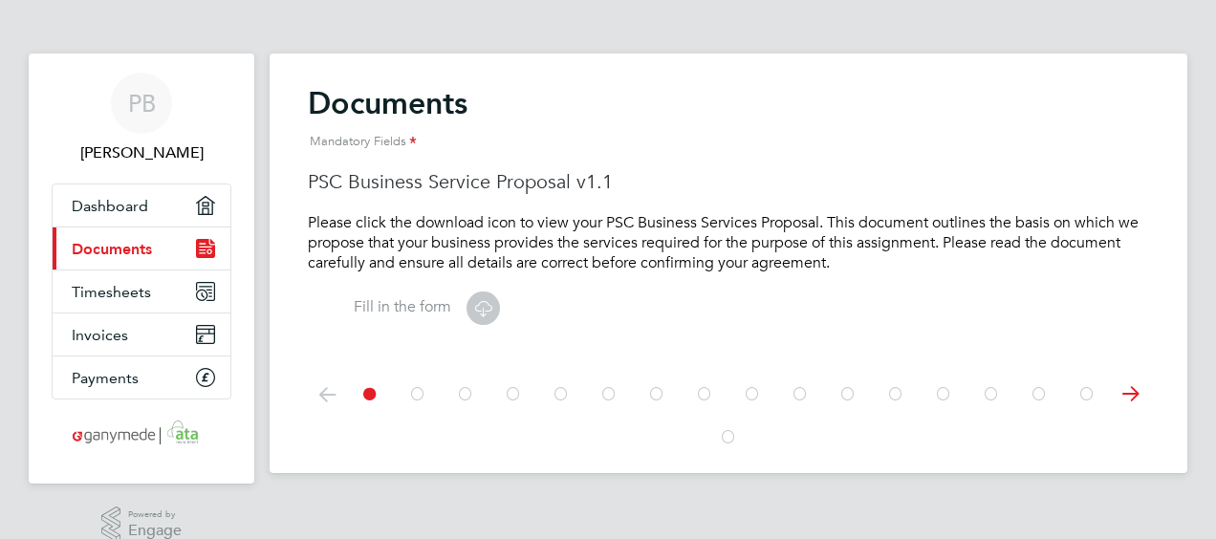
click at [480, 308] on icon at bounding box center [483, 308] width 24 height 24
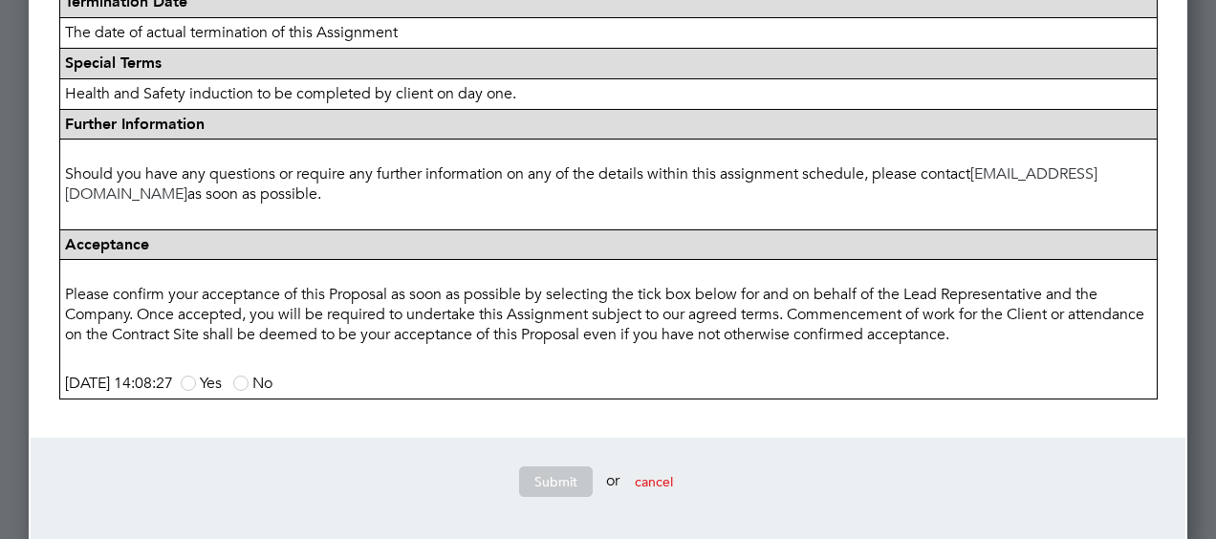
scroll to position [1058, 0]
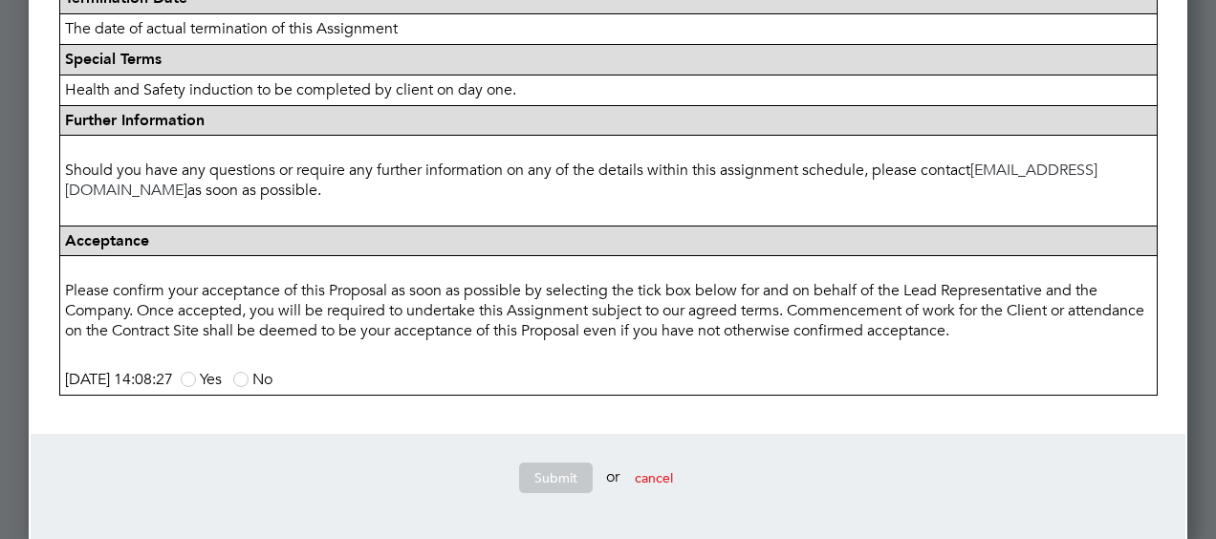
click at [196, 387] on span at bounding box center [188, 379] width 15 height 15
click at [0, 0] on input "Yes" at bounding box center [0, 0] width 0 height 0
click at [544, 484] on button "Submit" at bounding box center [556, 478] width 74 height 31
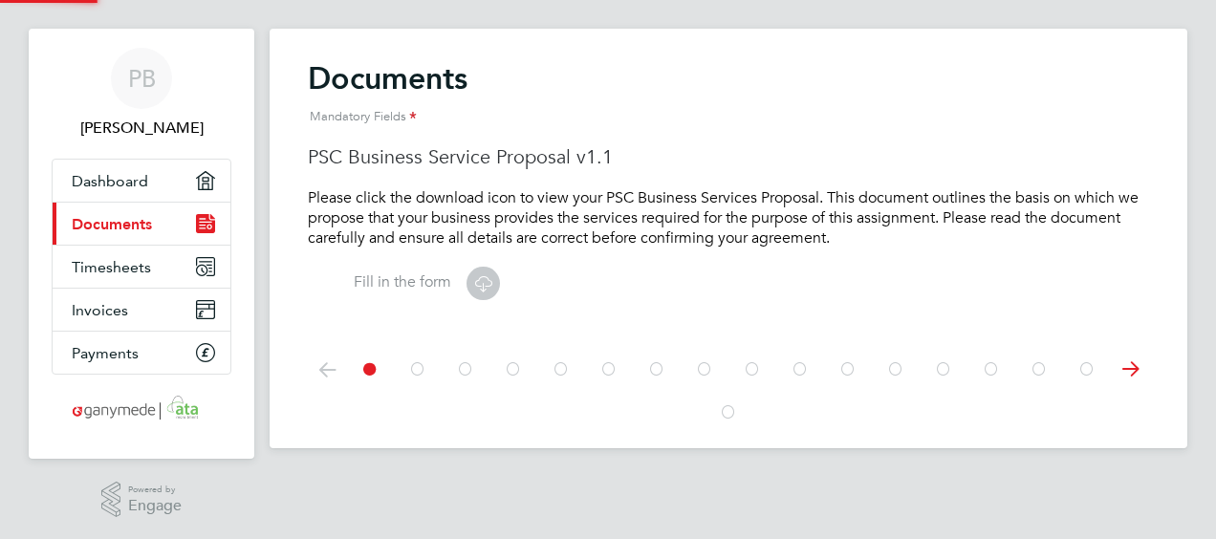
scroll to position [0, 0]
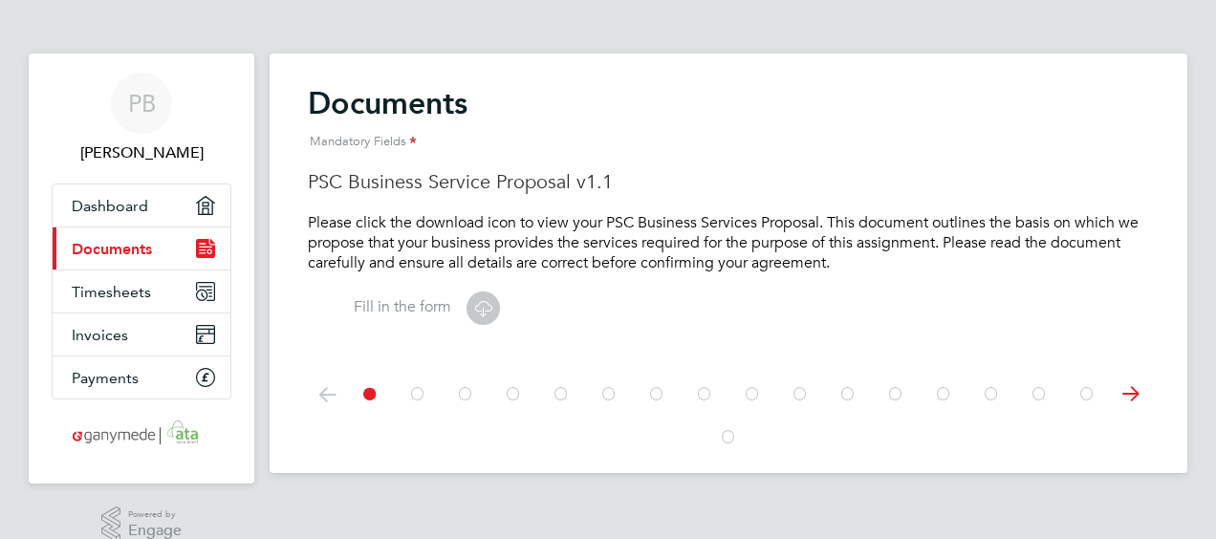
click at [1135, 385] on icon at bounding box center [1130, 394] width 38 height 43
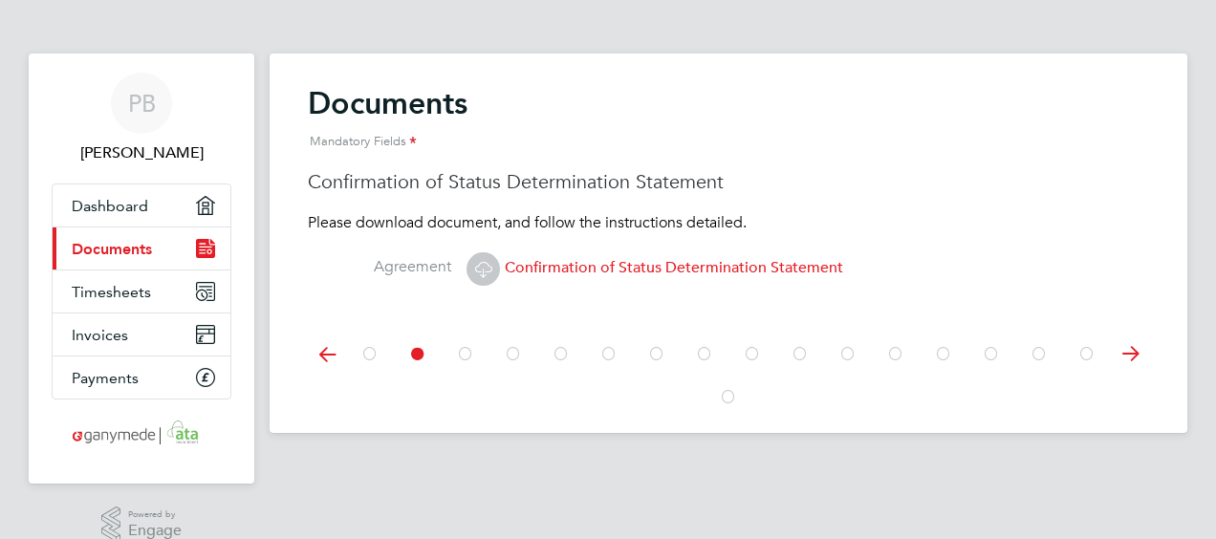
click at [484, 266] on icon at bounding box center [483, 269] width 24 height 24
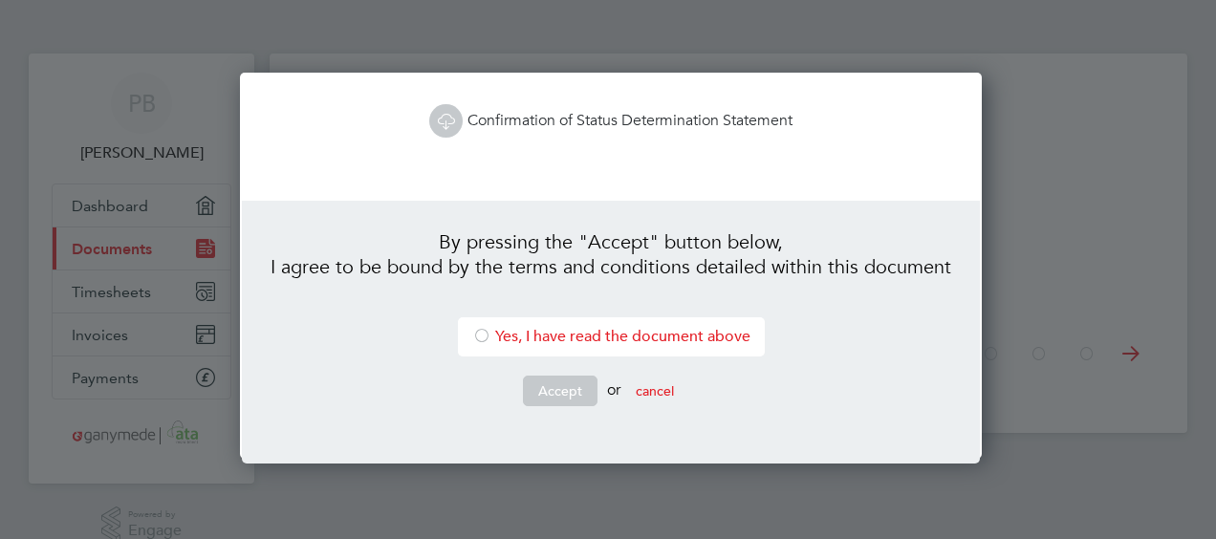
scroll to position [386, 736]
click at [477, 334] on div at bounding box center [481, 337] width 19 height 19
click at [543, 391] on button "Accept" at bounding box center [560, 391] width 75 height 31
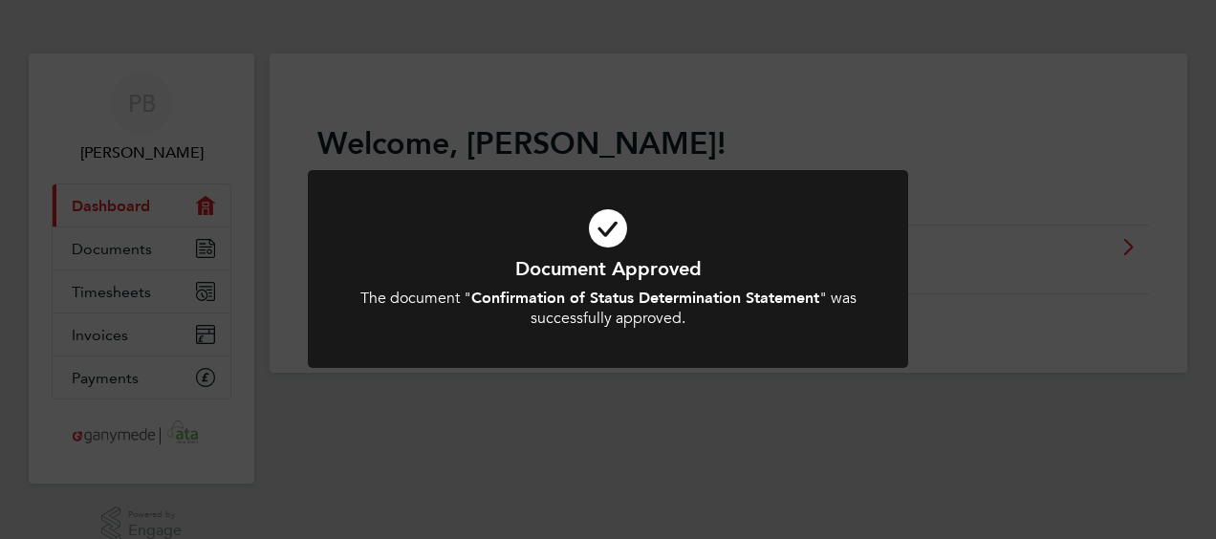
click at [946, 382] on div "Document Approved The document " Confirmation of Status Determination Statement…" at bounding box center [608, 269] width 1216 height 539
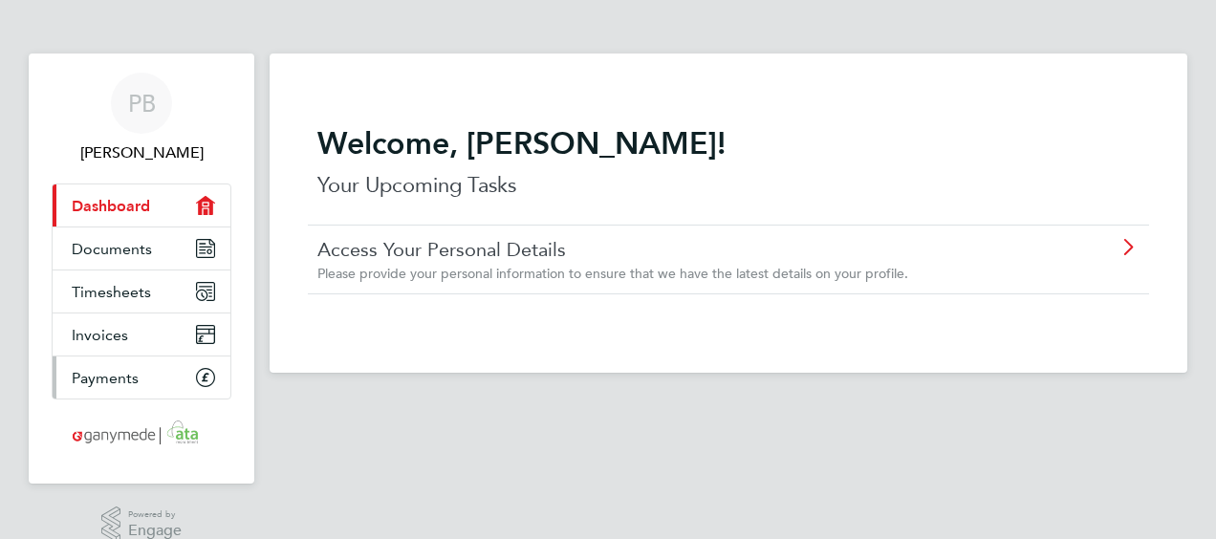
click at [136, 373] on span "Payments" at bounding box center [105, 378] width 67 height 18
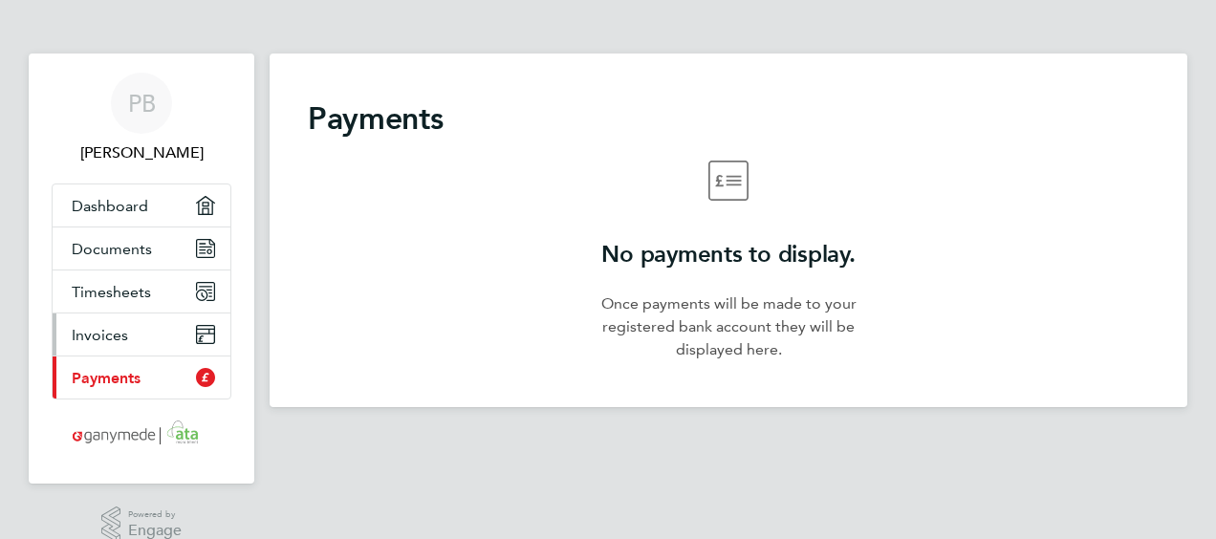
click at [122, 326] on span "Invoices" at bounding box center [100, 335] width 56 height 18
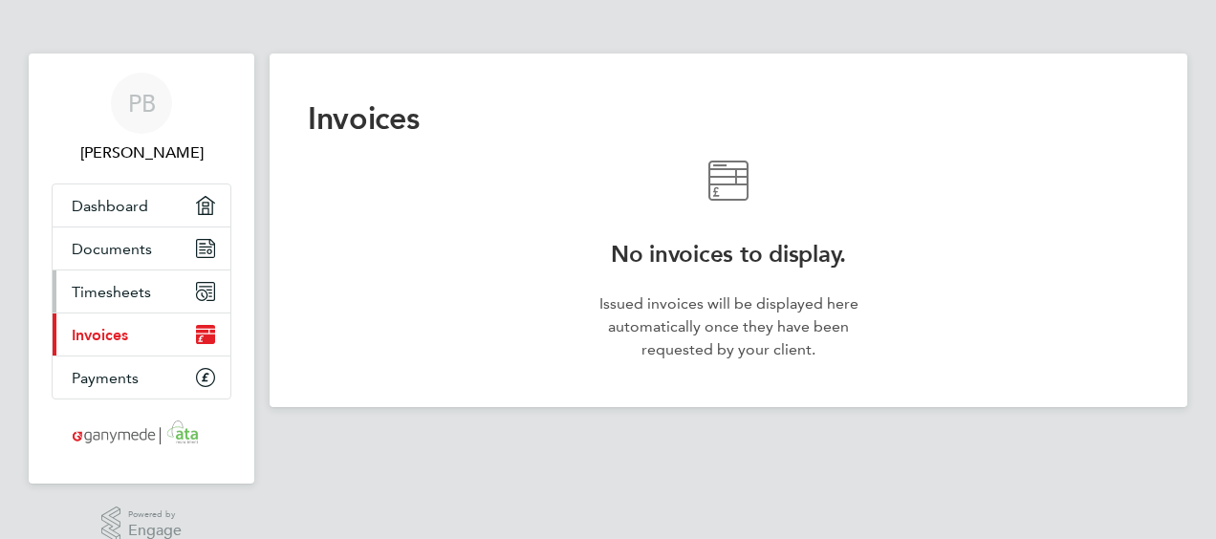
click at [132, 294] on span "Timesheets" at bounding box center [111, 292] width 79 height 18
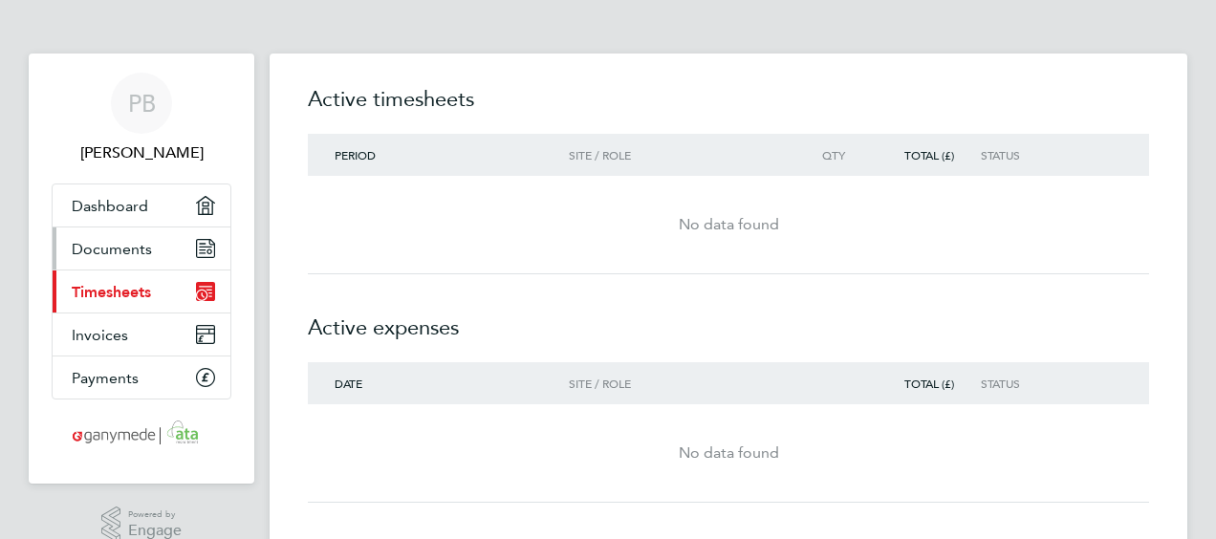
click at [136, 254] on span "Documents" at bounding box center [112, 249] width 80 height 18
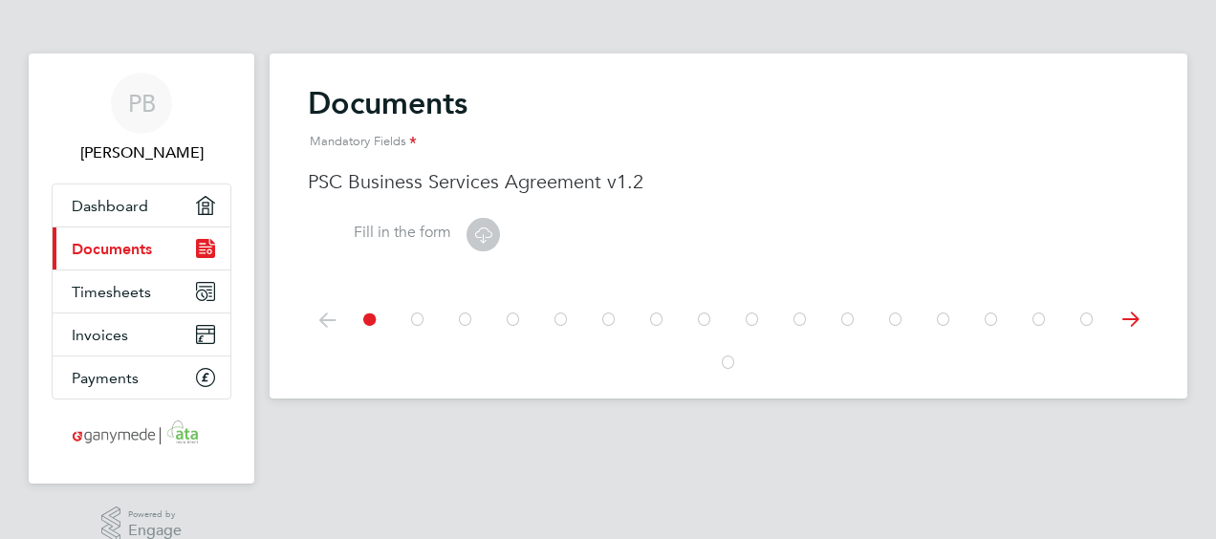
click at [486, 235] on icon at bounding box center [483, 235] width 24 height 24
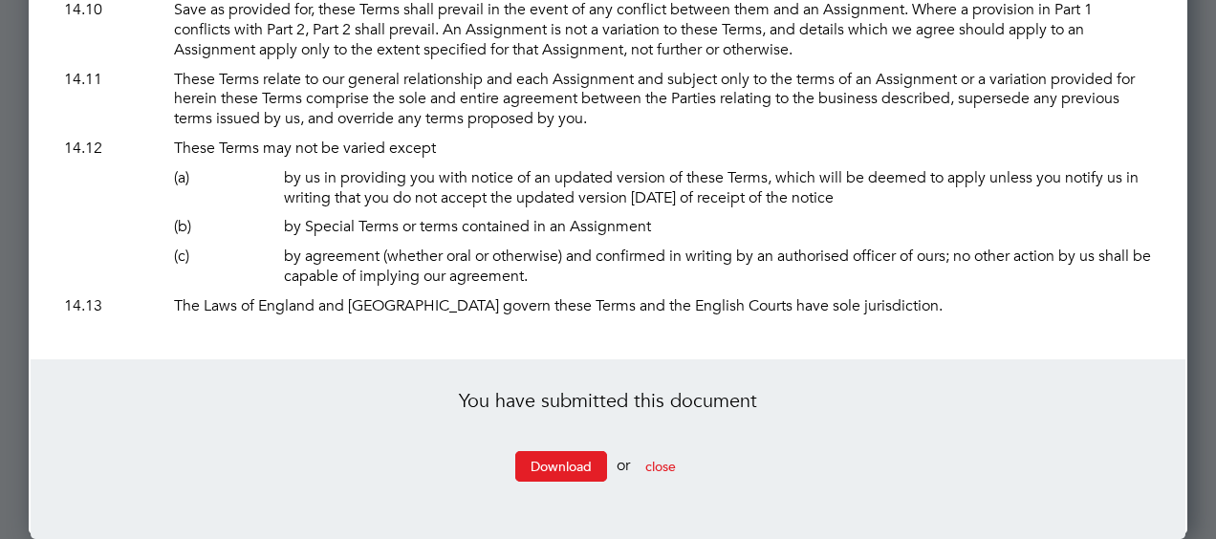
scroll to position [14237, 0]
click at [659, 462] on span "close" at bounding box center [660, 466] width 31 height 17
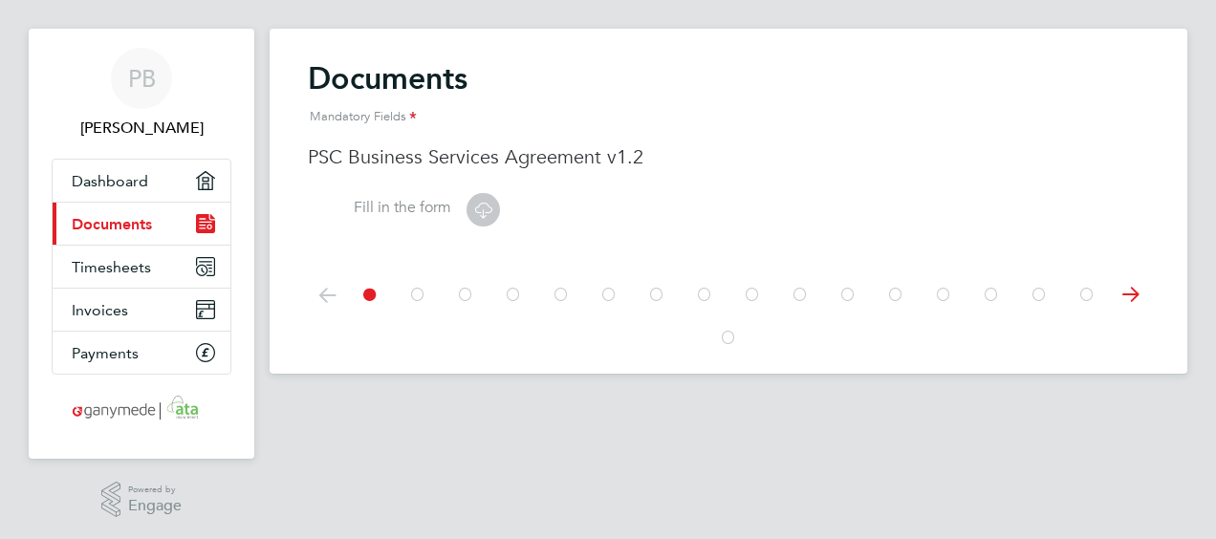
scroll to position [0, 0]
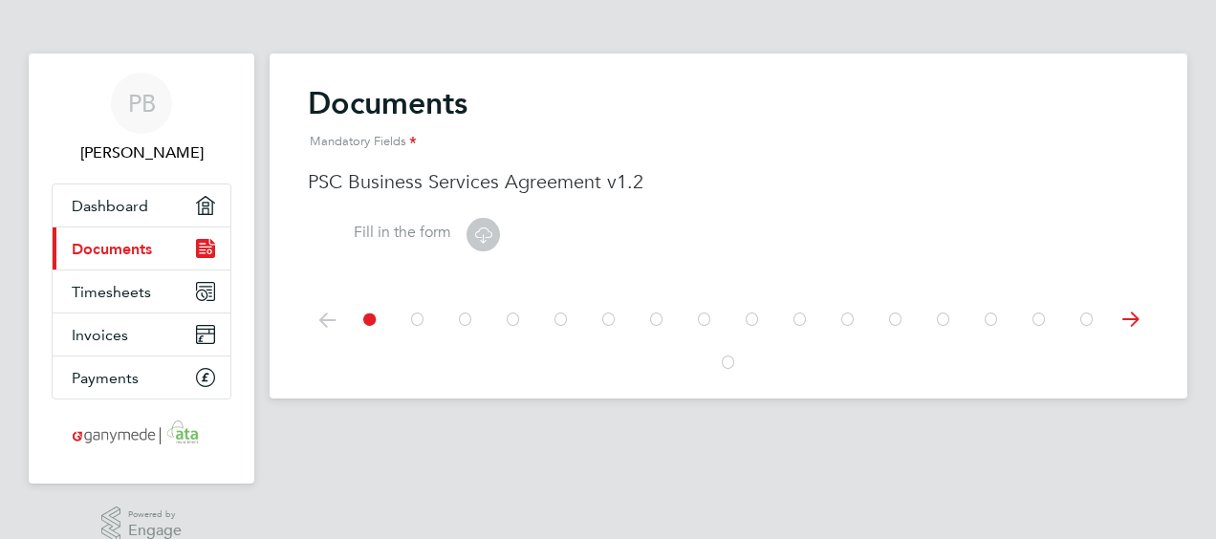
click at [1134, 327] on icon at bounding box center [1130, 319] width 38 height 43
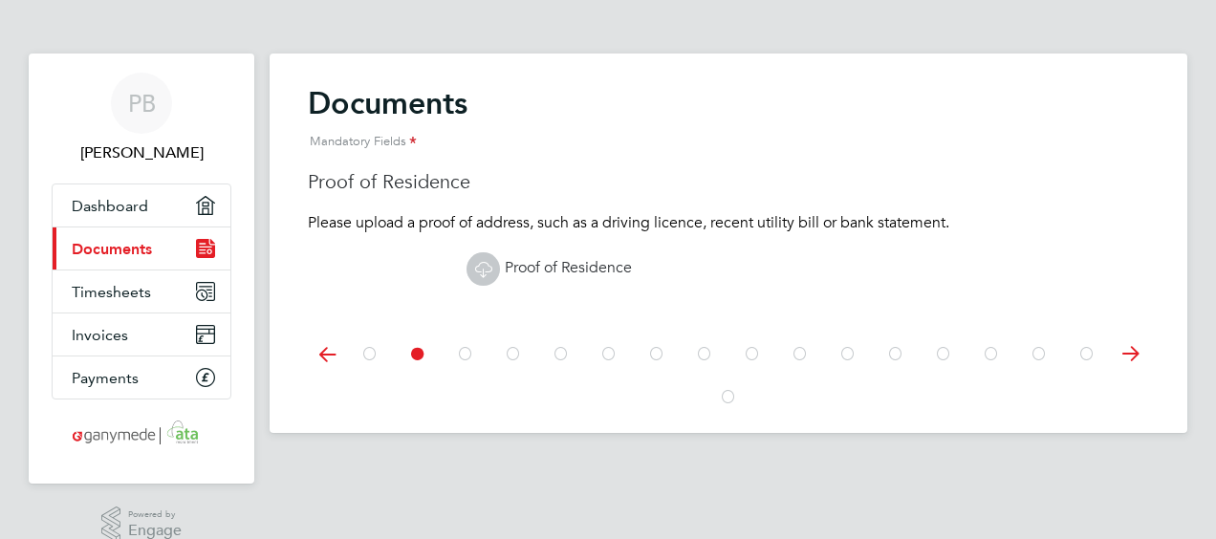
click at [1134, 327] on div at bounding box center [728, 352] width 841 height 85
click at [1132, 352] on icon at bounding box center [1130, 354] width 38 height 43
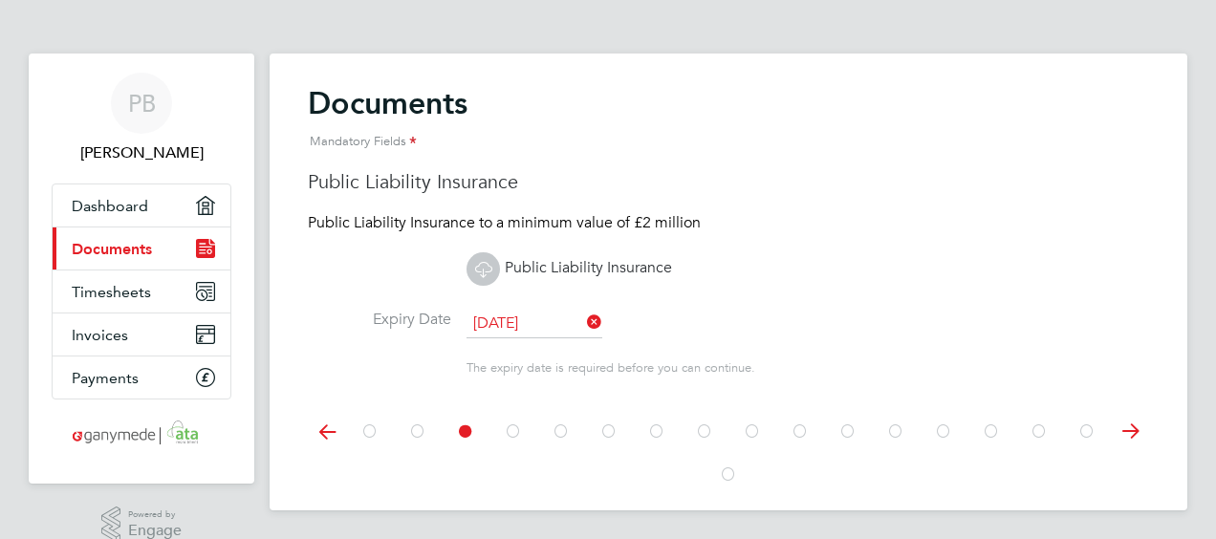
click at [1134, 426] on icon at bounding box center [1130, 431] width 38 height 43
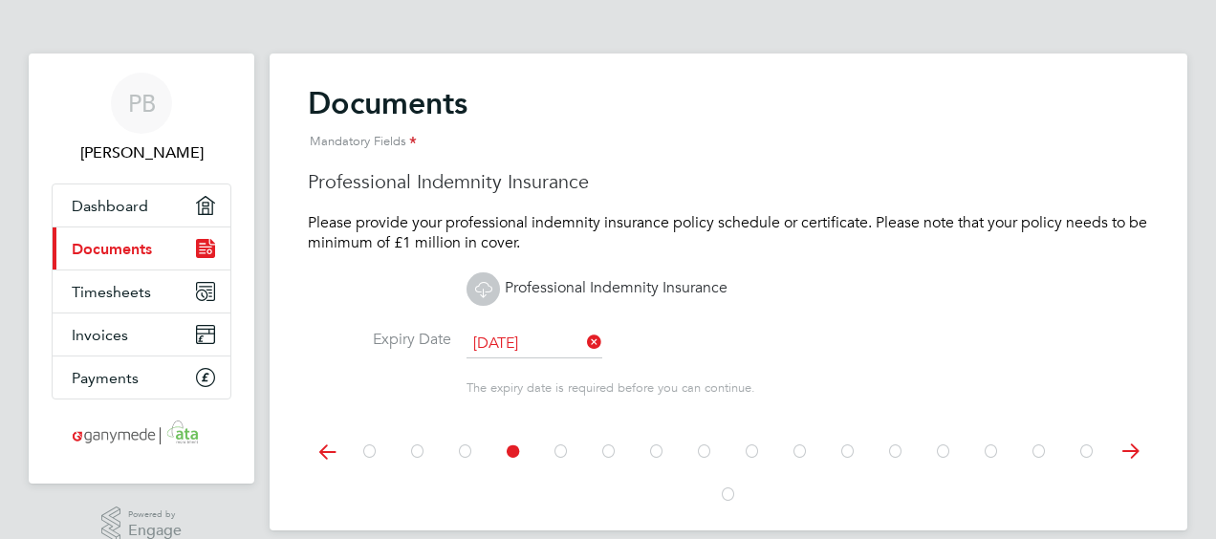
click at [1134, 426] on div at bounding box center [728, 449] width 841 height 85
click at [1130, 449] on icon at bounding box center [1130, 451] width 38 height 43
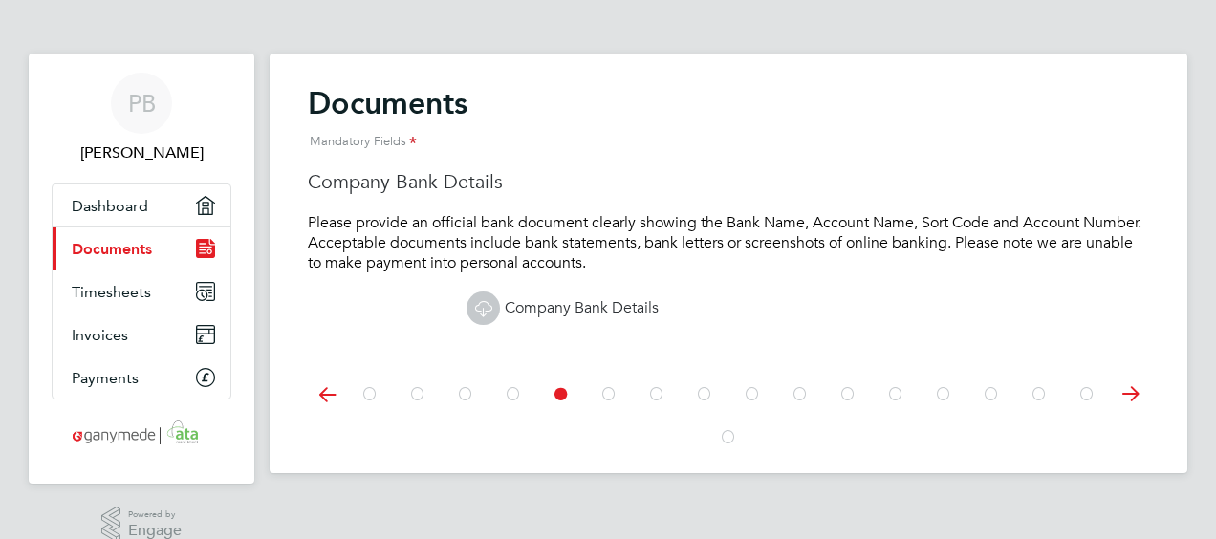
click at [1131, 392] on icon at bounding box center [1130, 394] width 38 height 43
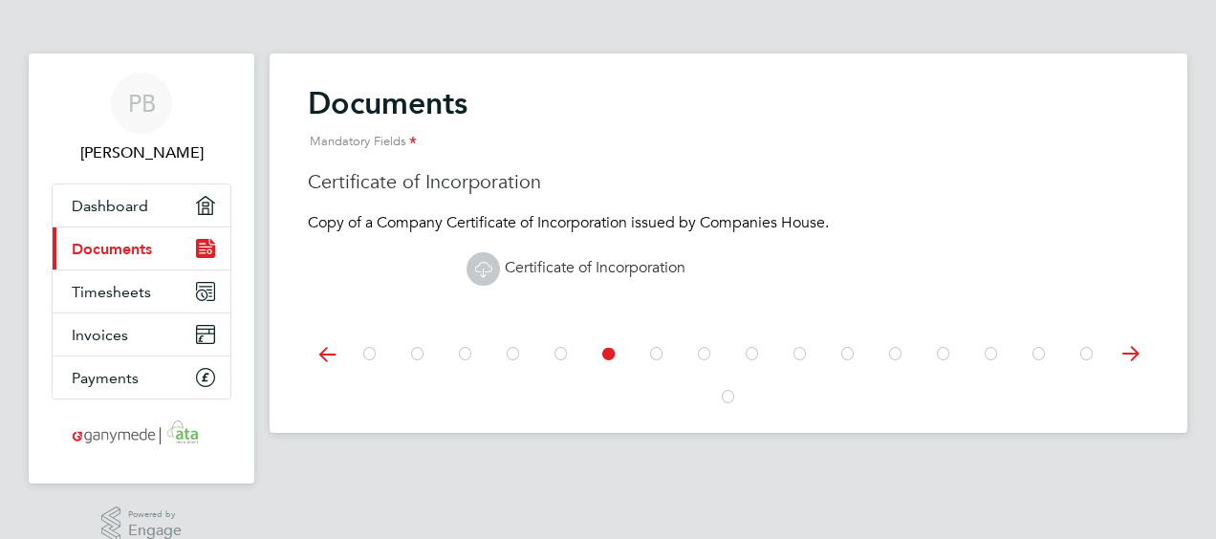
click at [1130, 356] on icon at bounding box center [1130, 354] width 38 height 43
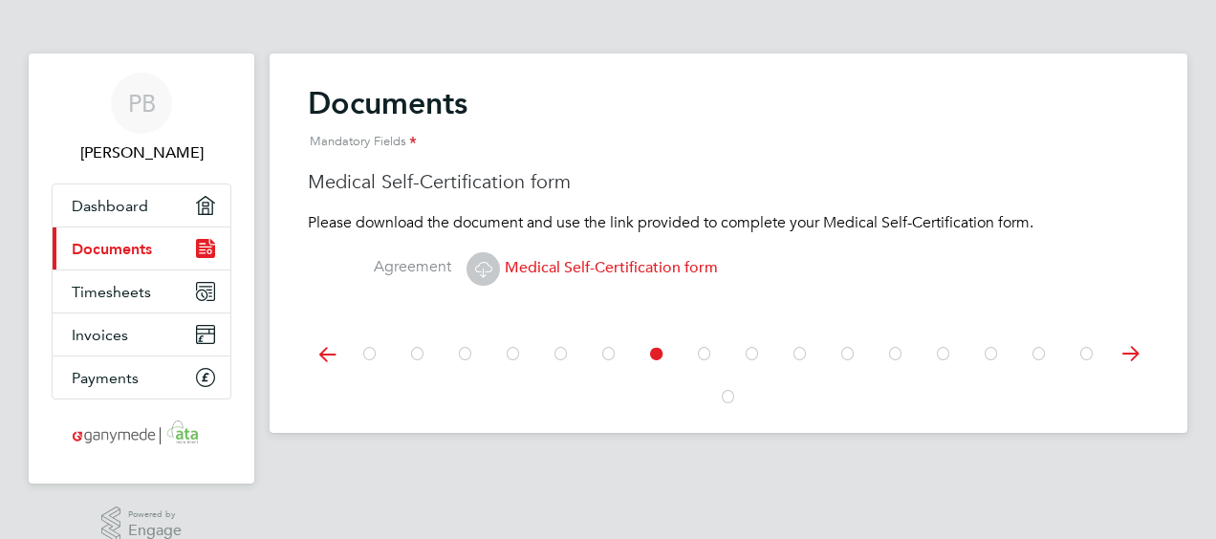
click at [482, 273] on icon at bounding box center [483, 269] width 24 height 24
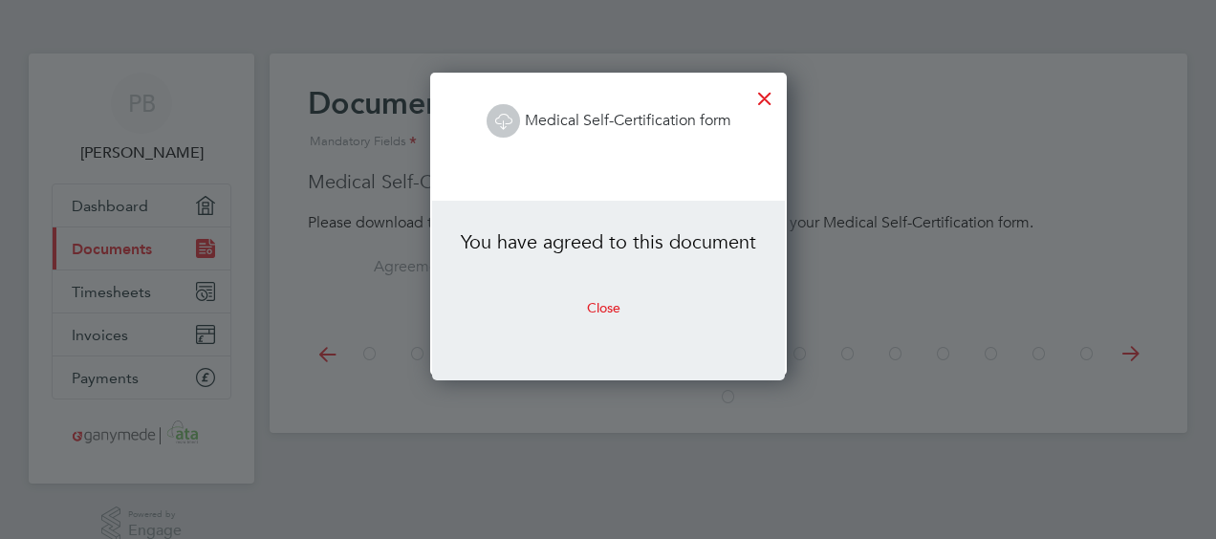
scroll to position [302, 355]
click at [607, 303] on button "Close" at bounding box center [604, 307] width 64 height 31
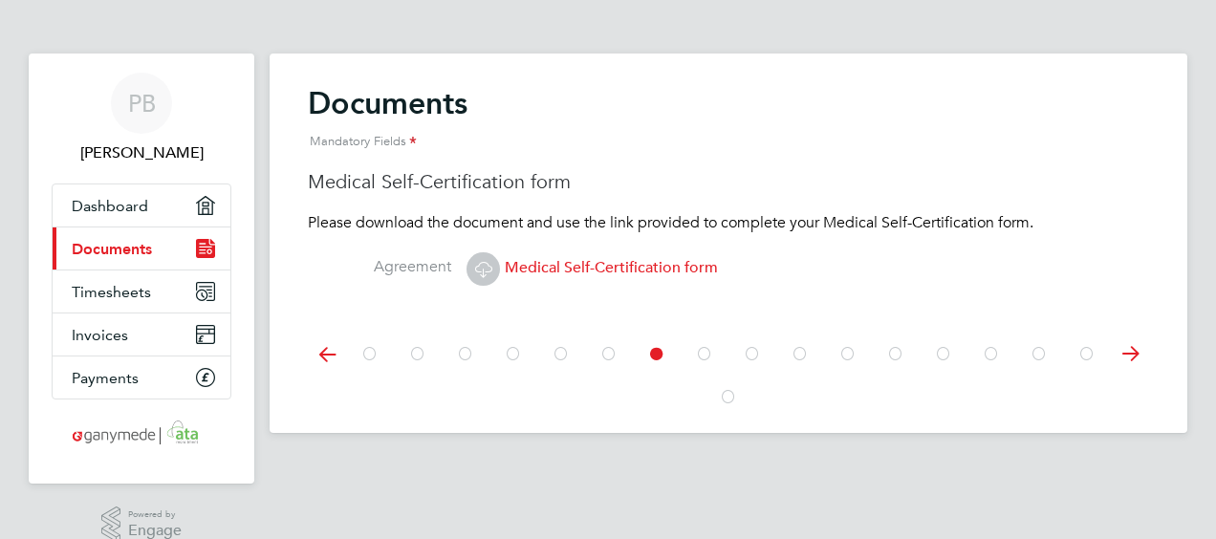
click at [1135, 348] on icon at bounding box center [1130, 354] width 38 height 43
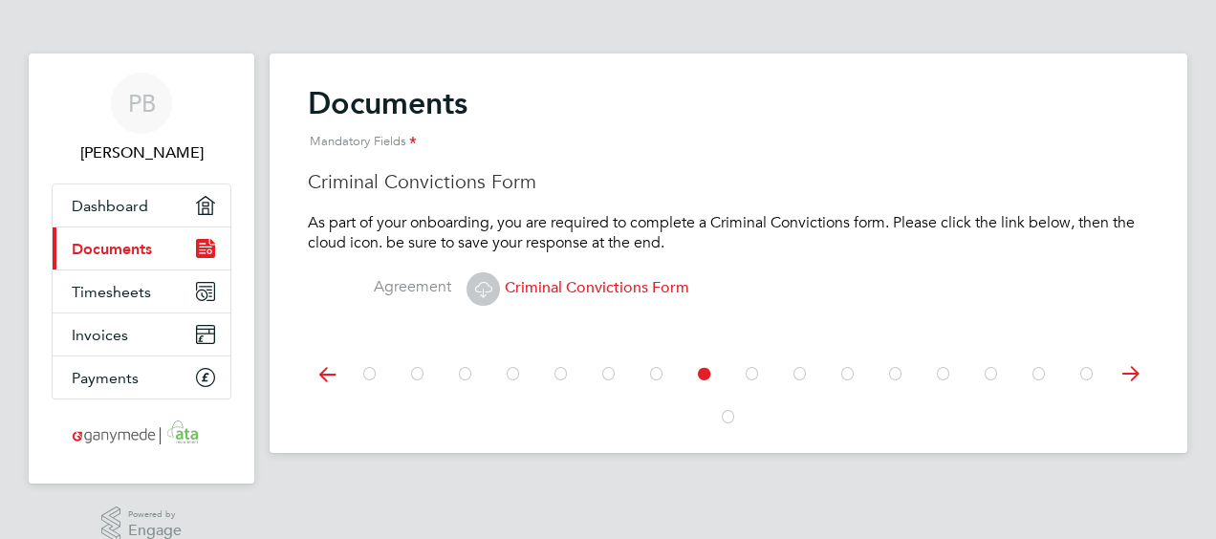
click at [563, 287] on span "Criminal Convictions Form" at bounding box center [577, 287] width 223 height 19
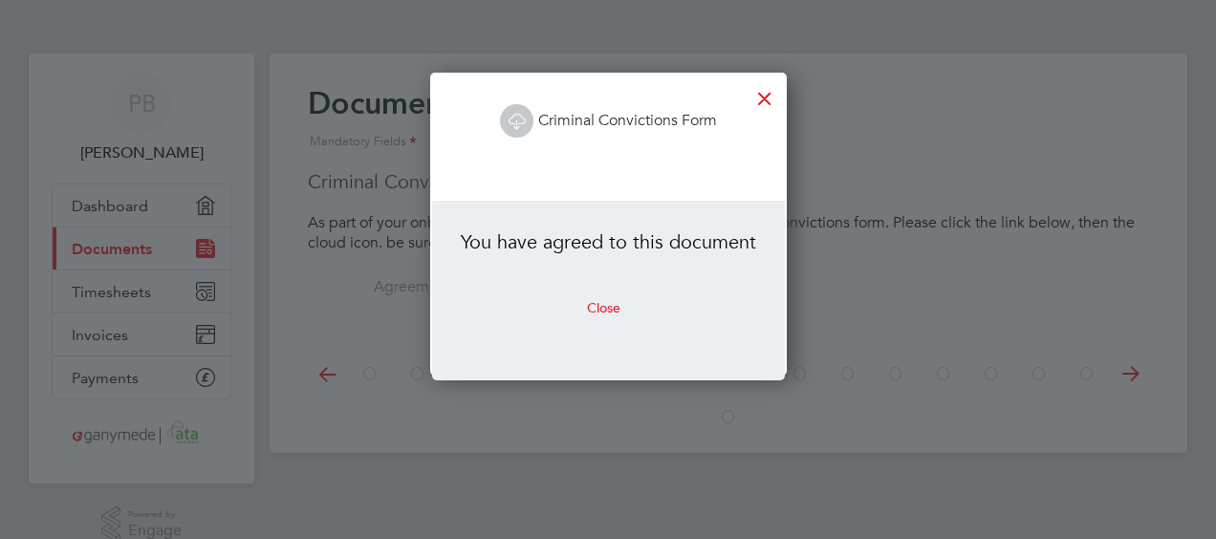
scroll to position [302, 355]
click at [591, 302] on button "Close" at bounding box center [604, 307] width 64 height 31
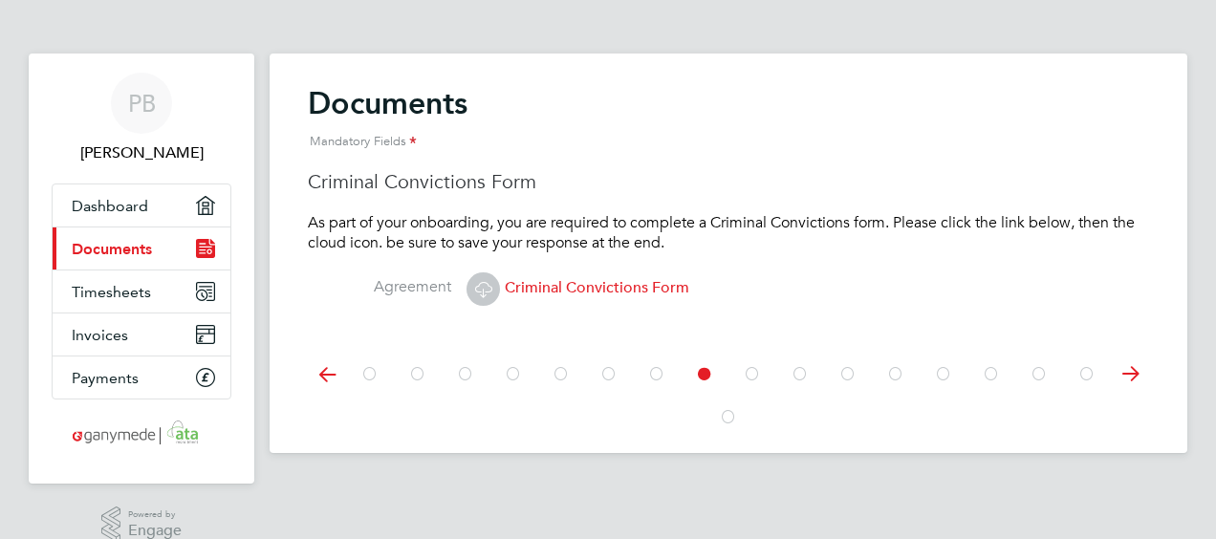
click at [1134, 363] on icon at bounding box center [1130, 374] width 38 height 43
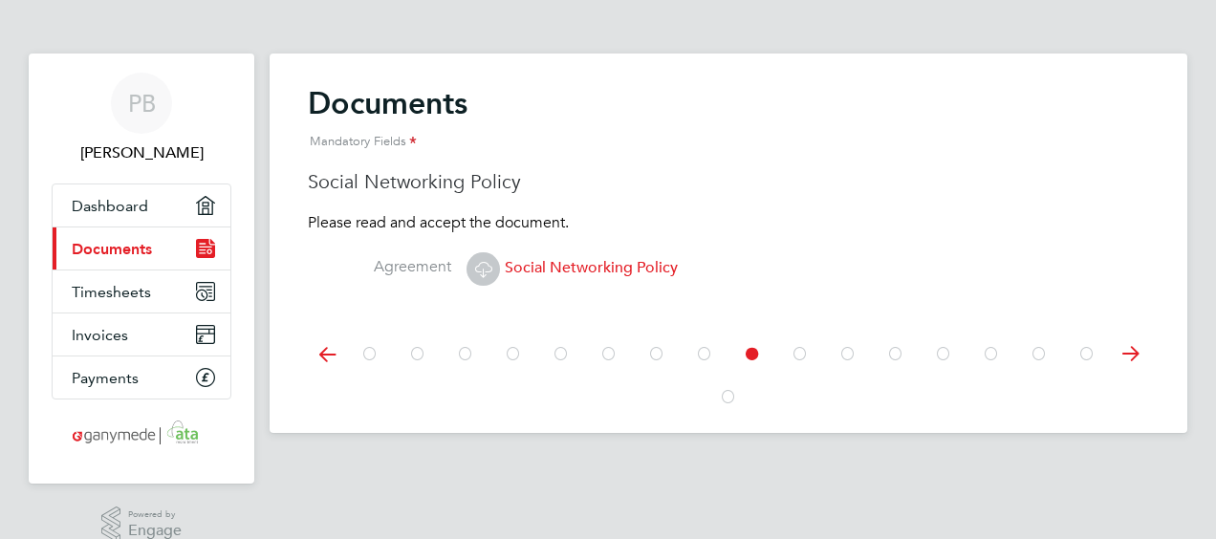
click at [1134, 363] on icon at bounding box center [1130, 354] width 38 height 43
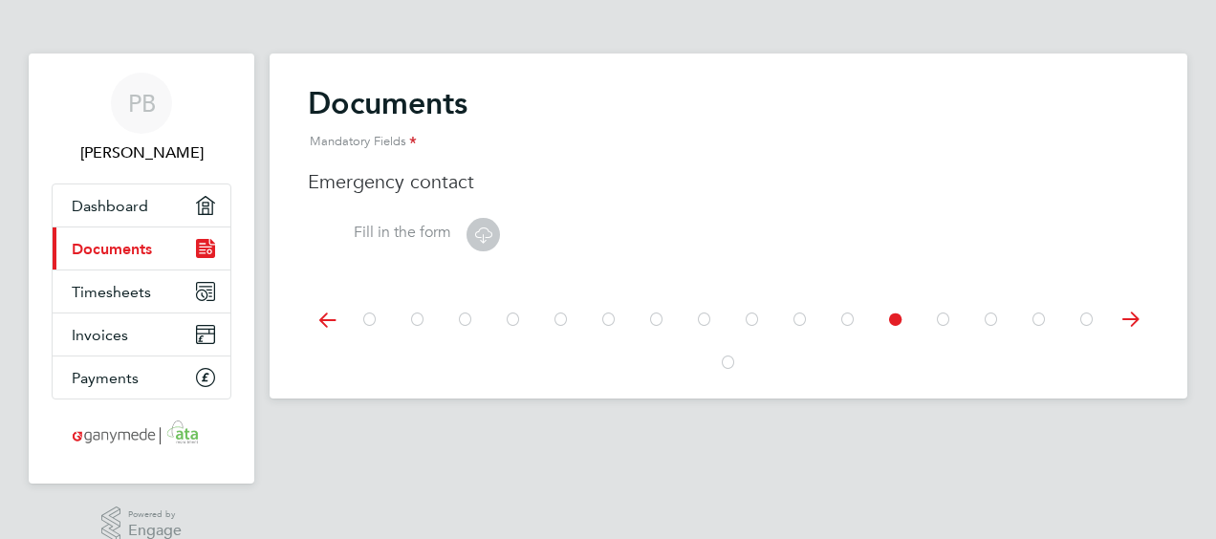
click at [1124, 319] on icon at bounding box center [1130, 319] width 38 height 43
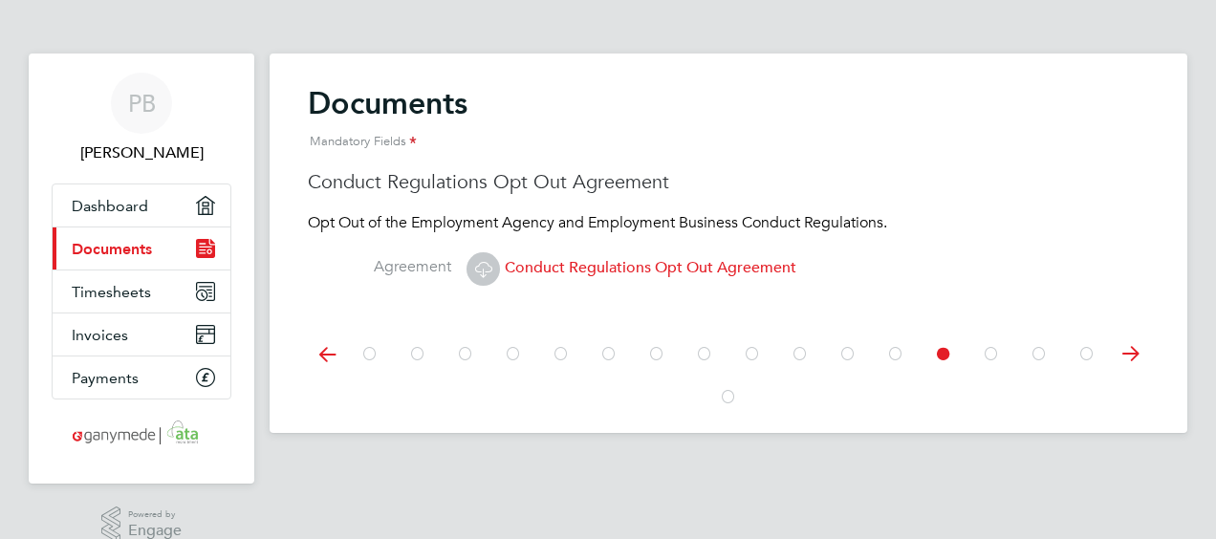
click at [1132, 346] on icon at bounding box center [1130, 354] width 38 height 43
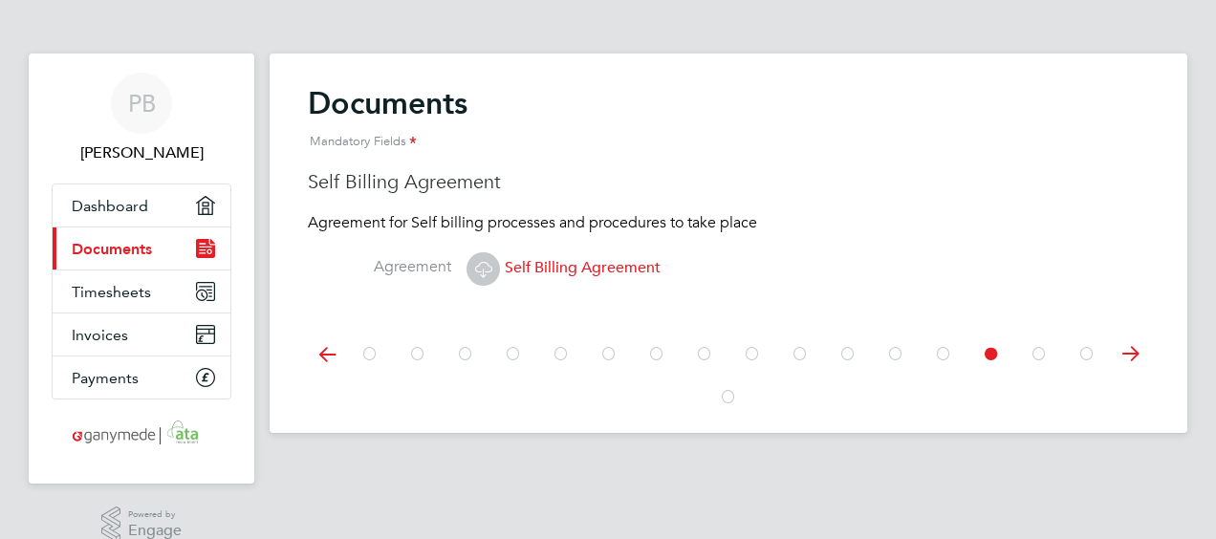
click at [1132, 346] on icon at bounding box center [1130, 354] width 38 height 43
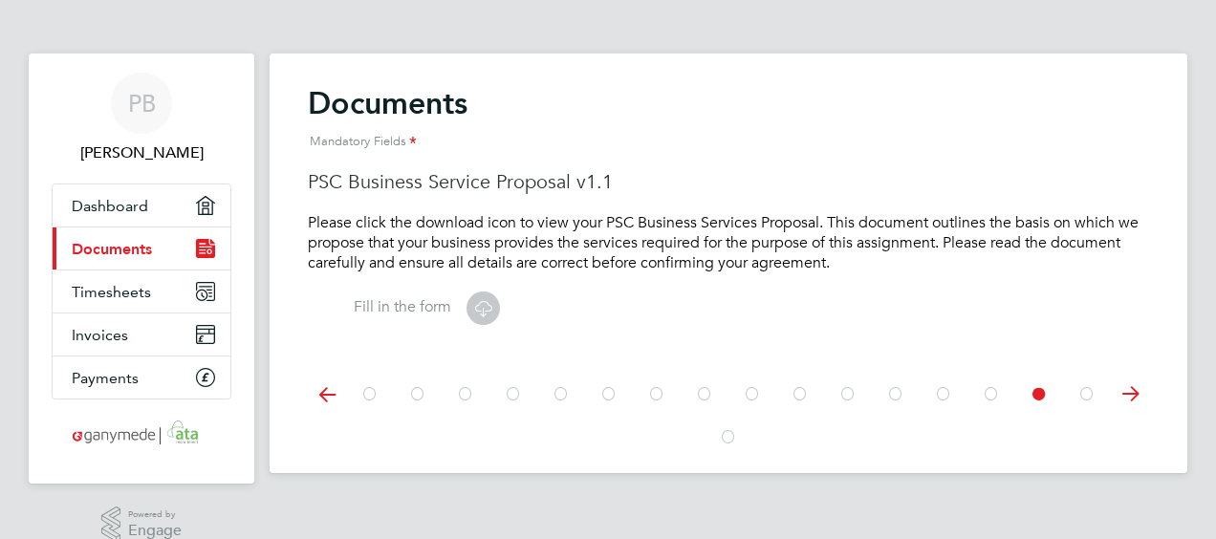
click at [1138, 398] on icon at bounding box center [1130, 394] width 38 height 43
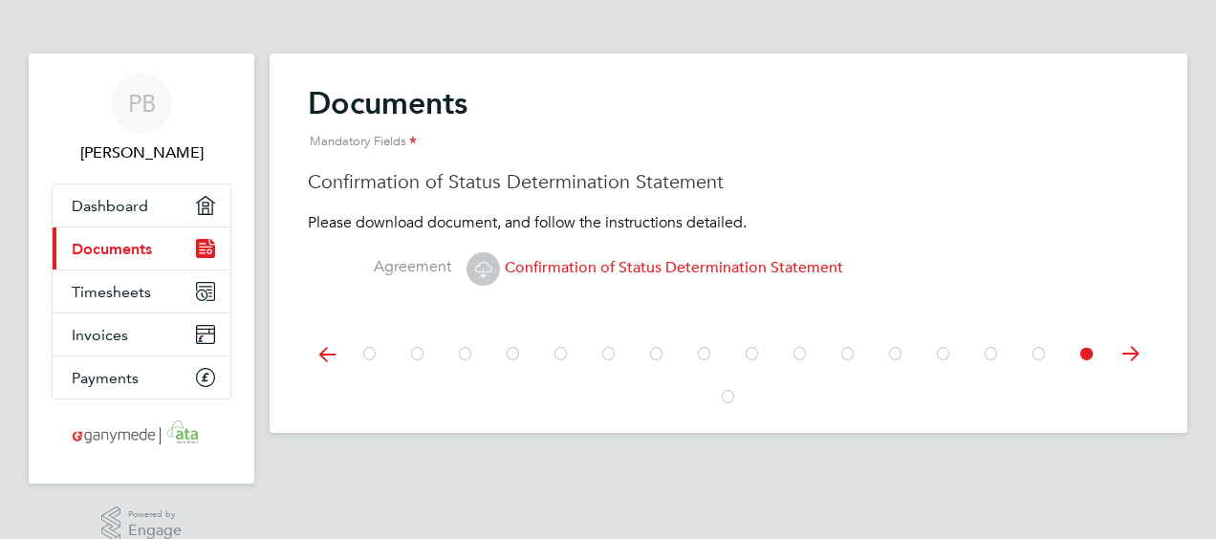
click at [485, 281] on icon at bounding box center [483, 269] width 24 height 24
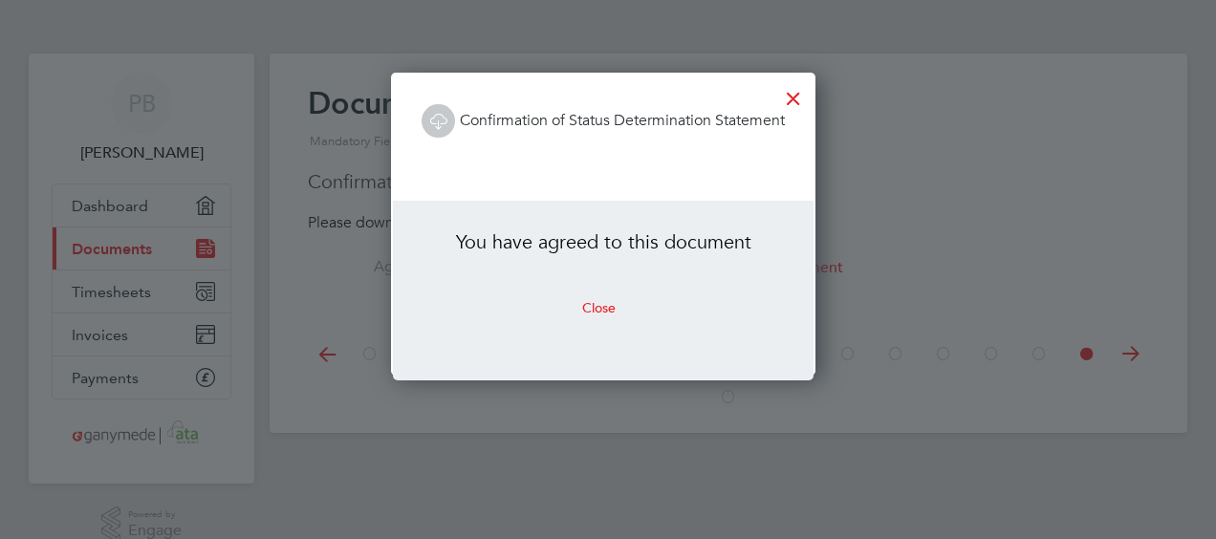
scroll to position [302, 434]
click at [594, 313] on button "Close" at bounding box center [599, 307] width 64 height 31
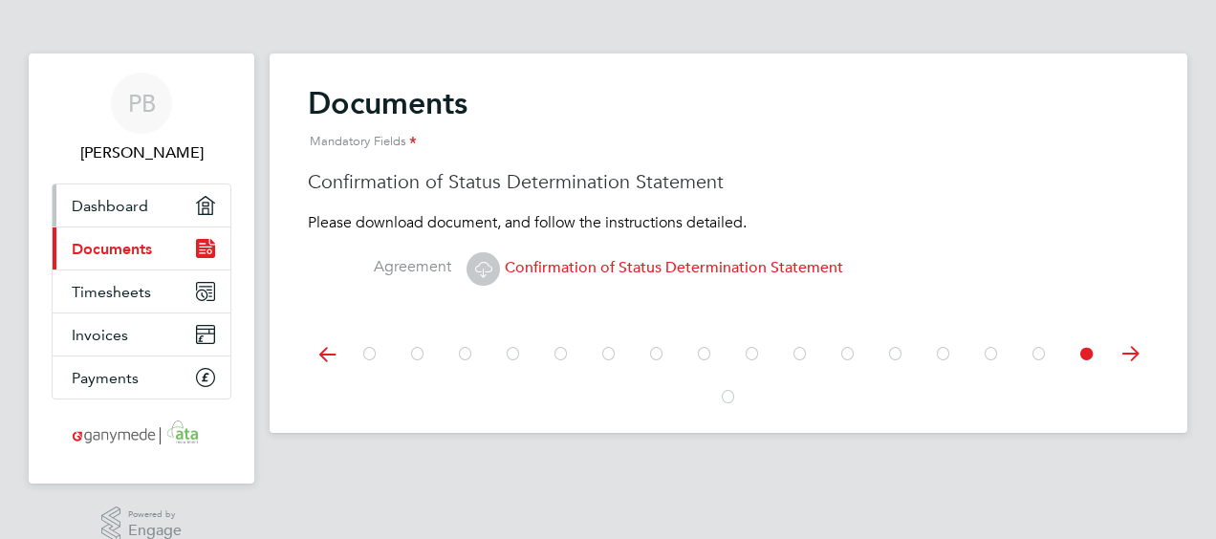
click at [103, 208] on span "Dashboard" at bounding box center [110, 206] width 76 height 18
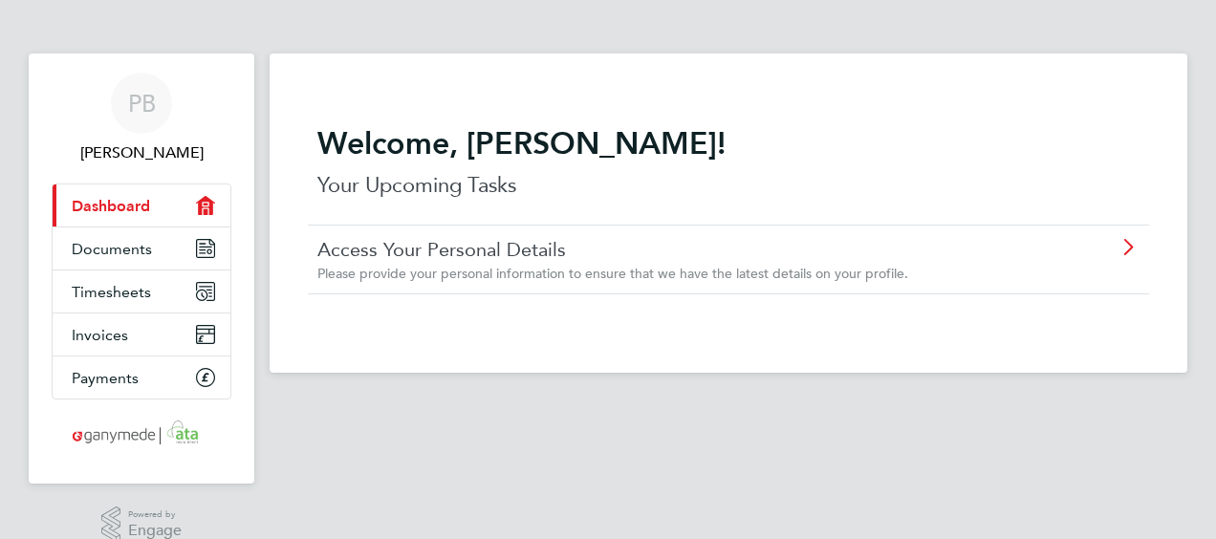
click at [1125, 252] on icon at bounding box center [1127, 247] width 24 height 15
